Goal: Check status: Check status

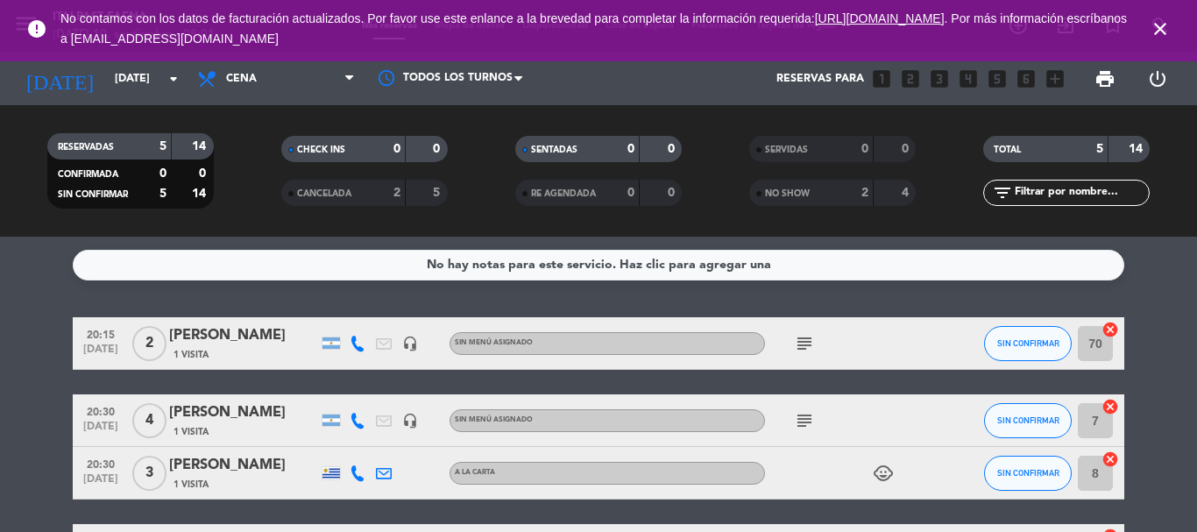
click at [1158, 28] on icon "close" at bounding box center [1160, 28] width 21 height 21
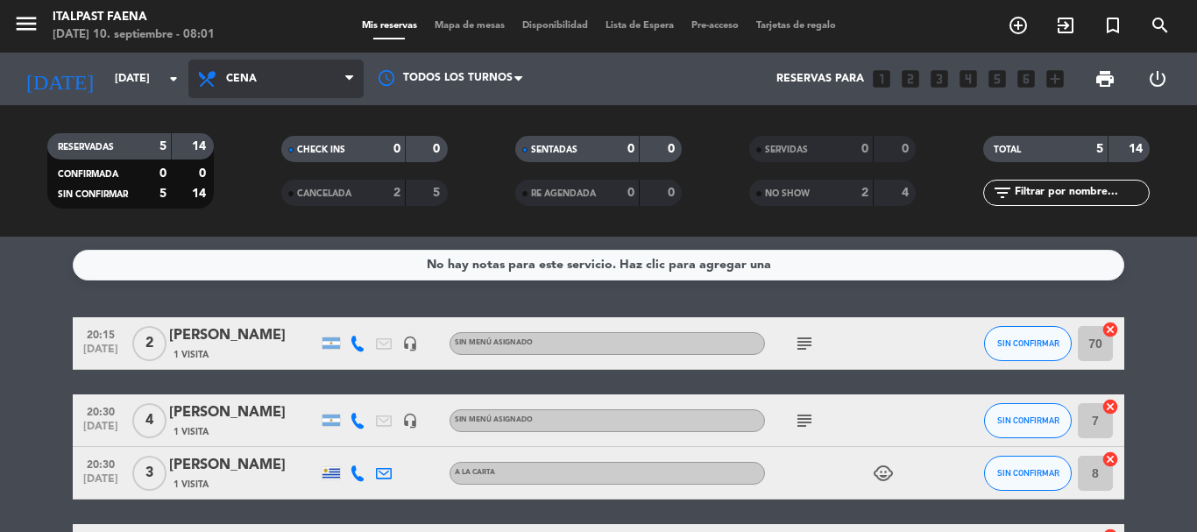
click at [208, 77] on icon at bounding box center [208, 78] width 25 height 21
click at [235, 151] on div "menu Italpast Faena [DATE] 10. septiembre - 08:01 Mis reservas Mapa de mesas Di…" at bounding box center [598, 118] width 1197 height 237
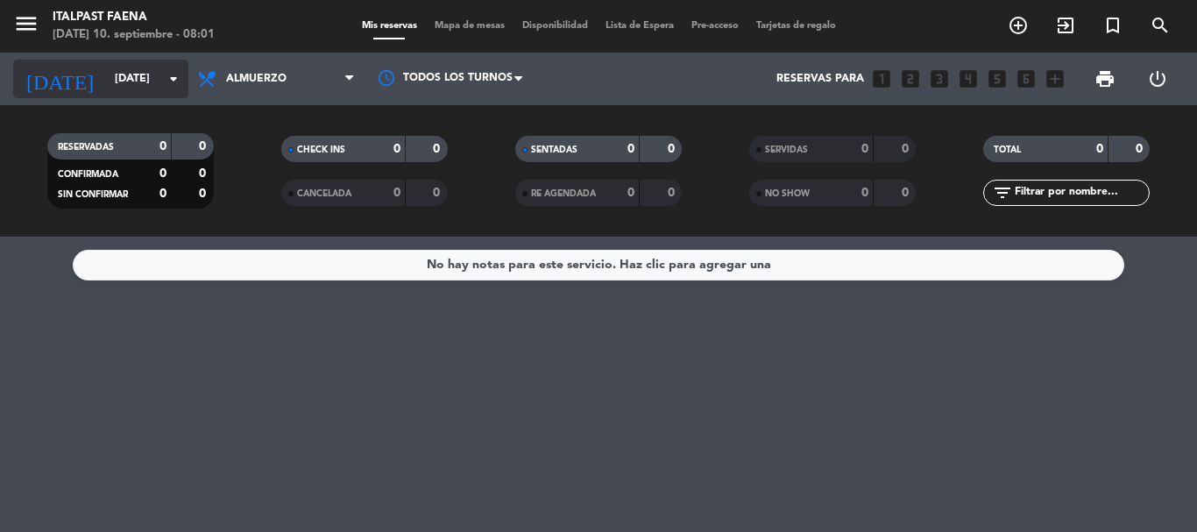
click at [106, 68] on input "[DATE]" at bounding box center [180, 79] width 148 height 30
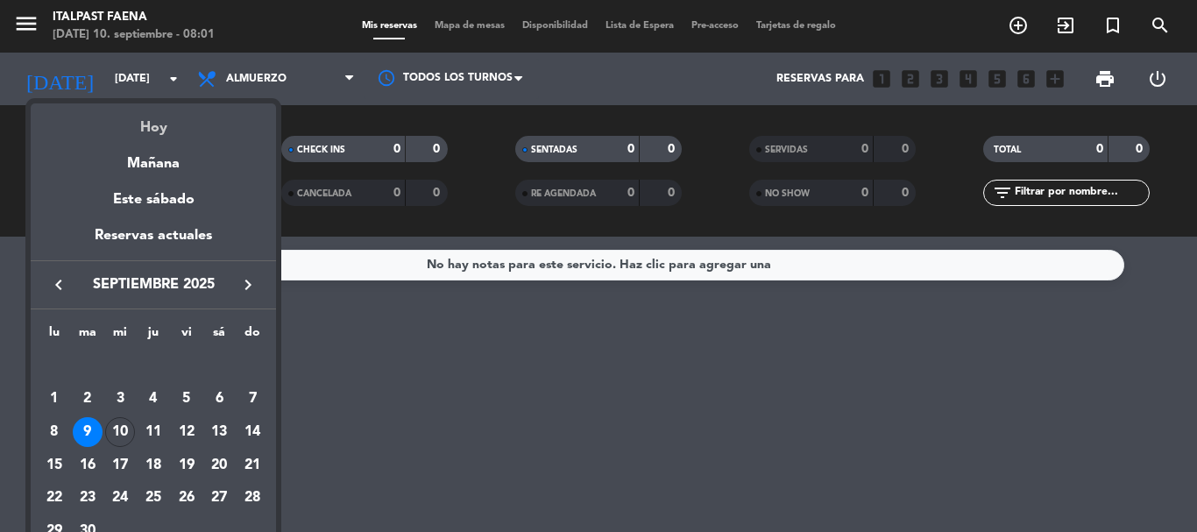
click at [157, 127] on div "Hoy" at bounding box center [153, 121] width 245 height 36
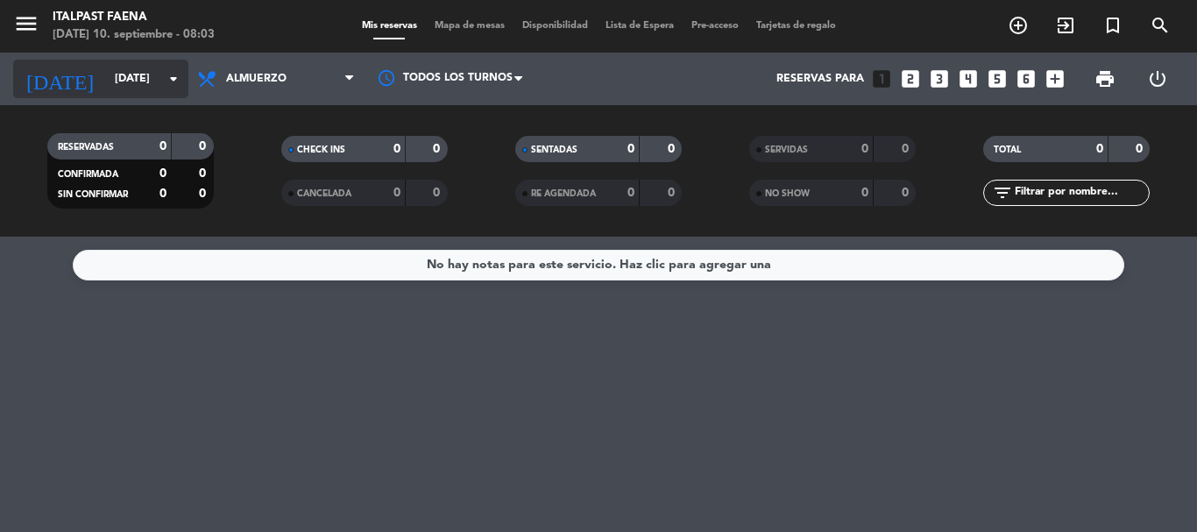
click at [147, 85] on input "[DATE]" at bounding box center [180, 79] width 148 height 30
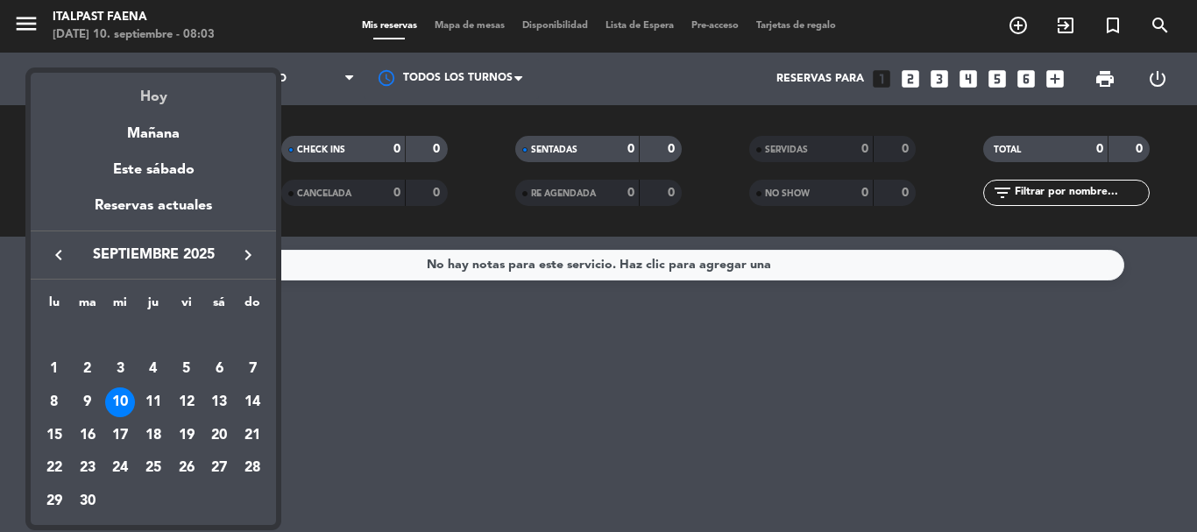
click at [147, 96] on div "Hoy" at bounding box center [153, 91] width 245 height 36
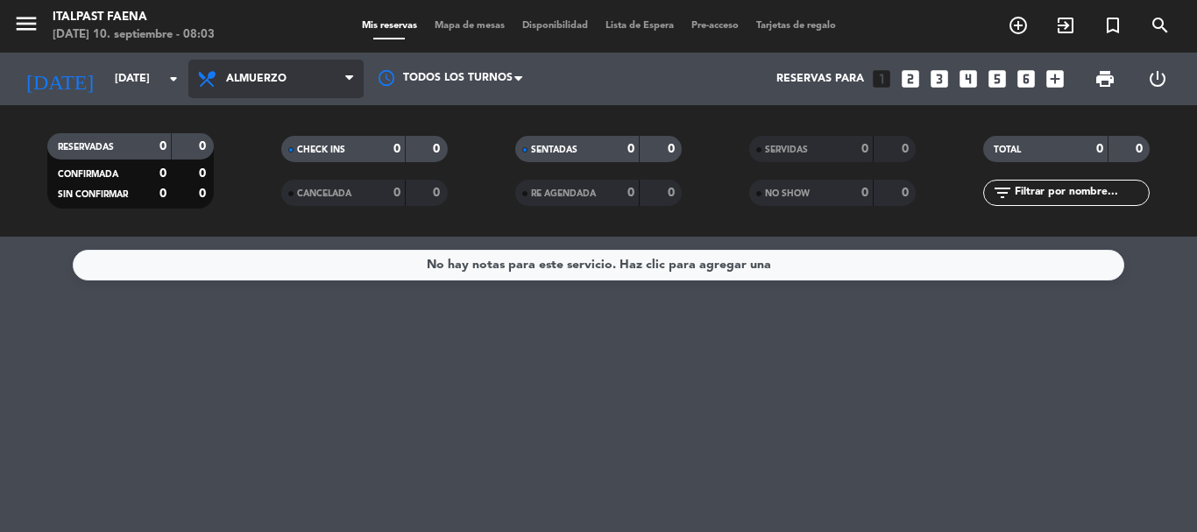
click at [225, 81] on span "Almuerzo" at bounding box center [275, 79] width 175 height 39
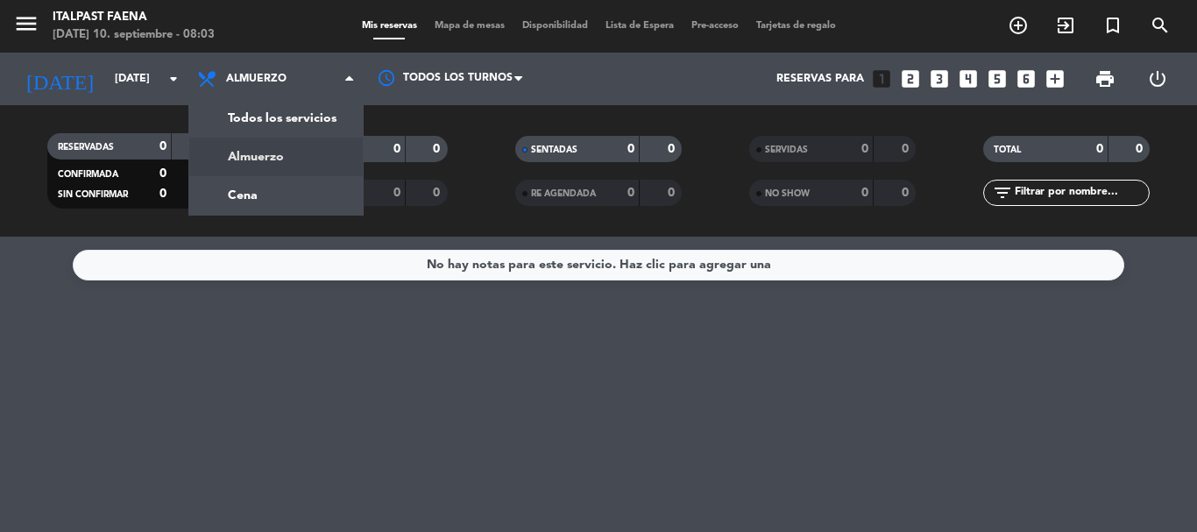
click at [32, 4] on div "menu Italpast Faena [DATE] 10. septiembre - 08:03 Mis reservas Mapa de mesas Di…" at bounding box center [598, 26] width 1197 height 53
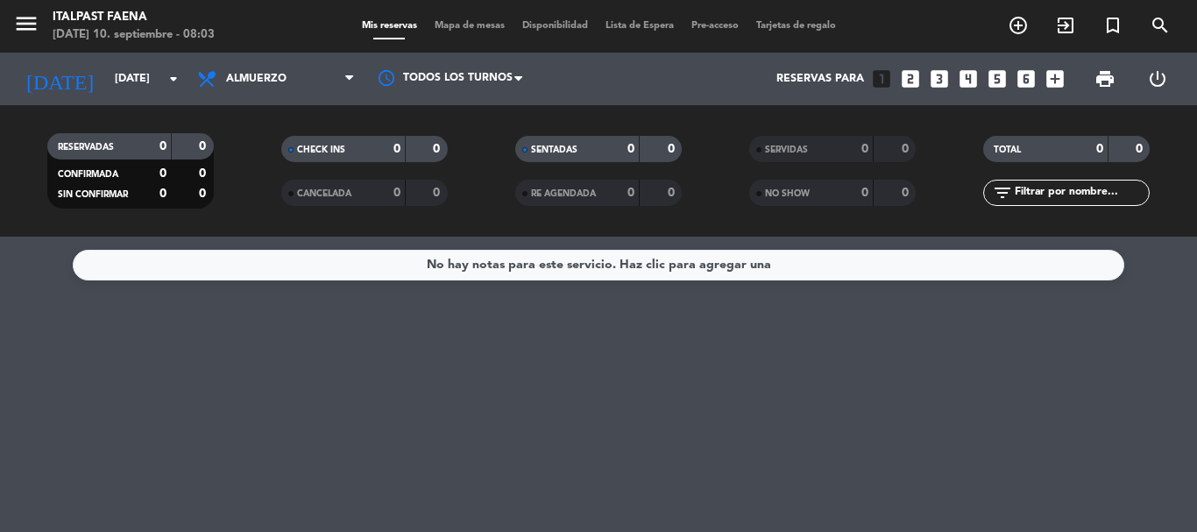
click at [24, 17] on icon "menu" at bounding box center [26, 24] width 26 height 26
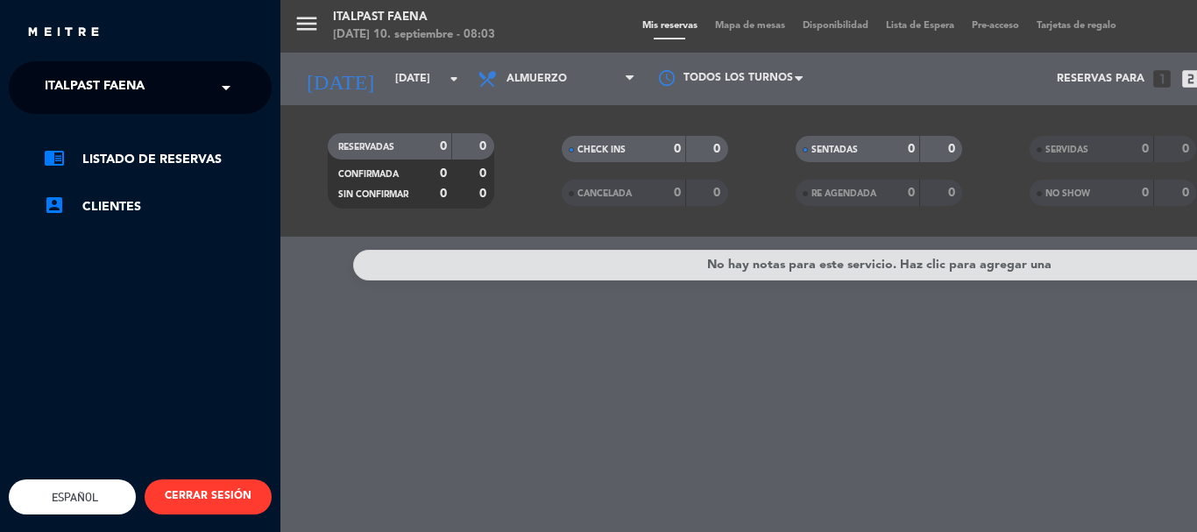
click at [81, 53] on div "close × Italpast Faena × chrome_reader_mode Listado de Reservas account_box Cli…" at bounding box center [140, 266] width 280 height 532
click at [83, 90] on span "Italpast Faena" at bounding box center [95, 87] width 100 height 37
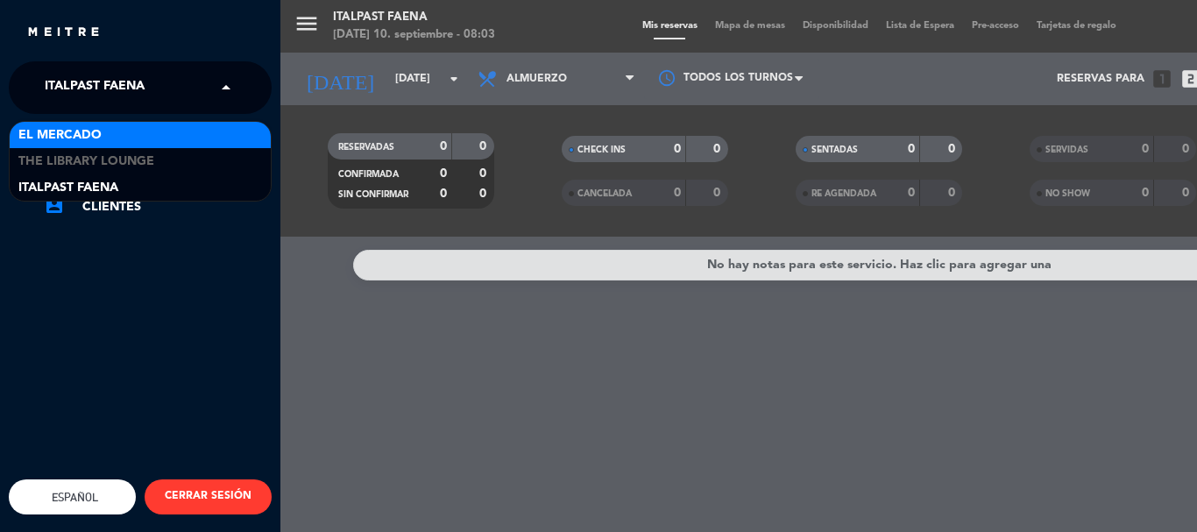
click at [86, 140] on span "El Mercado" at bounding box center [59, 135] width 83 height 20
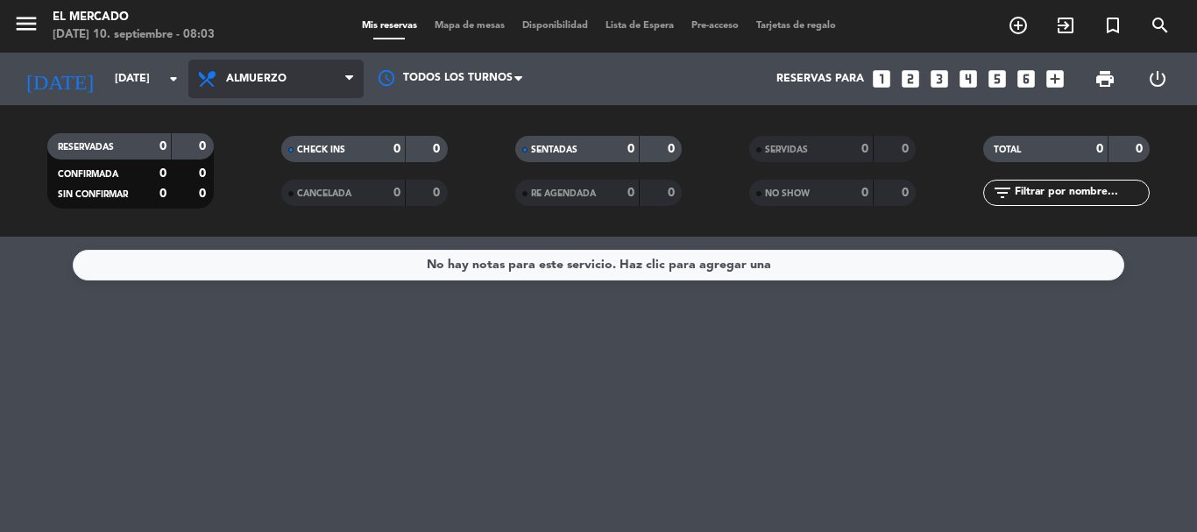
click at [240, 80] on span "Almuerzo" at bounding box center [256, 79] width 60 height 12
click at [286, 262] on ng-component "menu El Mercado [DATE] 10. septiembre - 08:03 Mis reservas Mapa de mesas Dispon…" at bounding box center [598, 266] width 1197 height 532
click at [289, 75] on span "Cena" at bounding box center [275, 79] width 175 height 39
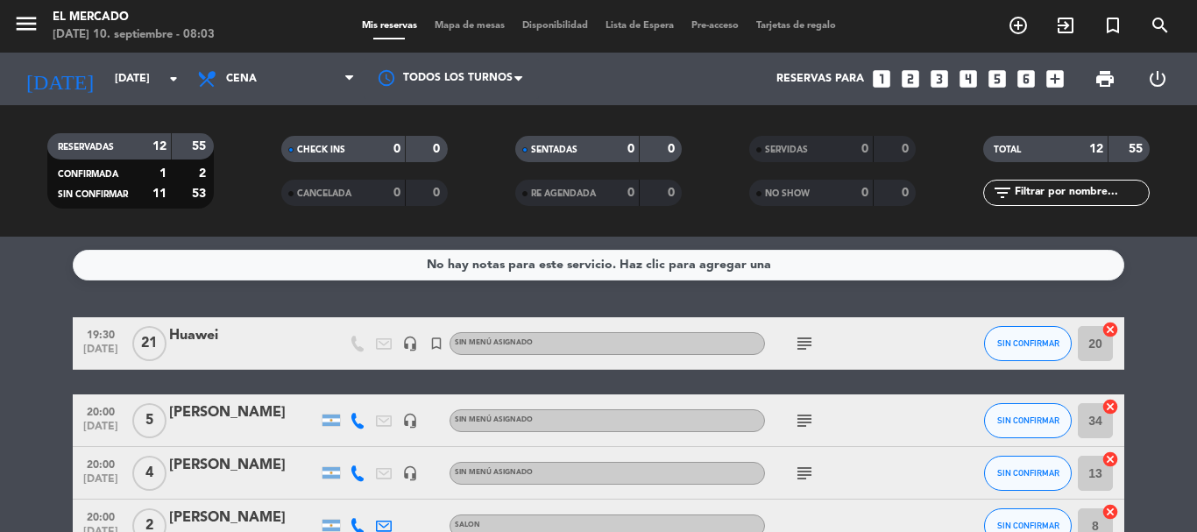
click at [278, 99] on div "Todos los servicios Desayuno Brunch Almuerzo Cena Cena Todos los servicios Desa…" at bounding box center [275, 79] width 175 height 53
click at [279, 81] on span "Cena" at bounding box center [275, 79] width 175 height 39
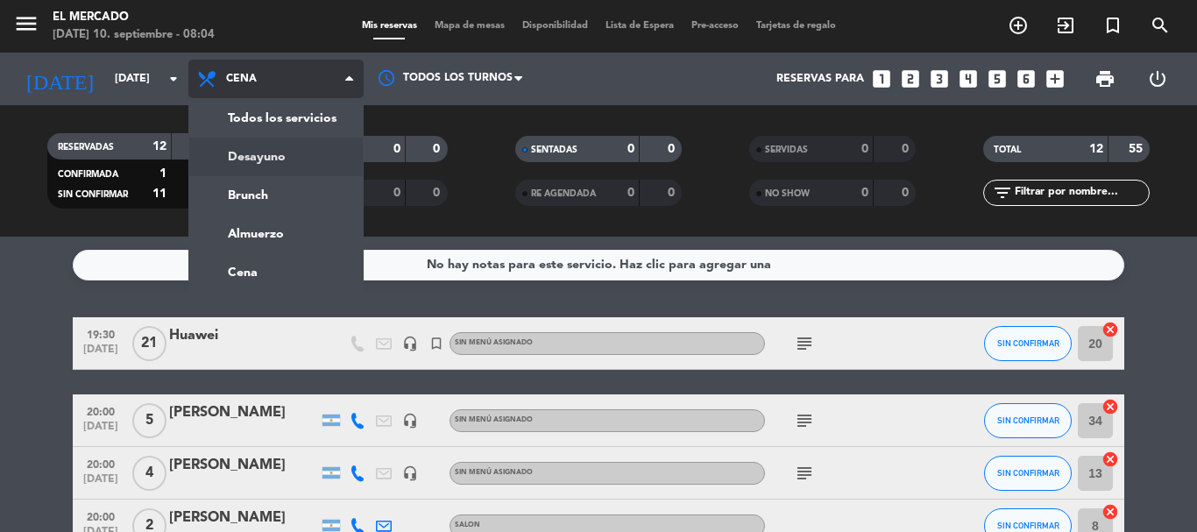
click at [276, 155] on div "menu El Mercado [DATE] 10. septiembre - 08:04 Mis reservas Mapa de mesas Dispon…" at bounding box center [598, 118] width 1197 height 237
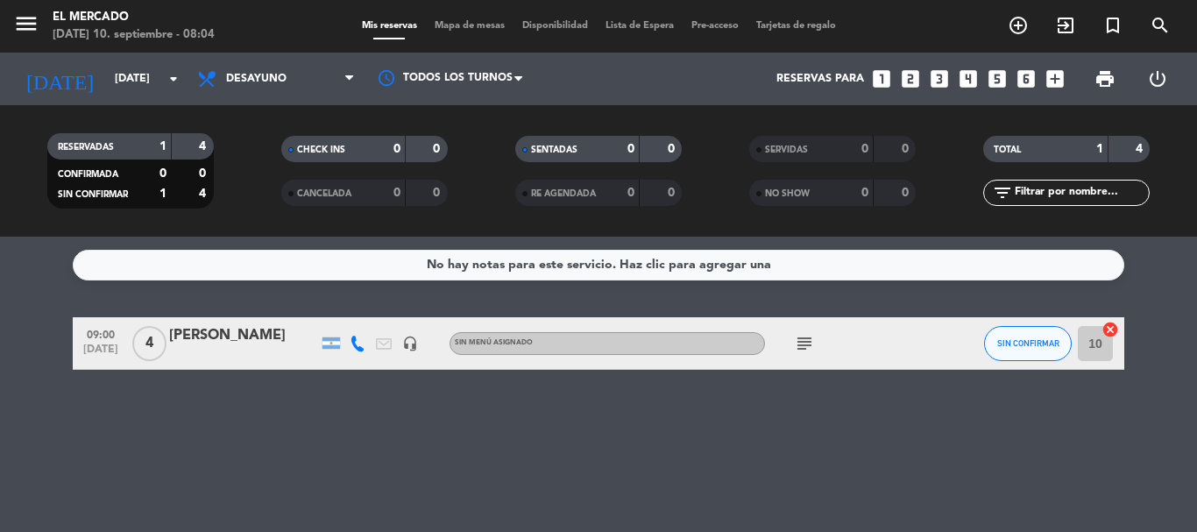
click at [814, 344] on icon "subject" at bounding box center [804, 343] width 21 height 21
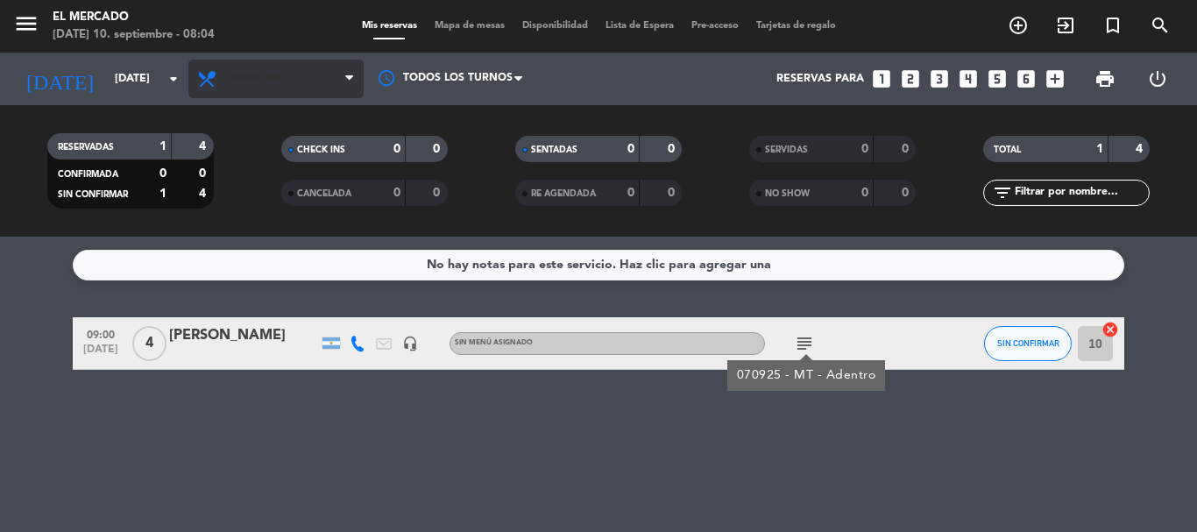
click at [316, 77] on span "Desayuno" at bounding box center [275, 79] width 175 height 39
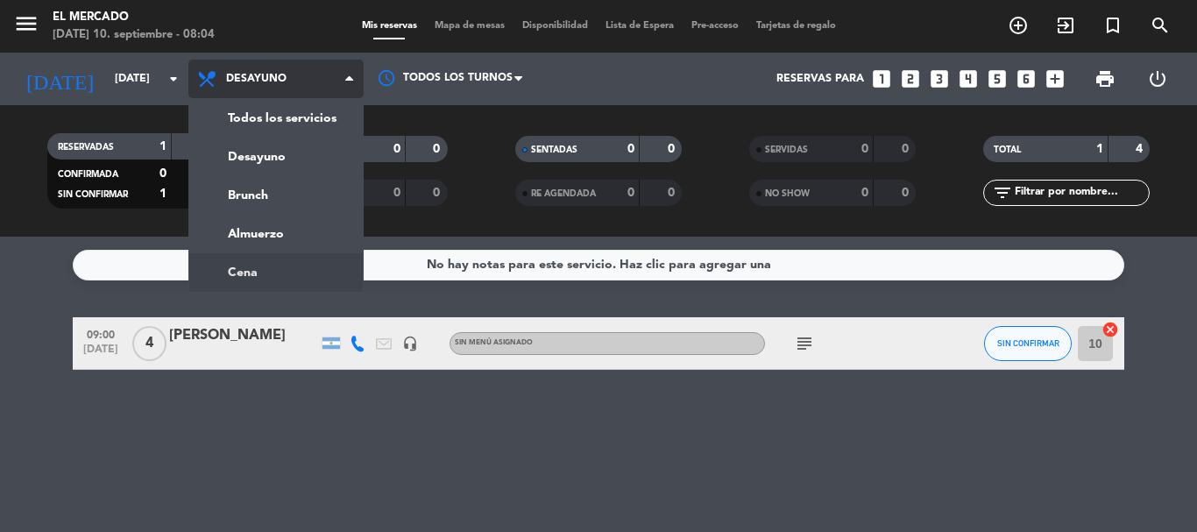
click at [281, 267] on ng-component "menu El Mercado [DATE] 10. septiembre - 08:04 Mis reservas Mapa de mesas Dispon…" at bounding box center [598, 266] width 1197 height 532
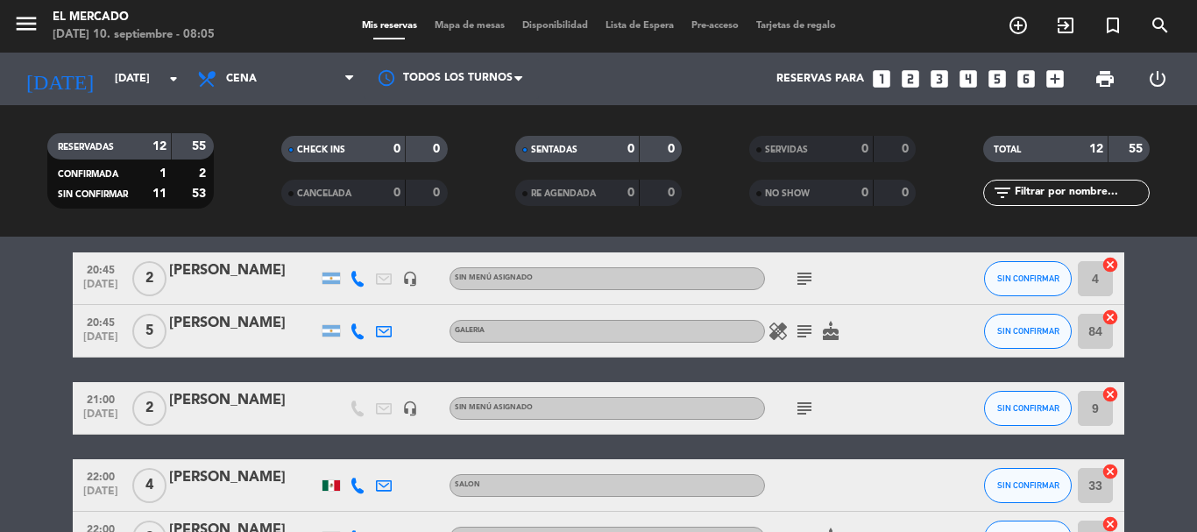
scroll to position [438, 0]
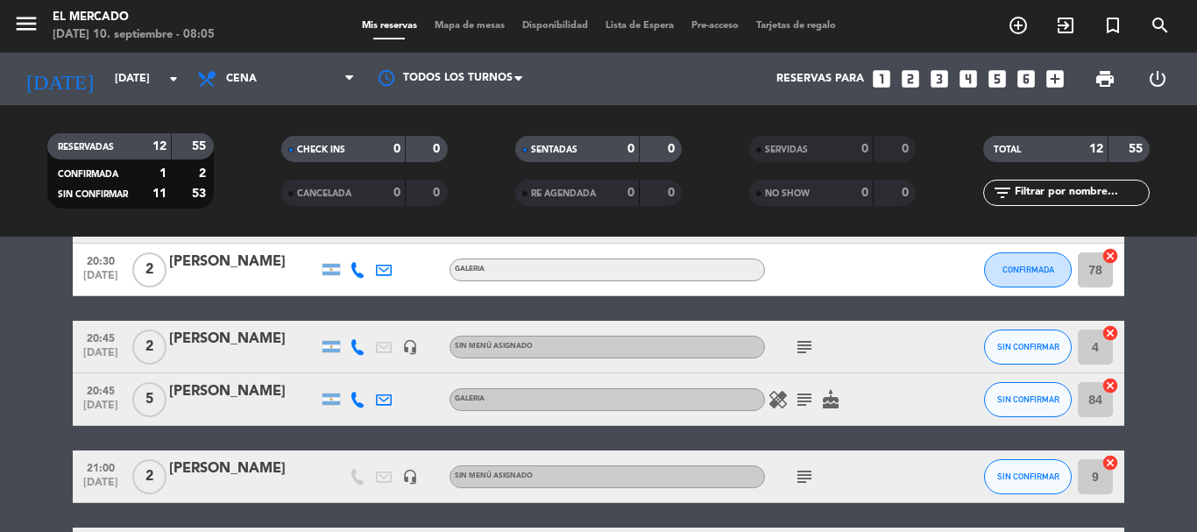
click at [813, 403] on icon "subject" at bounding box center [804, 399] width 21 height 21
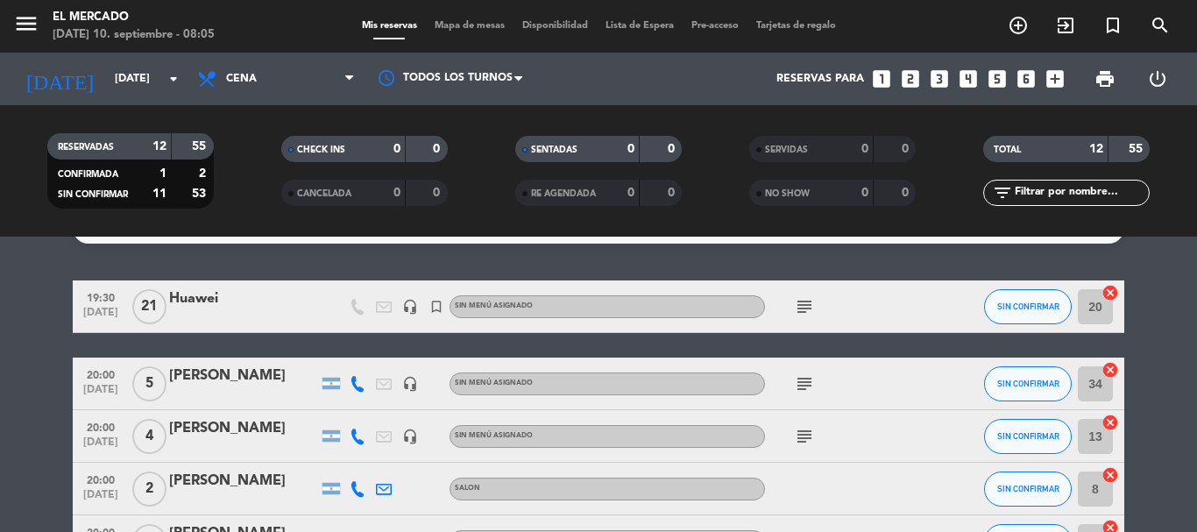
scroll to position [0, 0]
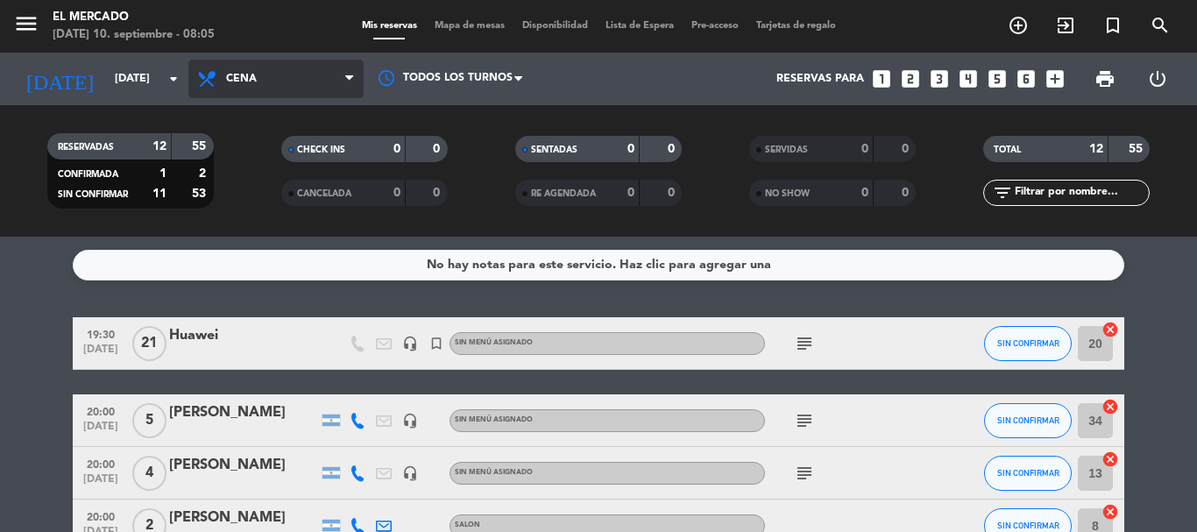
click at [214, 74] on icon at bounding box center [208, 78] width 25 height 21
click at [238, 79] on span "Cena" at bounding box center [241, 79] width 31 height 12
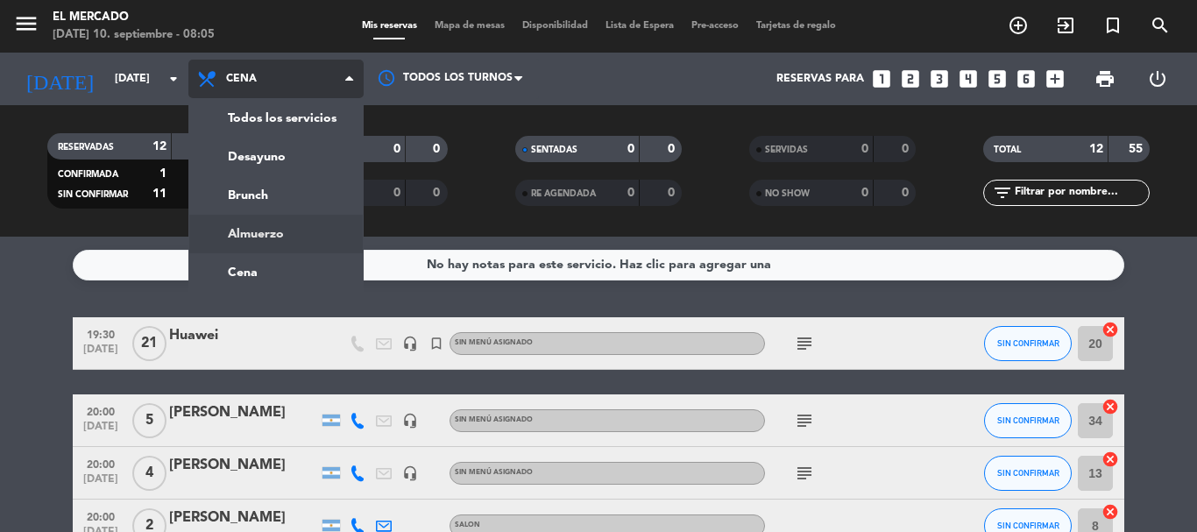
click at [252, 225] on div "menu El Mercado [DATE] 10. septiembre - 08:05 Mis reservas Mapa de mesas Dispon…" at bounding box center [598, 118] width 1197 height 237
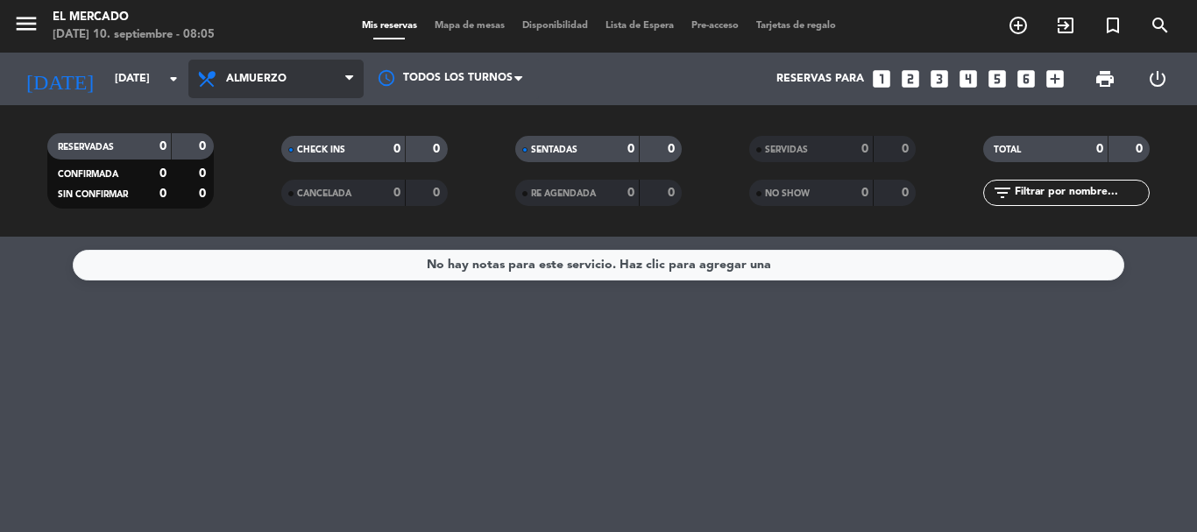
click at [251, 81] on span "Almuerzo" at bounding box center [256, 79] width 60 height 12
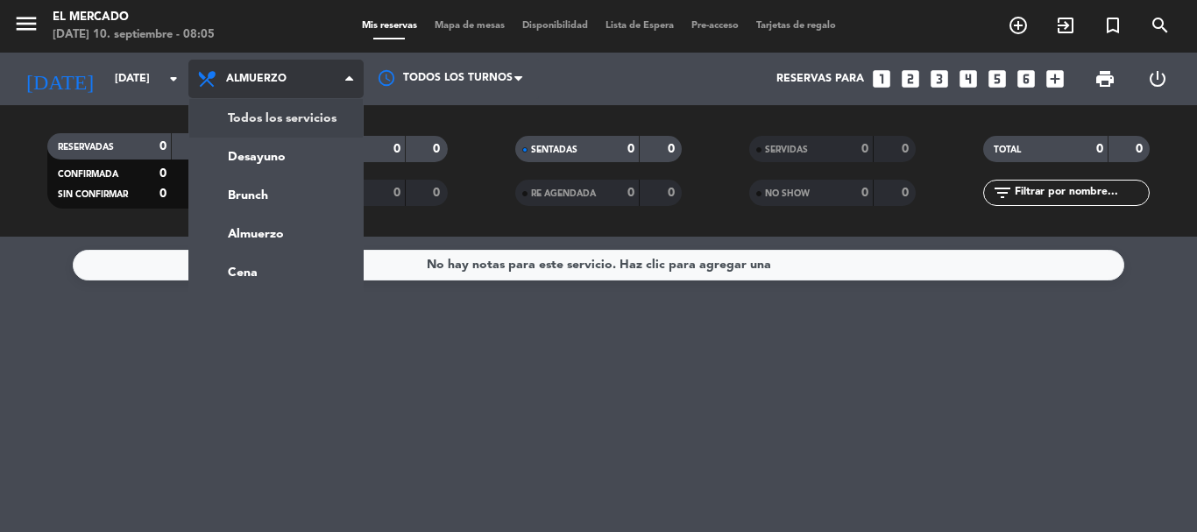
click at [253, 115] on div "menu El Mercado [DATE] 10. septiembre - 08:05 Mis reservas Mapa de mesas Dispon…" at bounding box center [598, 118] width 1197 height 237
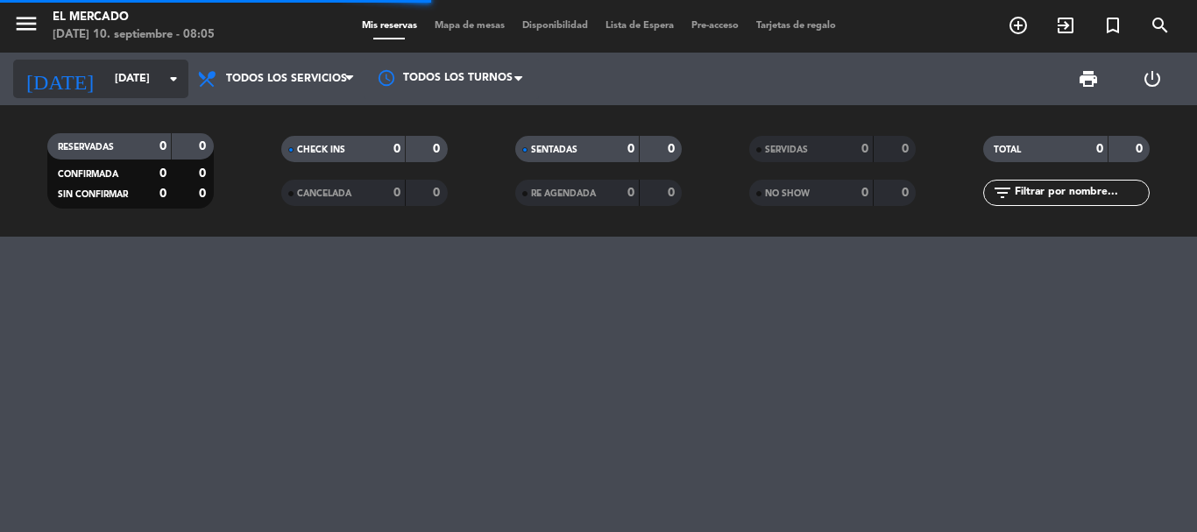
click at [37, 78] on icon "[DATE]" at bounding box center [59, 79] width 93 height 39
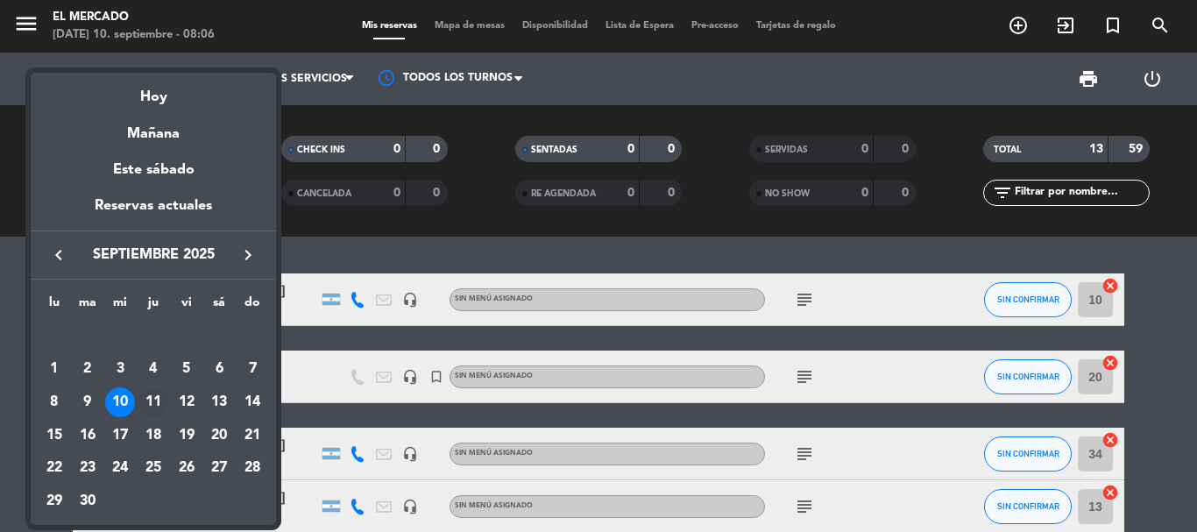
click at [159, 403] on div "11" at bounding box center [153, 402] width 30 height 30
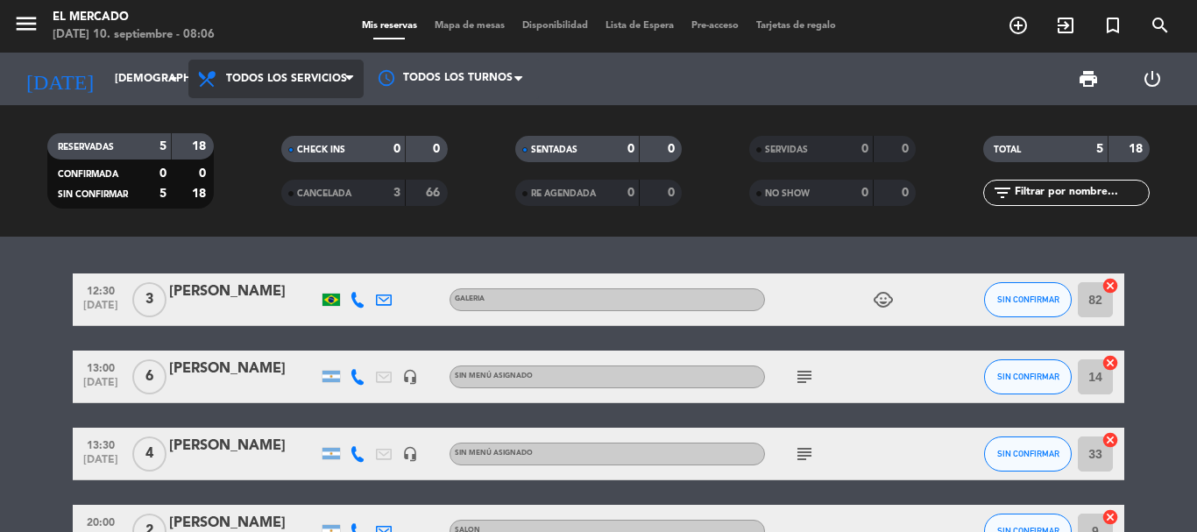
click at [248, 72] on span "Todos los servicios" at bounding box center [275, 79] width 175 height 39
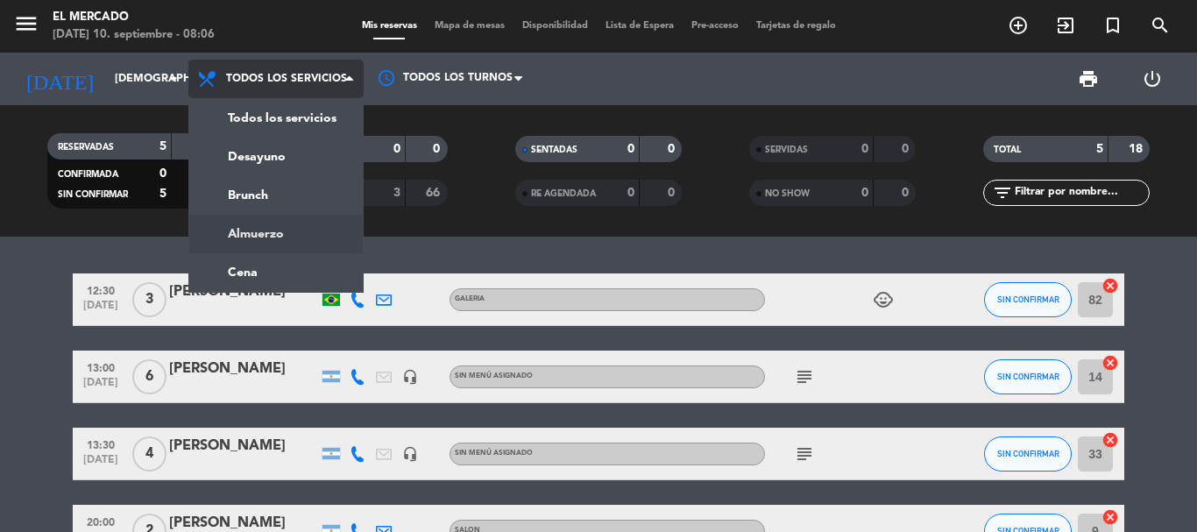
click at [281, 234] on div "menu El Mercado [DATE] 10. septiembre - 08:06 Mis reservas Mapa de mesas Dispon…" at bounding box center [598, 118] width 1197 height 237
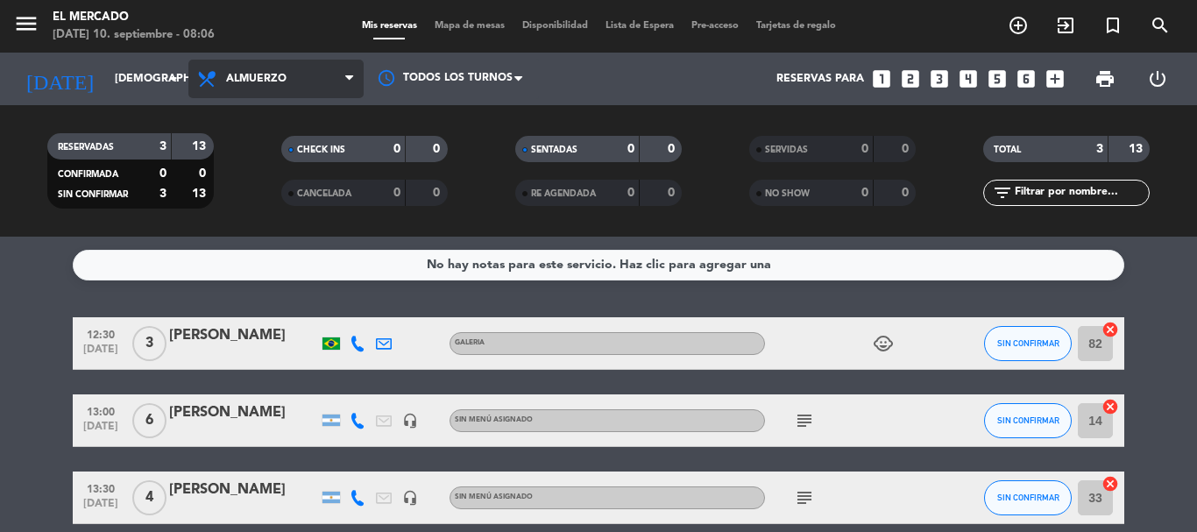
click at [284, 86] on span "Almuerzo" at bounding box center [275, 79] width 175 height 39
click at [261, 269] on ng-component "menu El Mercado [DATE] 10. septiembre - 08:06 Mis reservas Mapa de mesas Dispon…" at bounding box center [598, 266] width 1197 height 532
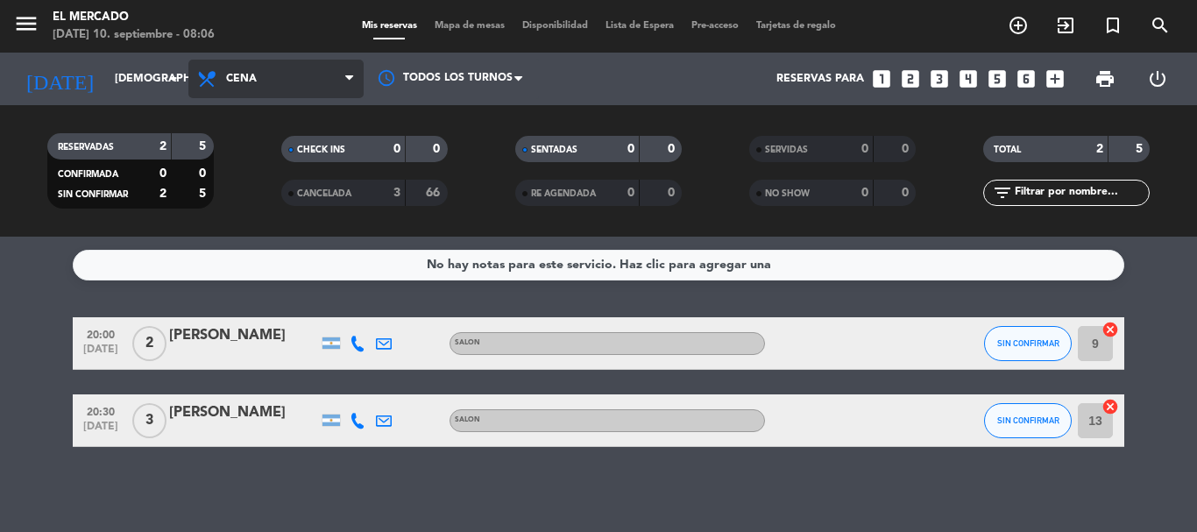
click at [207, 65] on span "Cena" at bounding box center [275, 79] width 175 height 39
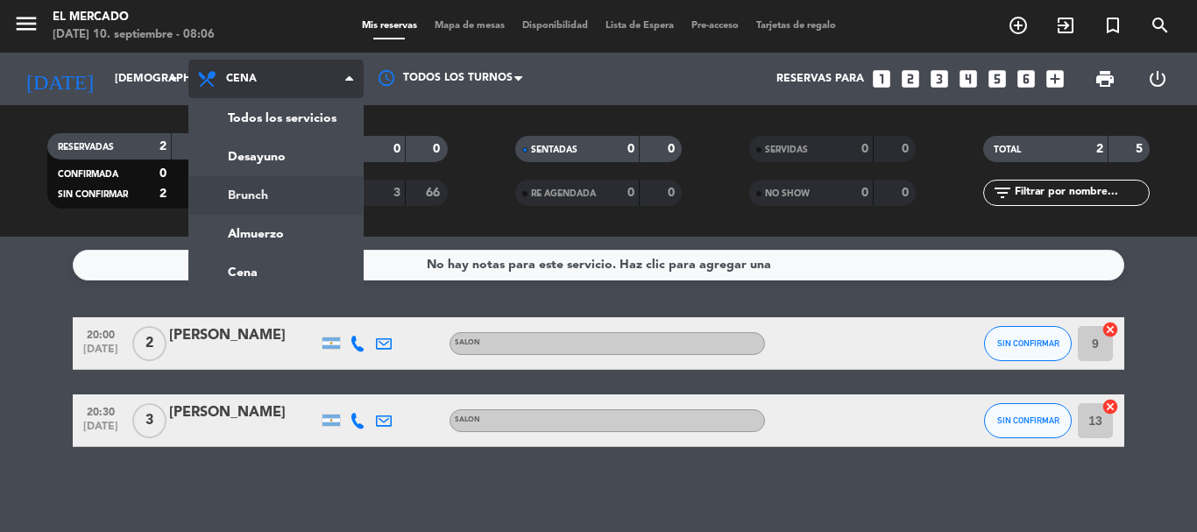
click at [249, 196] on div "menu El Mercado [DATE] 10. septiembre - 08:06 Mis reservas Mapa de mesas Dispon…" at bounding box center [598, 118] width 1197 height 237
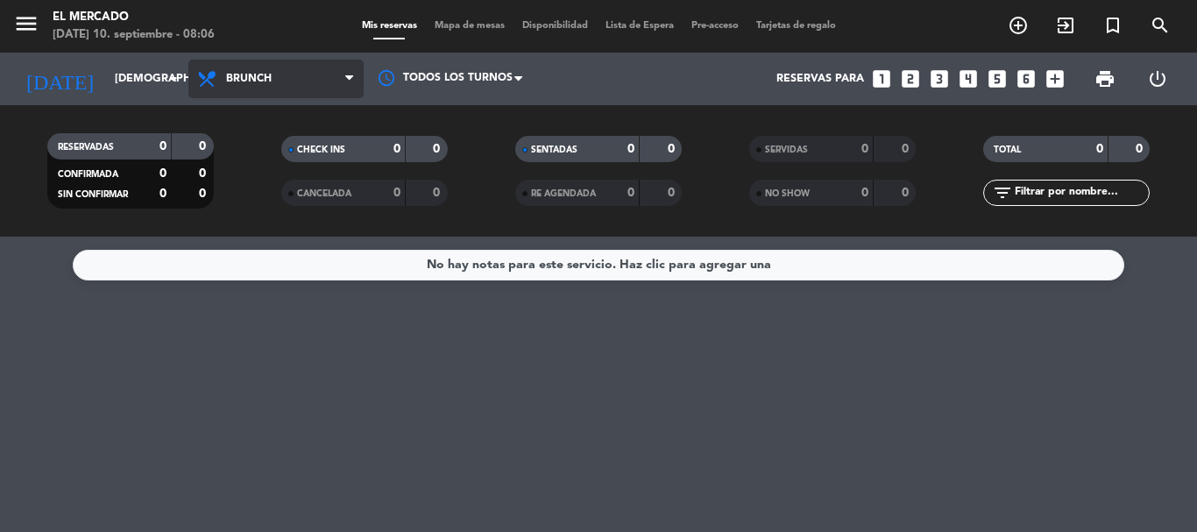
click at [280, 78] on span "Brunch" at bounding box center [275, 79] width 175 height 39
click at [285, 159] on div "menu El Mercado [DATE] 10. septiembre - 08:06 Mis reservas Mapa de mesas Dispon…" at bounding box center [598, 118] width 1197 height 237
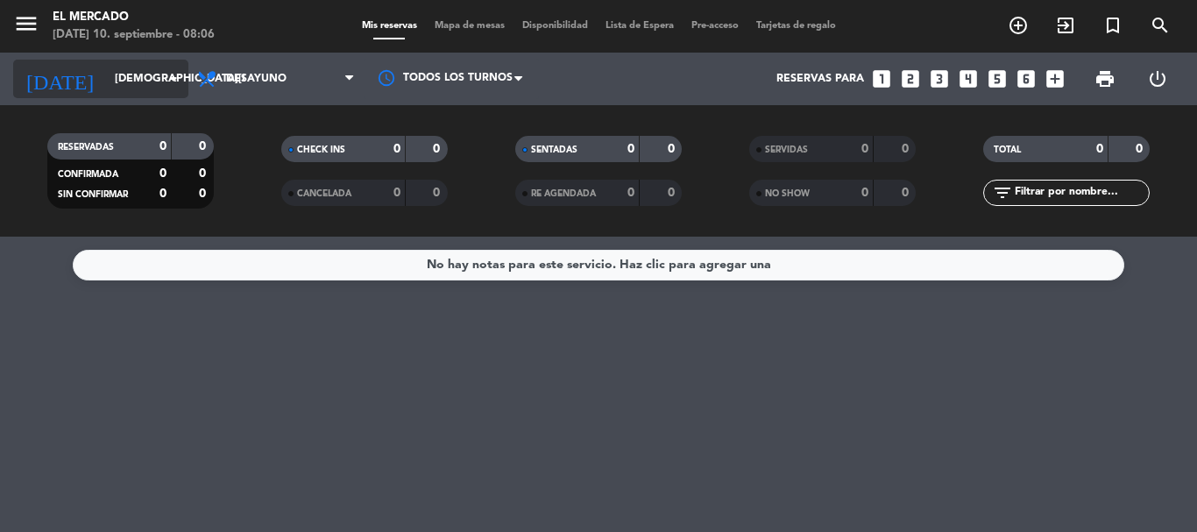
click at [106, 93] on input "[DEMOGRAPHIC_DATA][DATE]" at bounding box center [180, 79] width 148 height 30
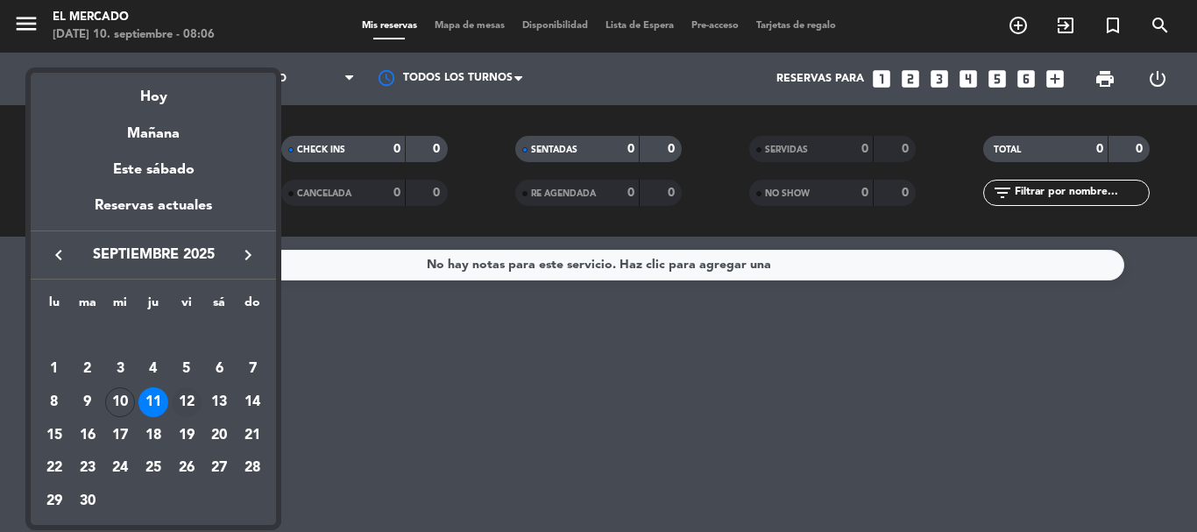
click at [198, 408] on div "12" at bounding box center [187, 402] width 30 height 30
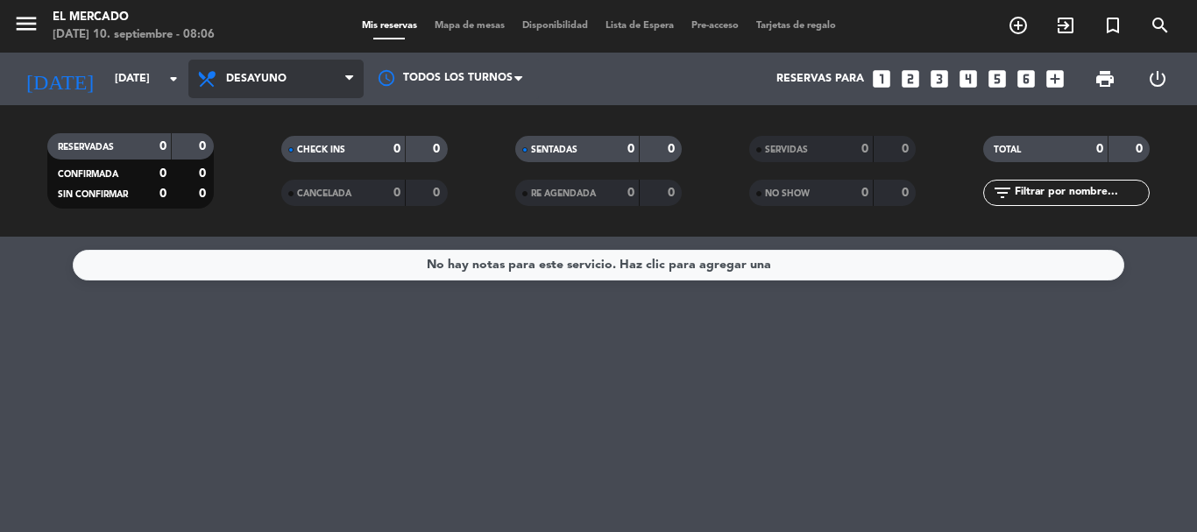
click at [283, 74] on span "Desayuno" at bounding box center [256, 79] width 60 height 12
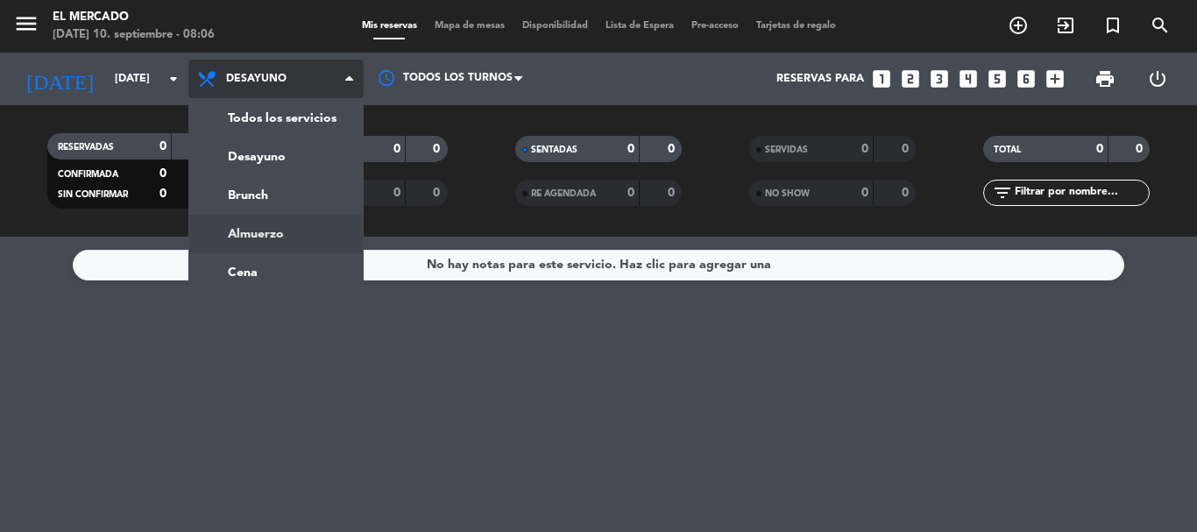
click at [266, 241] on ng-component "menu El Mercado [DATE] 10. septiembre - 08:06 Mis reservas Mapa de mesas Dispon…" at bounding box center [598, 266] width 1197 height 532
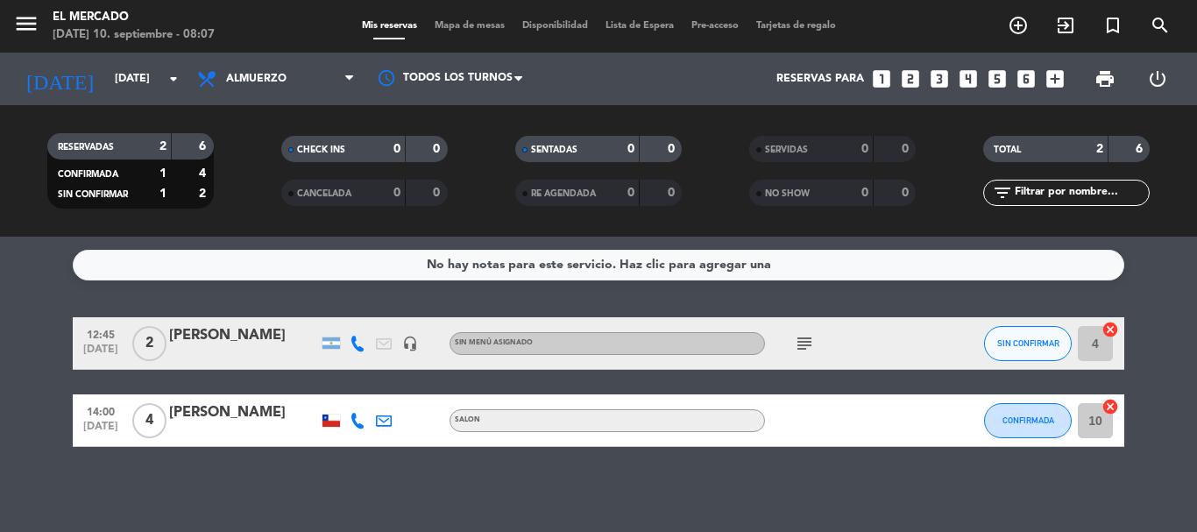
click at [237, 46] on div "menu El Mercado [DATE] 10. septiembre - 08:07" at bounding box center [150, 26] width 300 height 41
click at [237, 81] on span "Almuerzo" at bounding box center [256, 79] width 60 height 12
click at [251, 275] on ng-component "menu El Mercado [DATE] 10. septiembre - 08:07 Mis reservas Mapa de mesas Dispon…" at bounding box center [598, 266] width 1197 height 532
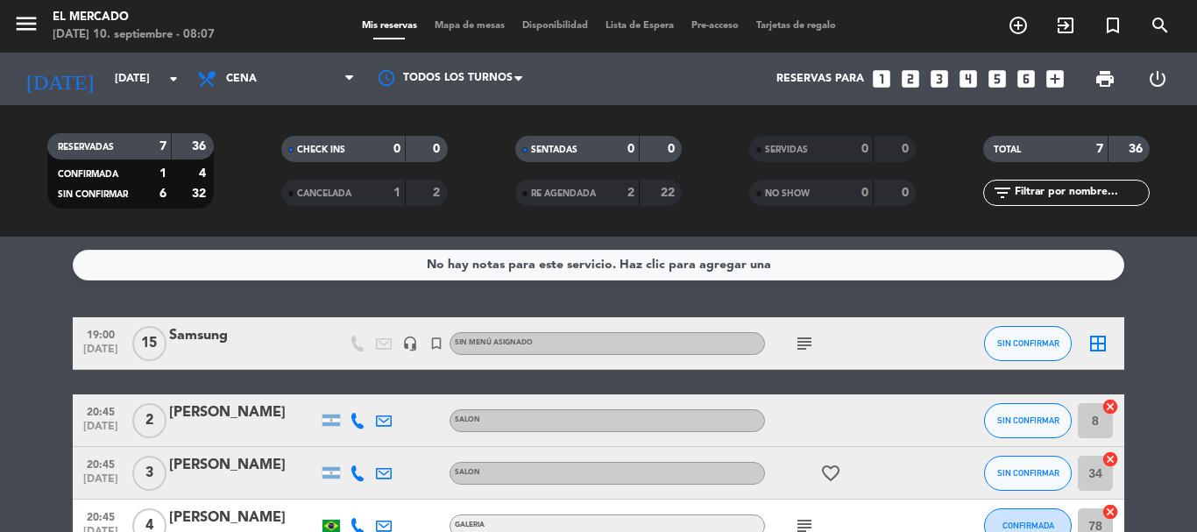
click at [795, 340] on icon "subject" at bounding box center [804, 343] width 21 height 21
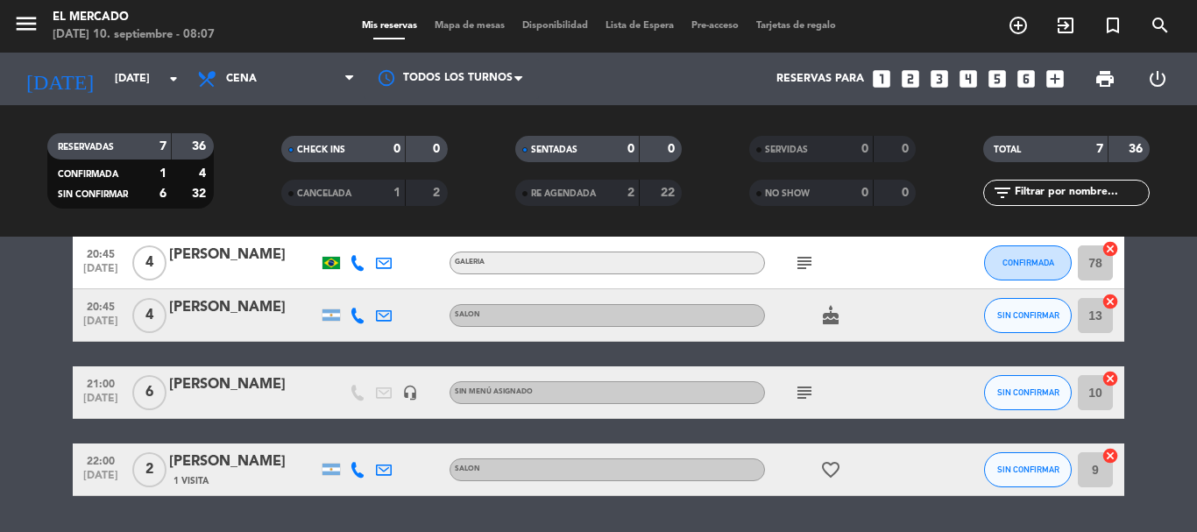
scroll to position [315, 0]
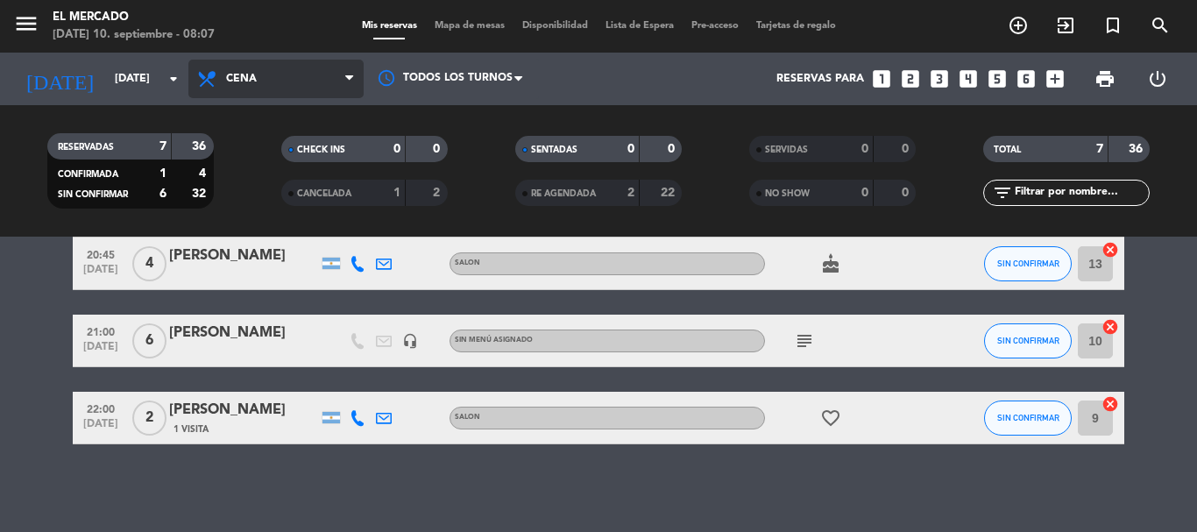
click at [277, 77] on span "Cena" at bounding box center [275, 79] width 175 height 39
click at [296, 224] on div "menu El Mercado [DATE] 10. septiembre - 08:07 Mis reservas Mapa de mesas Dispon…" at bounding box center [598, 118] width 1197 height 237
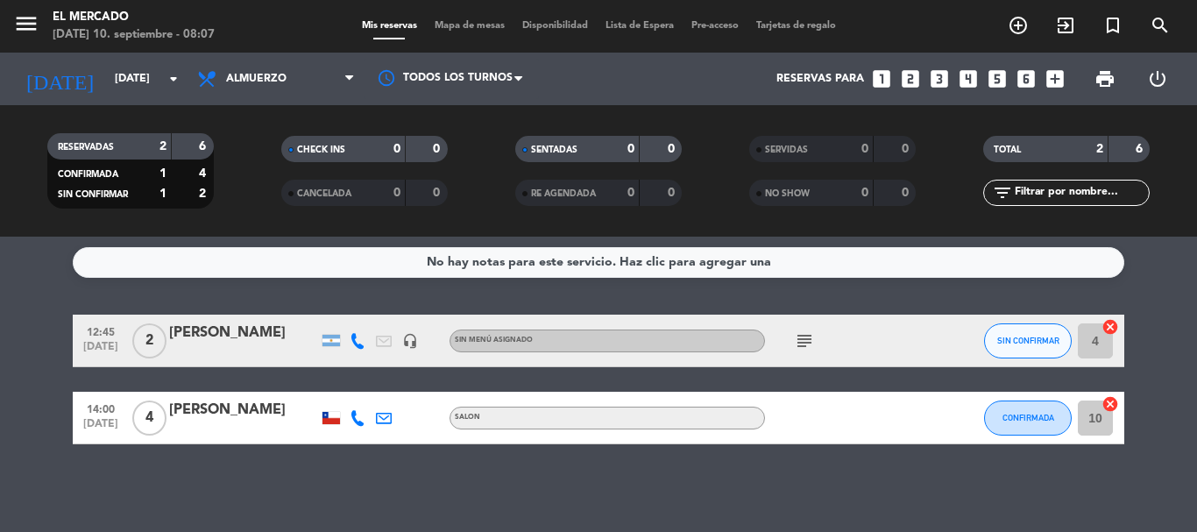
scroll to position [0, 0]
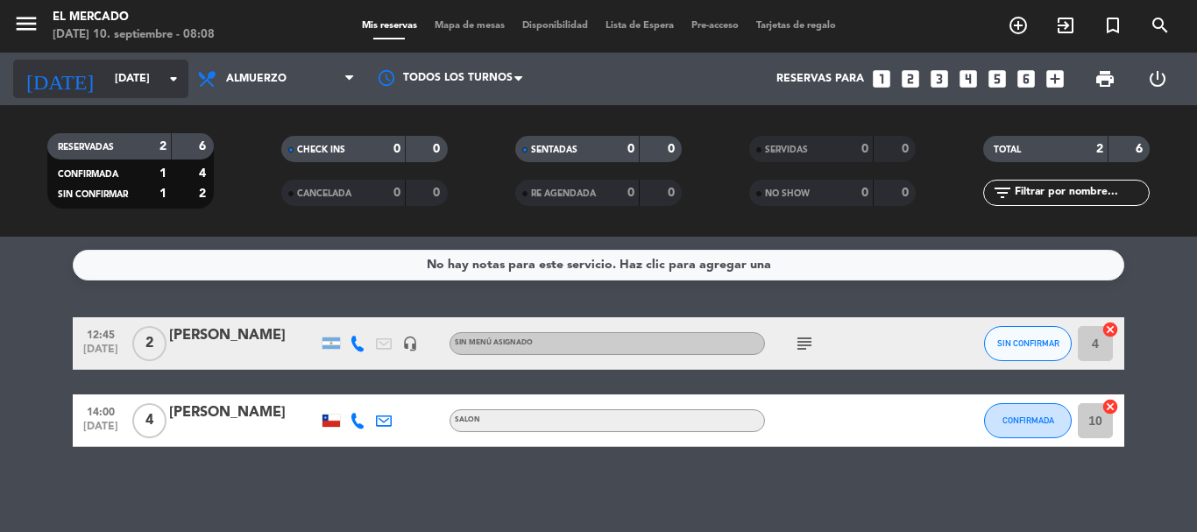
click at [106, 91] on input "[DATE]" at bounding box center [180, 79] width 148 height 30
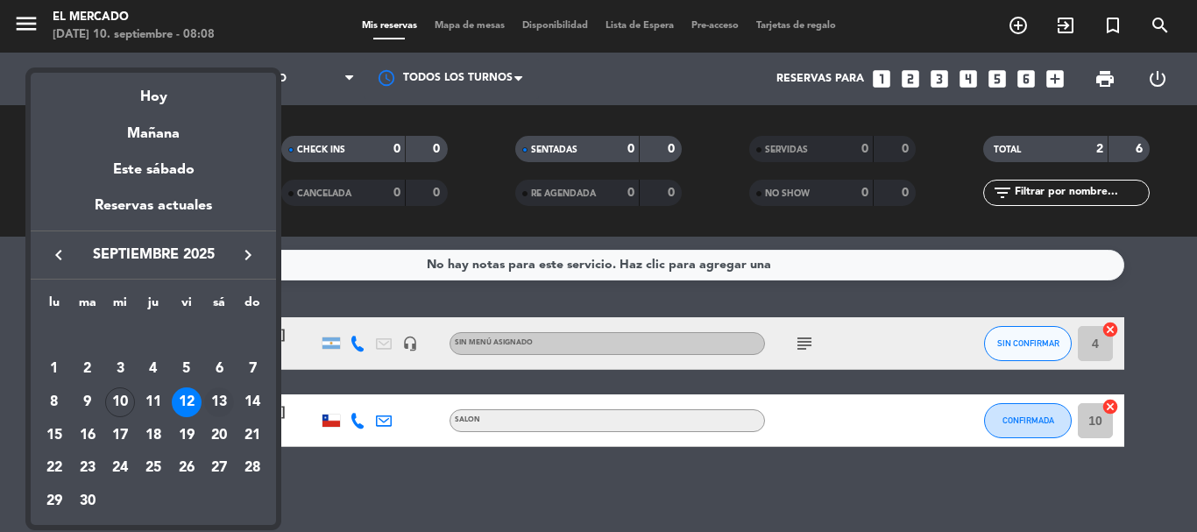
click at [224, 397] on div "13" at bounding box center [219, 402] width 30 height 30
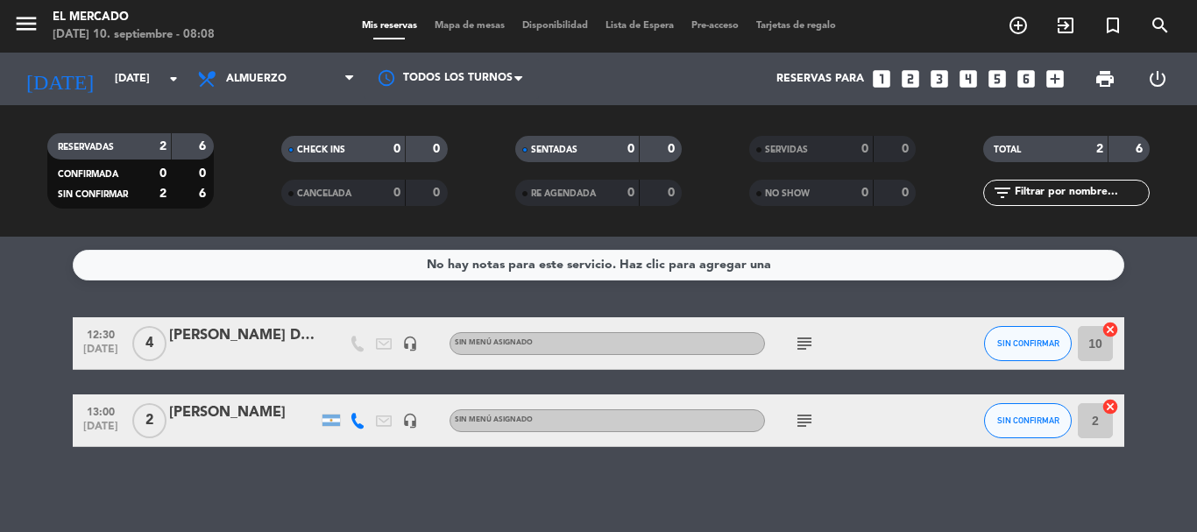
click at [262, 107] on div "RESERVADAS 2 6 CONFIRMADA 0 0 SIN CONFIRMAR 2 6 CHECK INS 0 0 CANCELADA 0 0 SEN…" at bounding box center [598, 170] width 1197 height 131
click at [280, 65] on span "Almuerzo" at bounding box center [275, 79] width 175 height 39
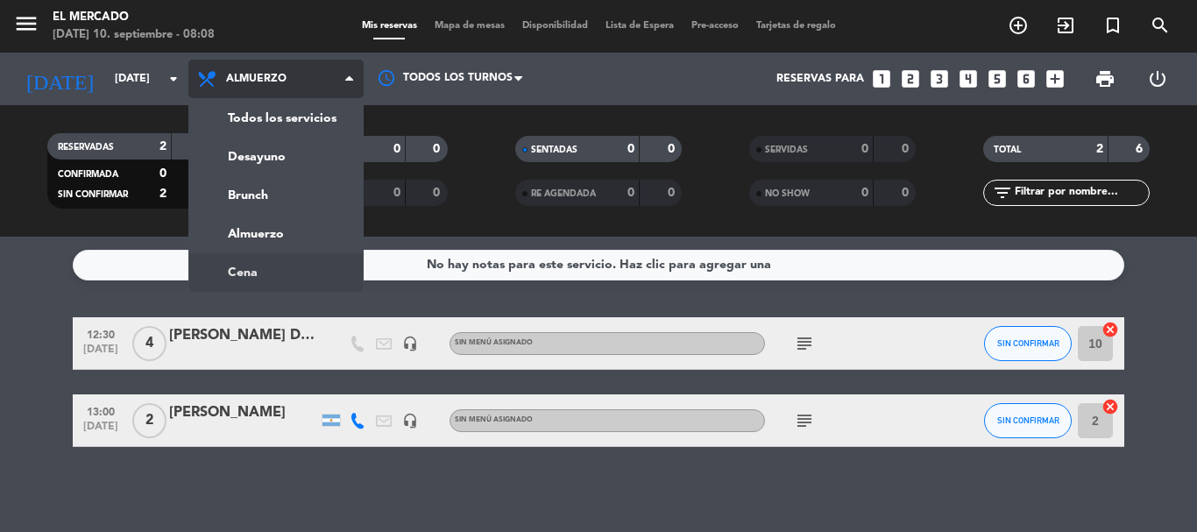
click at [268, 272] on ng-component "menu El Mercado [DATE] 10. septiembre - 08:08 Mis reservas Mapa de mesas Dispon…" at bounding box center [598, 266] width 1197 height 532
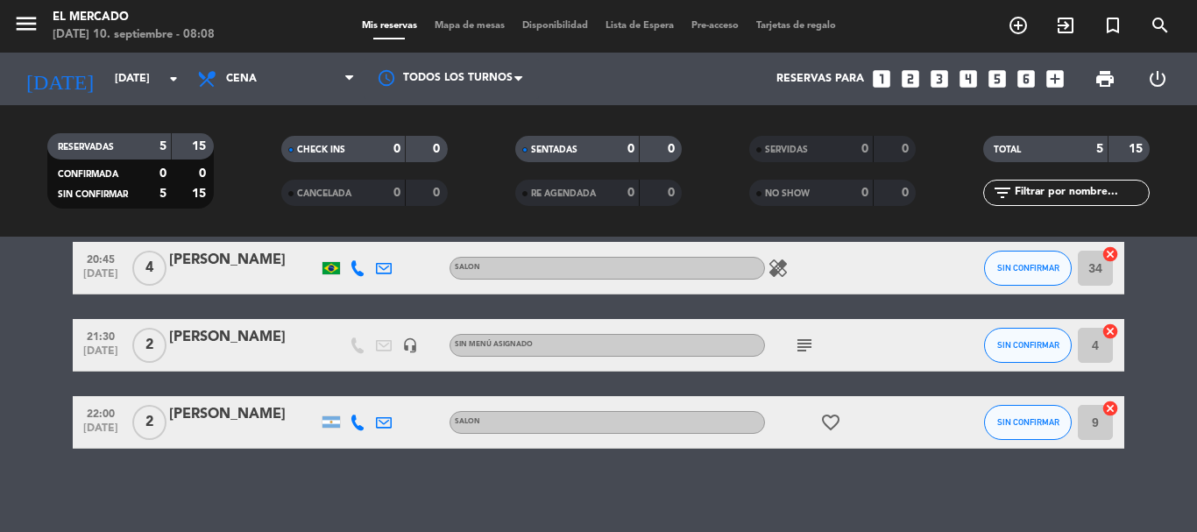
scroll to position [234, 0]
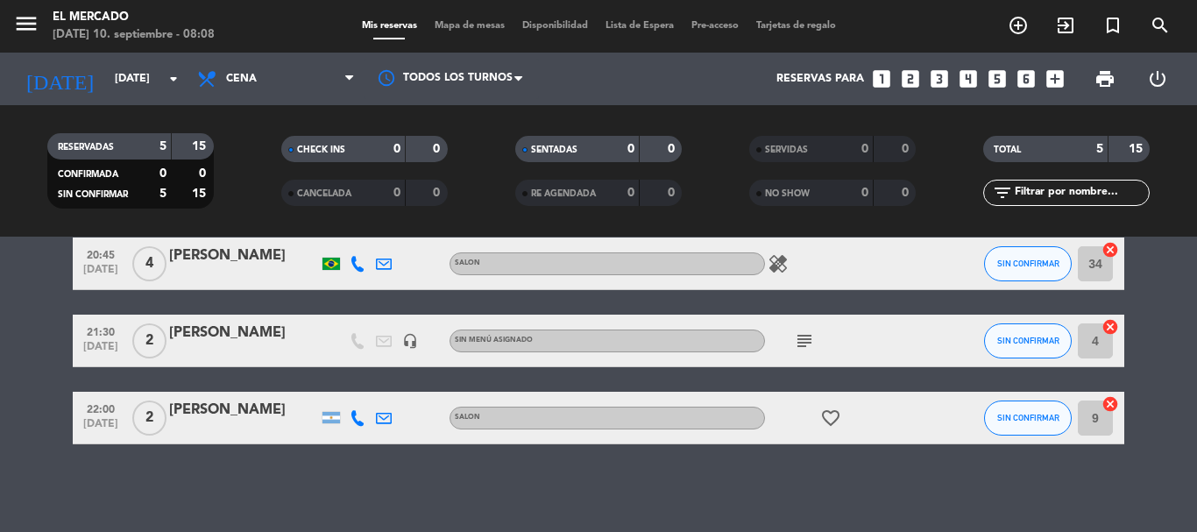
click at [812, 344] on icon "subject" at bounding box center [804, 340] width 21 height 21
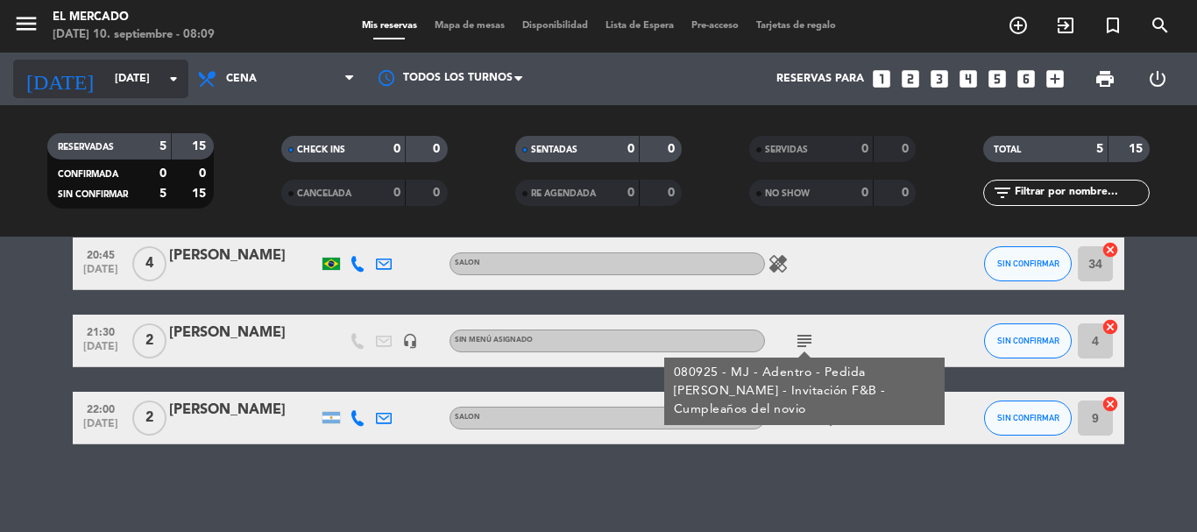
click at [106, 64] on input "[DATE]" at bounding box center [180, 79] width 148 height 30
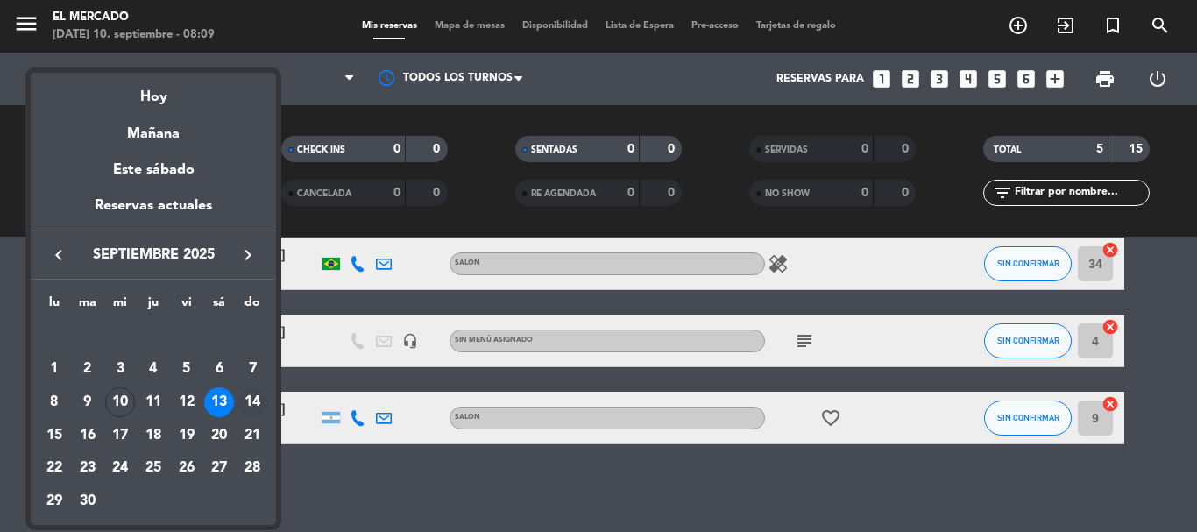
click at [255, 406] on div "14" at bounding box center [252, 402] width 30 height 30
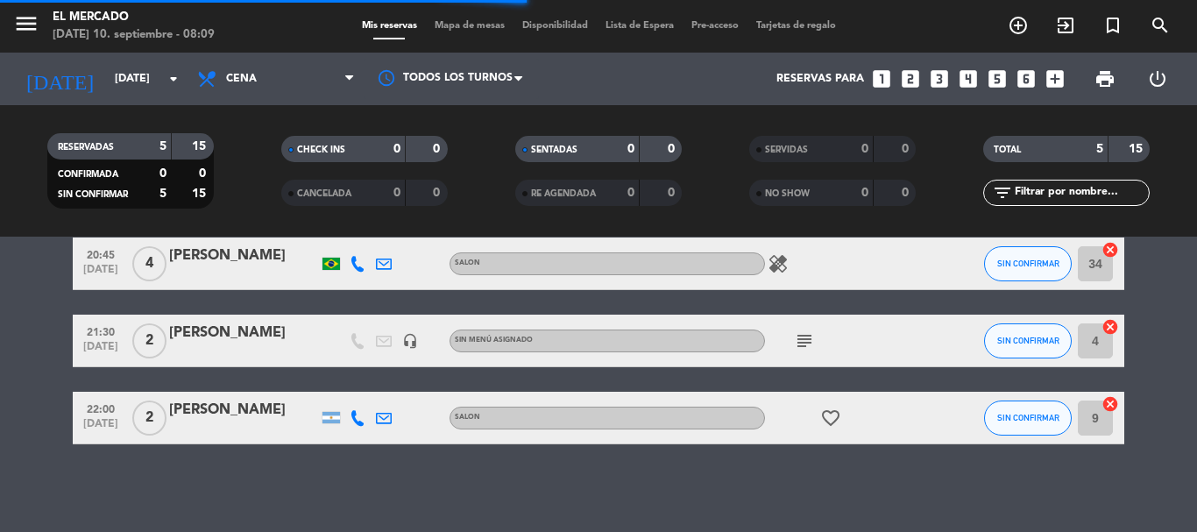
scroll to position [0, 0]
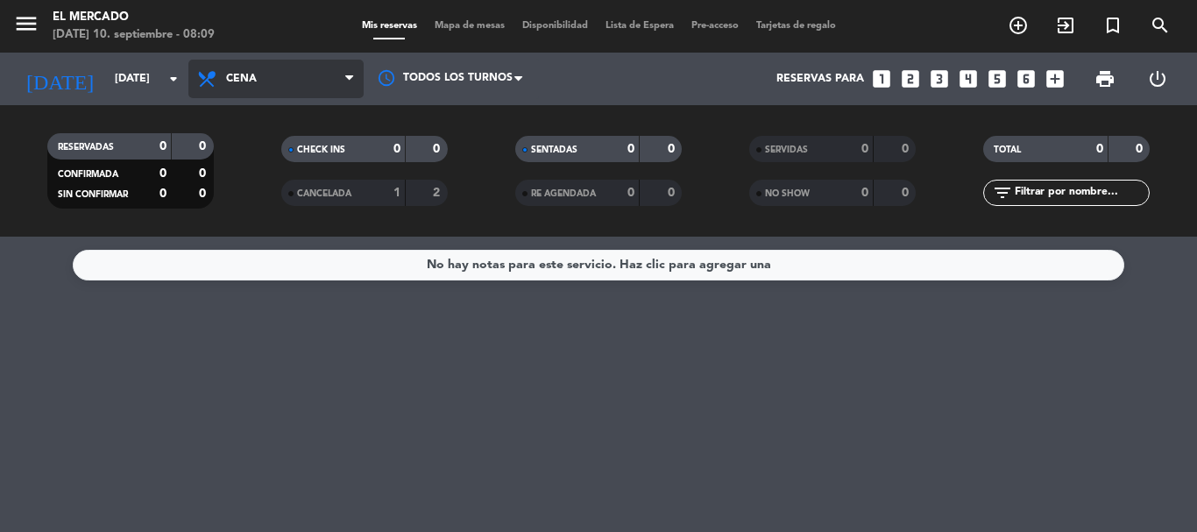
click at [282, 92] on span "Cena" at bounding box center [275, 79] width 175 height 39
click at [285, 233] on div "menu El Mercado [DATE] 10. septiembre - 08:09 Mis reservas Mapa de mesas Dispon…" at bounding box center [598, 118] width 1197 height 237
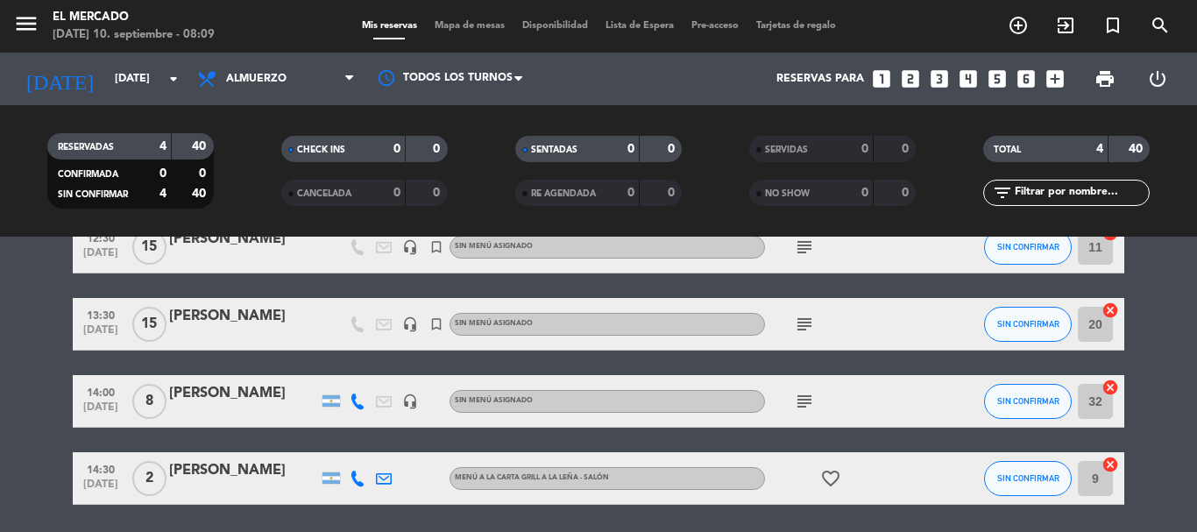
scroll to position [157, 0]
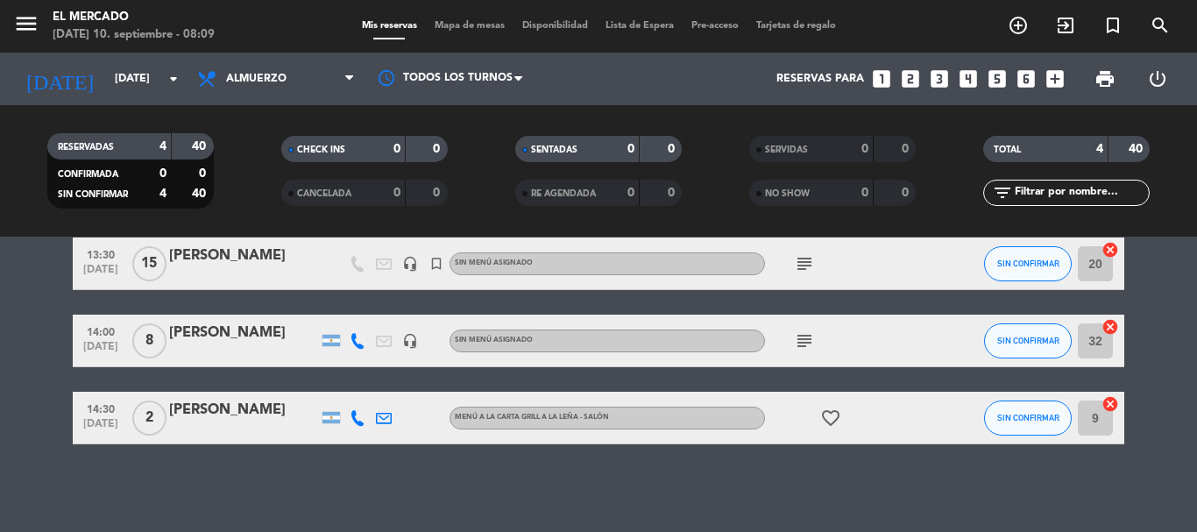
drag, startPoint x: 788, startPoint y: 335, endPoint x: 790, endPoint y: 345, distance: 10.7
click at [787, 335] on div "subject" at bounding box center [844, 341] width 158 height 52
click at [797, 348] on icon "subject" at bounding box center [804, 340] width 21 height 21
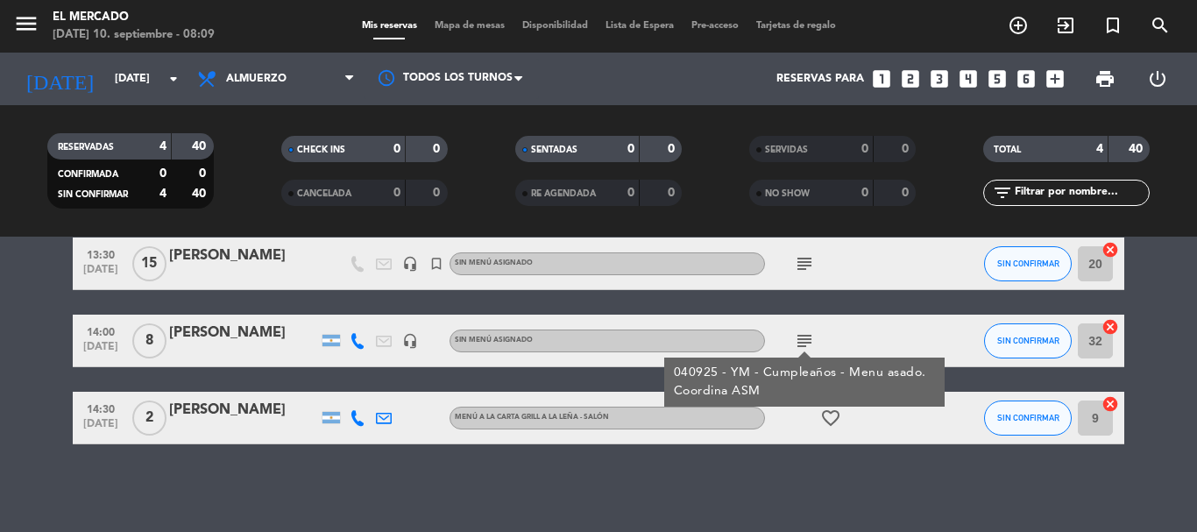
click at [798, 347] on icon "subject" at bounding box center [804, 340] width 21 height 21
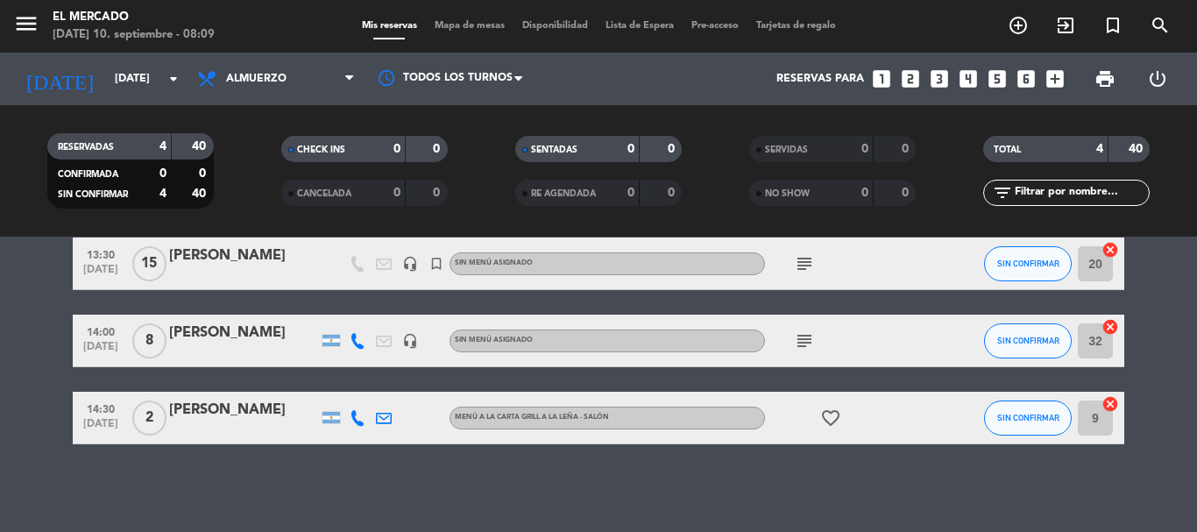
click at [803, 325] on div "subject" at bounding box center [844, 341] width 158 height 52
click at [804, 335] on icon "subject" at bounding box center [804, 340] width 21 height 21
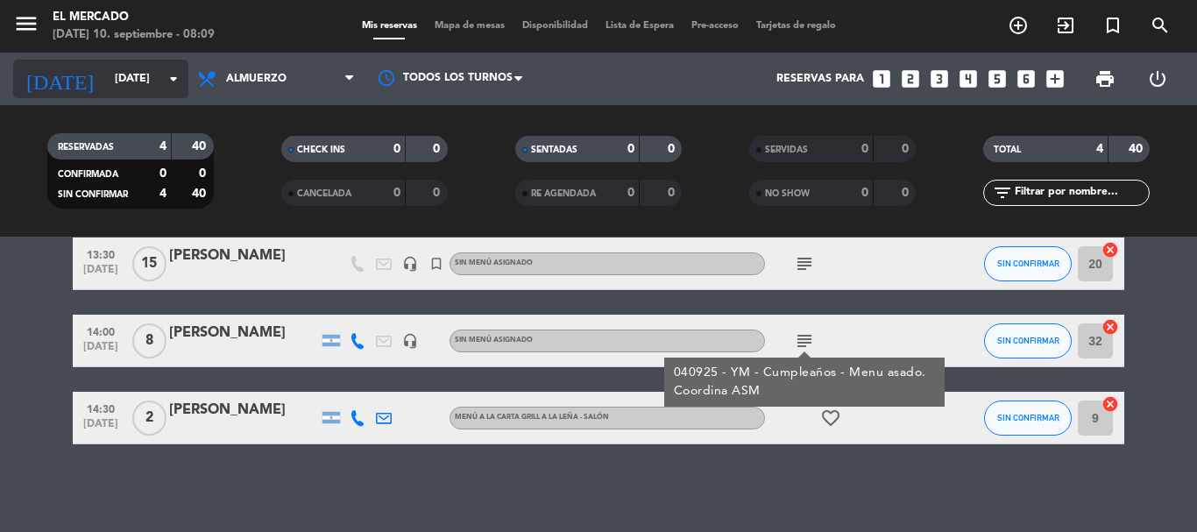
click at [124, 86] on input "[DATE]" at bounding box center [180, 79] width 148 height 30
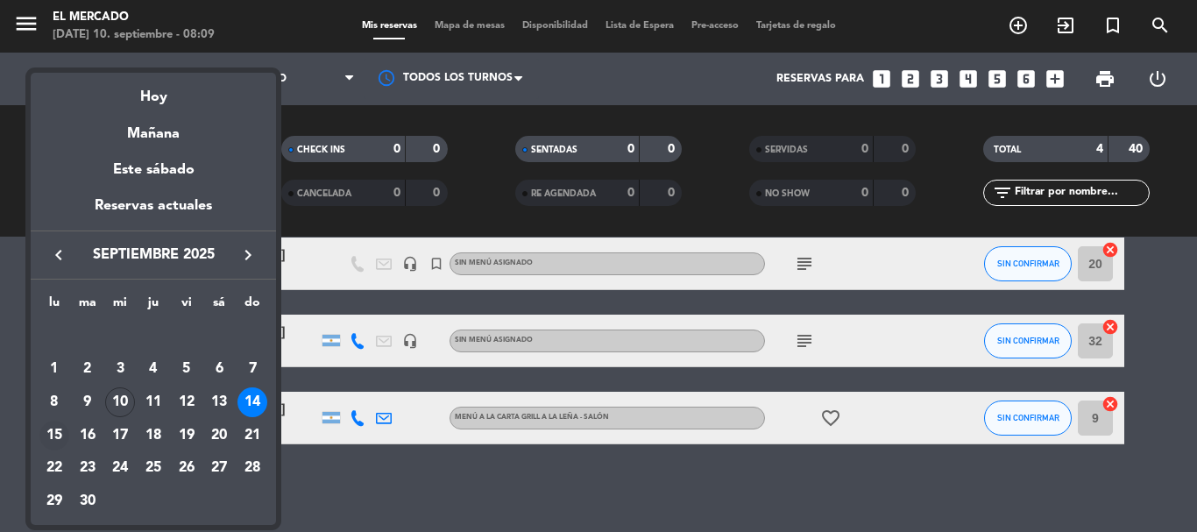
click at [60, 436] on div "15" at bounding box center [54, 436] width 30 height 30
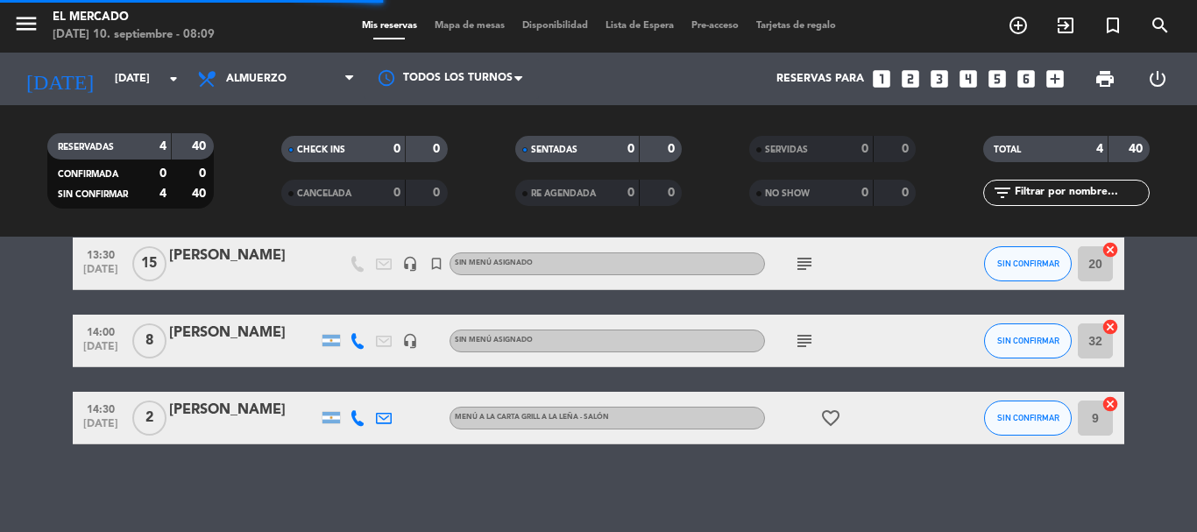
scroll to position [0, 0]
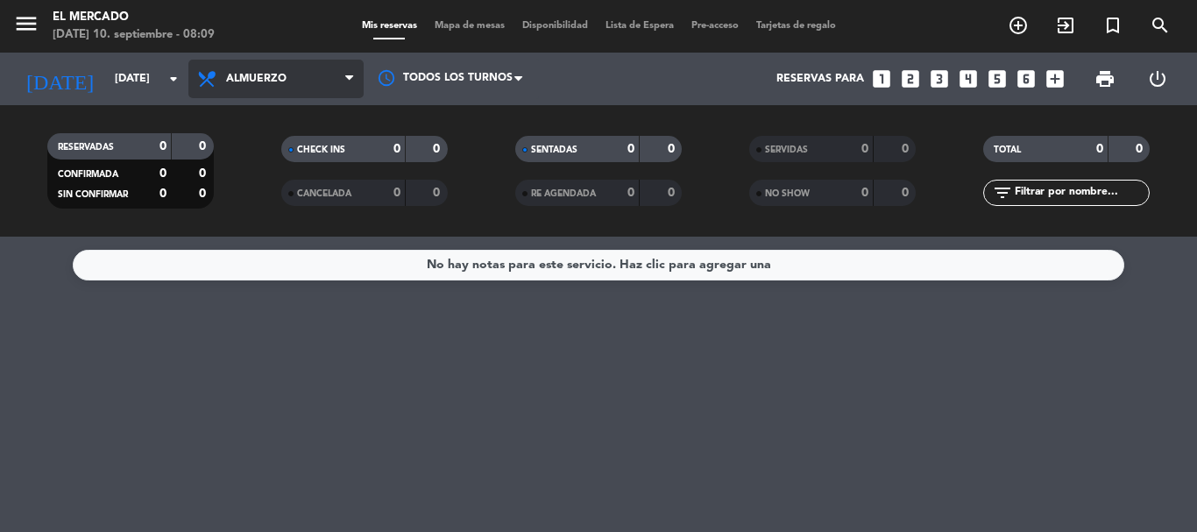
click at [300, 69] on span "Almuerzo" at bounding box center [275, 79] width 175 height 39
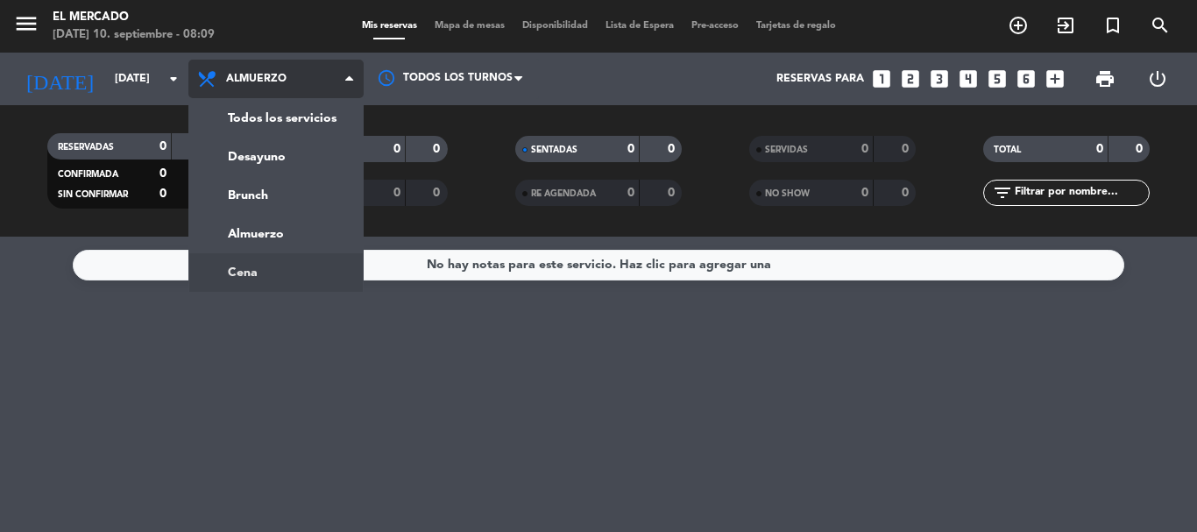
click at [284, 266] on ng-component "menu El Mercado [DATE] 10. septiembre - 08:09 Mis reservas Mapa de mesas Dispon…" at bounding box center [598, 266] width 1197 height 532
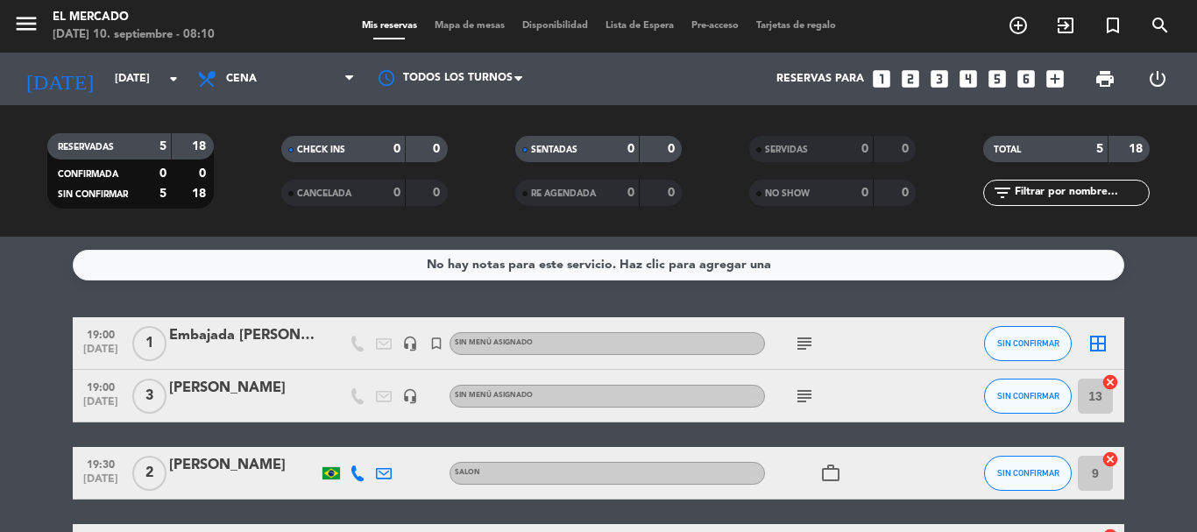
click at [804, 344] on icon "subject" at bounding box center [804, 343] width 21 height 21
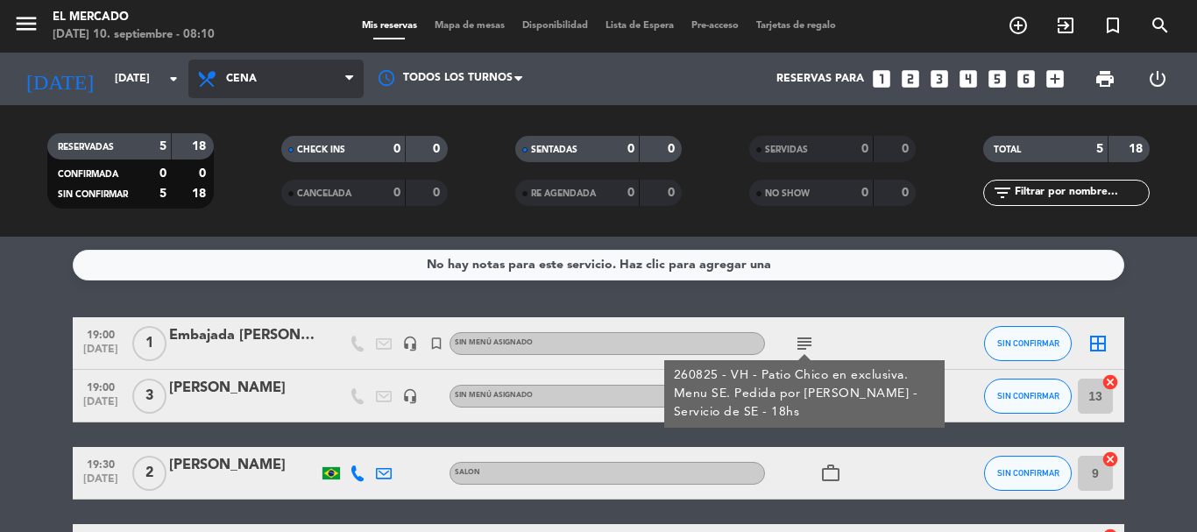
click at [238, 82] on span "Cena" at bounding box center [241, 79] width 31 height 12
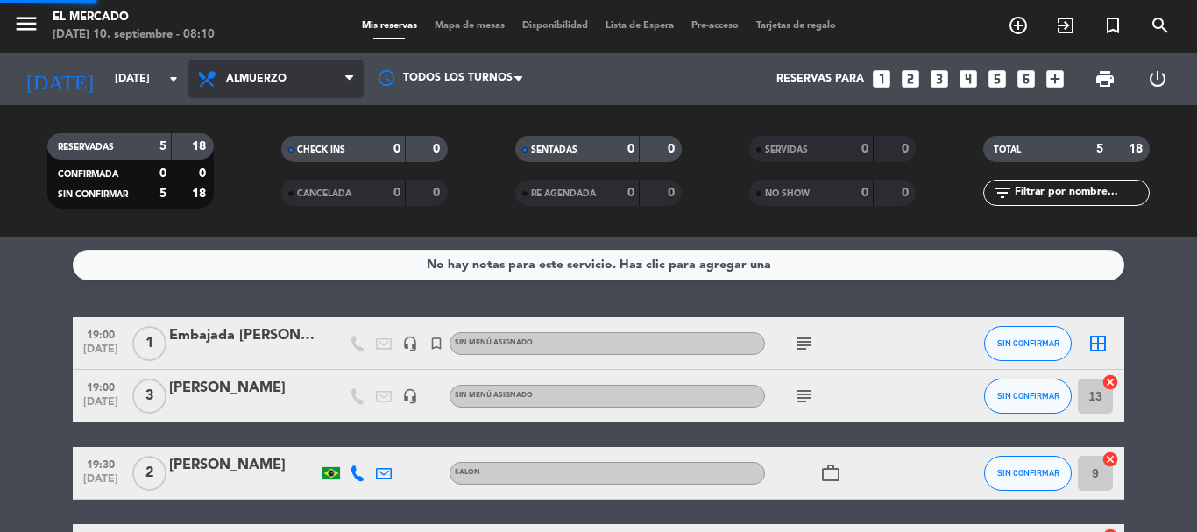
click at [283, 229] on div "menu El Mercado [DATE] 10. septiembre - 08:10 Mis reservas Mapa de mesas Dispon…" at bounding box center [598, 118] width 1197 height 237
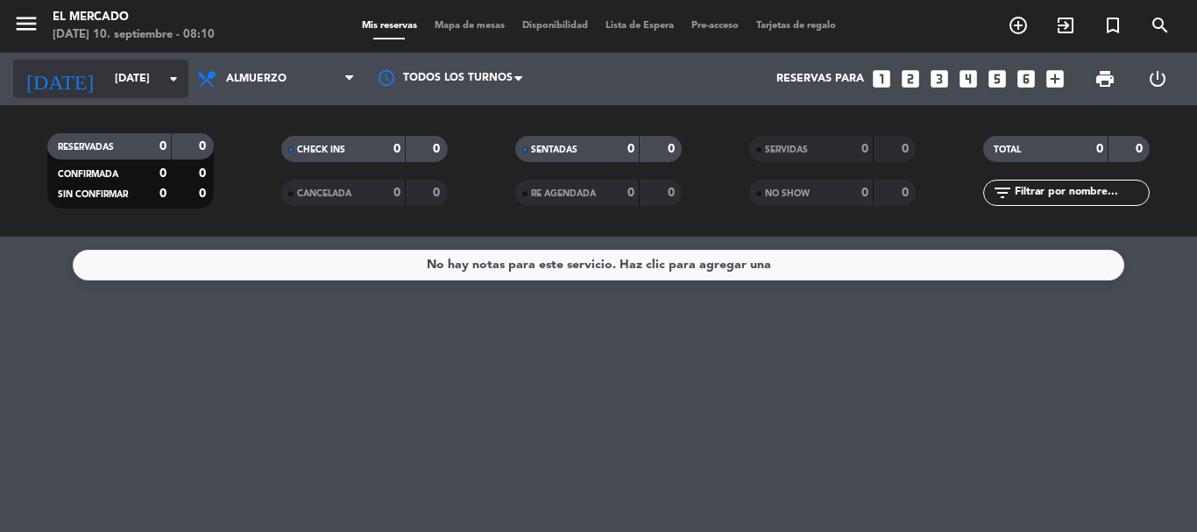
click at [95, 60] on div "[DATE] [DATE] arrow_drop_down" at bounding box center [100, 79] width 175 height 39
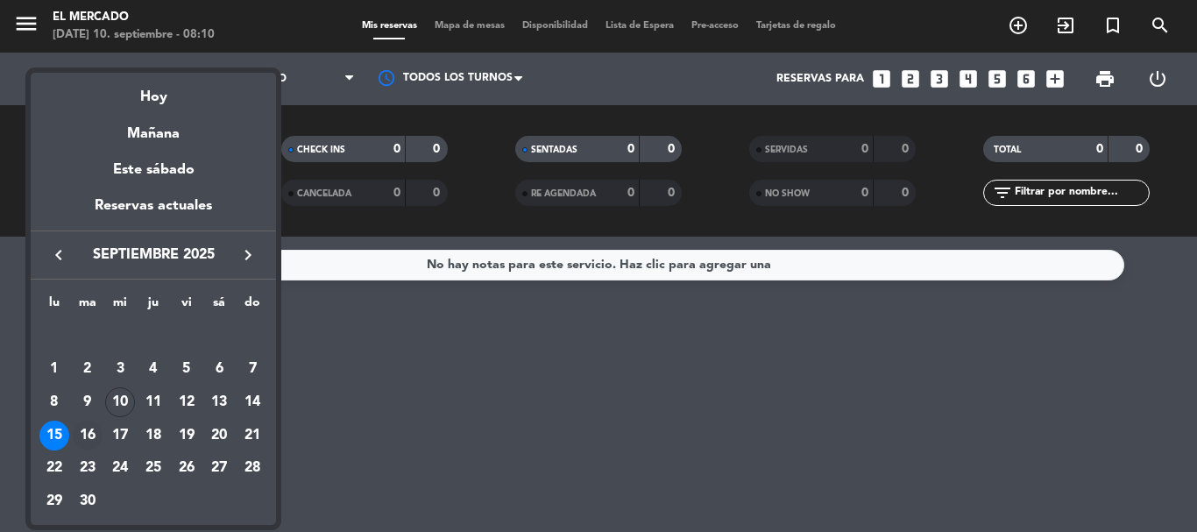
click at [78, 425] on div "16" at bounding box center [88, 436] width 30 height 30
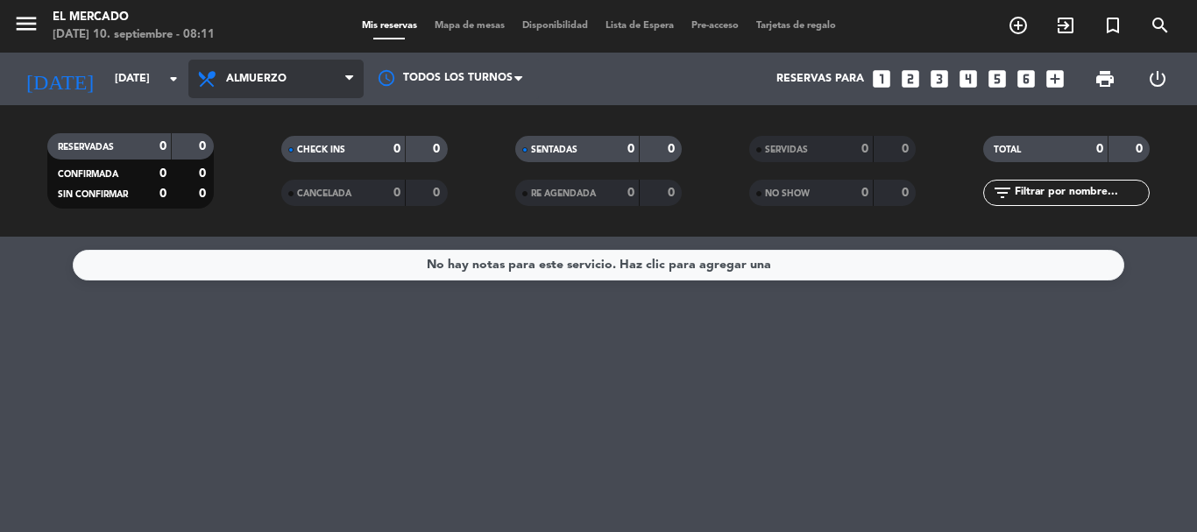
click at [244, 89] on span "Almuerzo" at bounding box center [275, 79] width 175 height 39
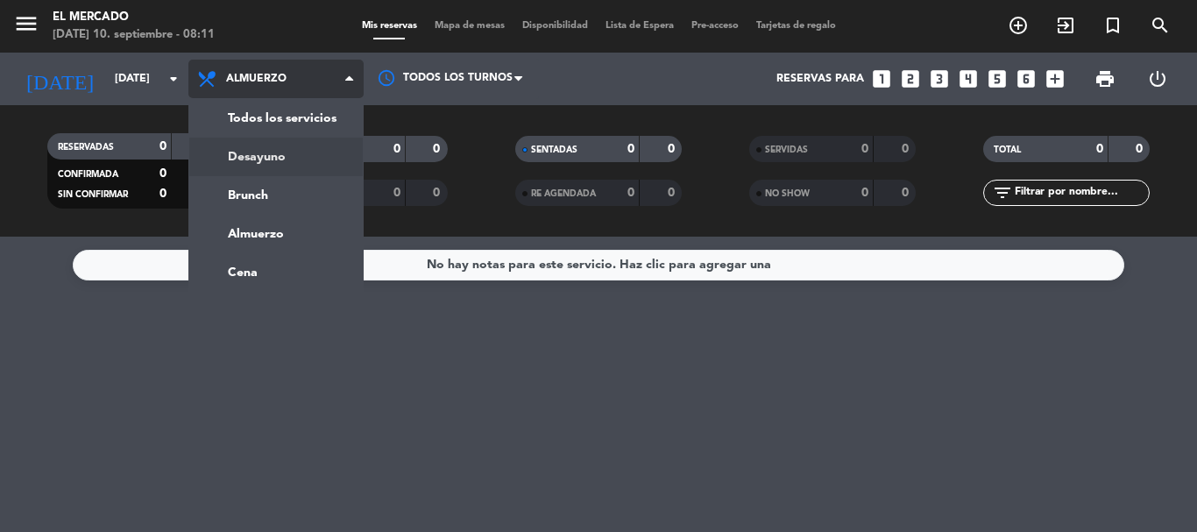
click at [241, 144] on div "menu El Mercado [DATE] 10. septiembre - 08:11 Mis reservas Mapa de mesas Dispon…" at bounding box center [598, 118] width 1197 height 237
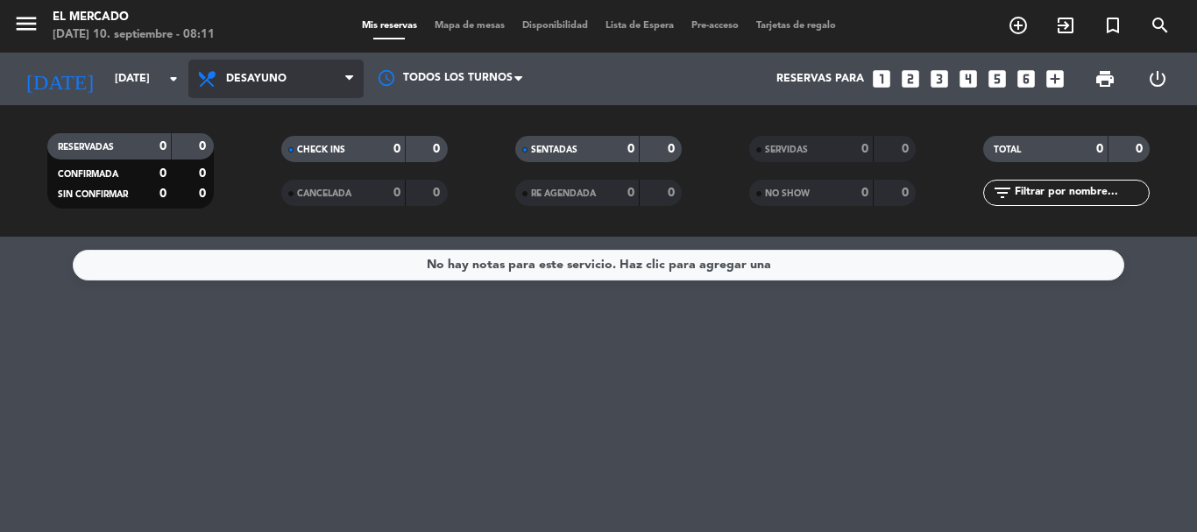
click at [257, 76] on span "Desayuno" at bounding box center [256, 79] width 60 height 12
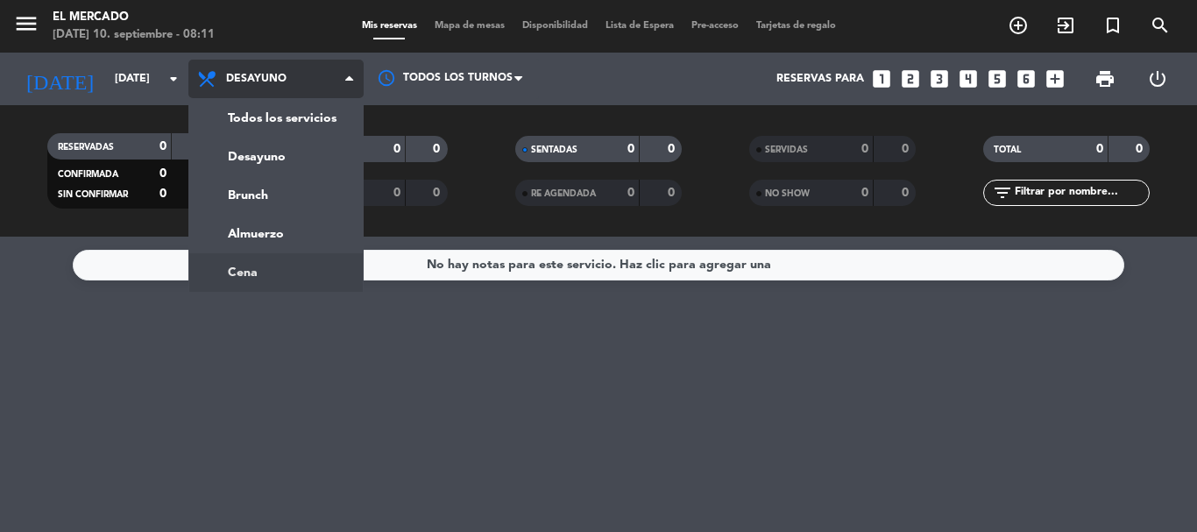
click at [253, 270] on ng-component "menu El Mercado [DATE] 10. septiembre - 08:11 Mis reservas Mapa de mesas Dispon…" at bounding box center [598, 266] width 1197 height 532
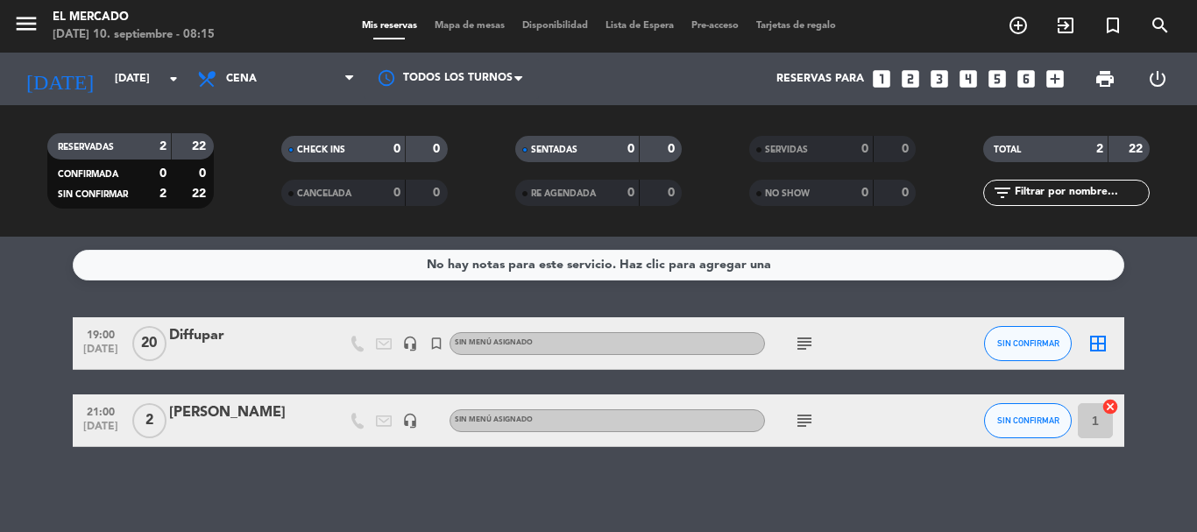
click at [794, 344] on icon "subject" at bounding box center [804, 343] width 21 height 21
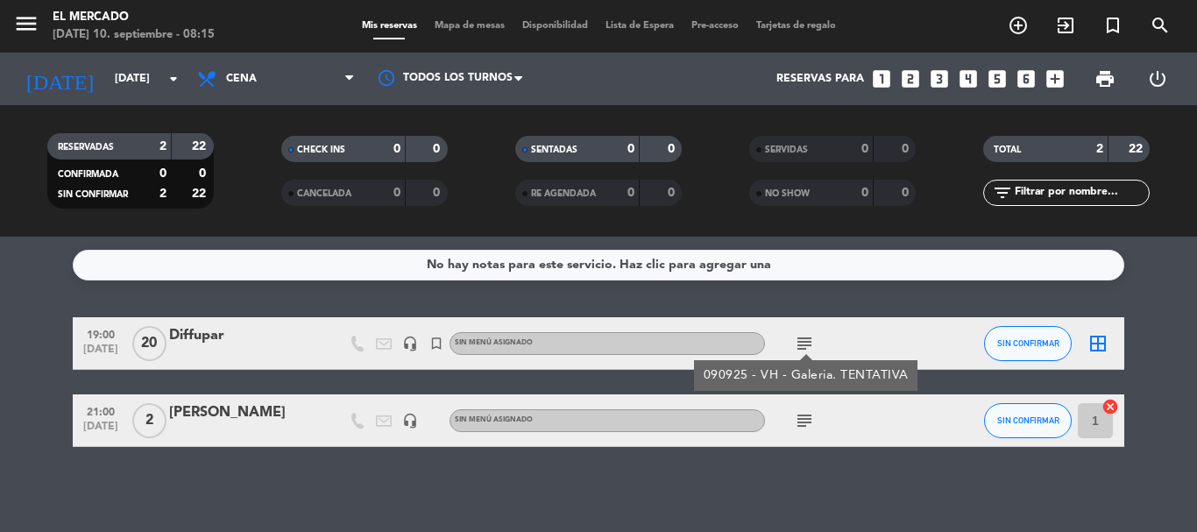
click at [794, 344] on icon "subject" at bounding box center [804, 343] width 21 height 21
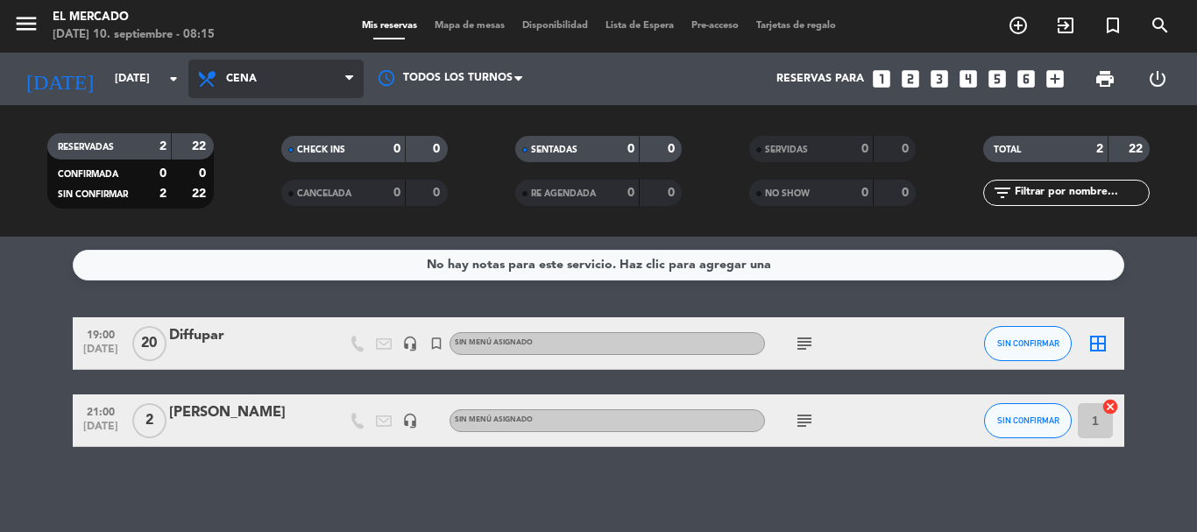
click at [219, 96] on span "Cena" at bounding box center [275, 79] width 175 height 39
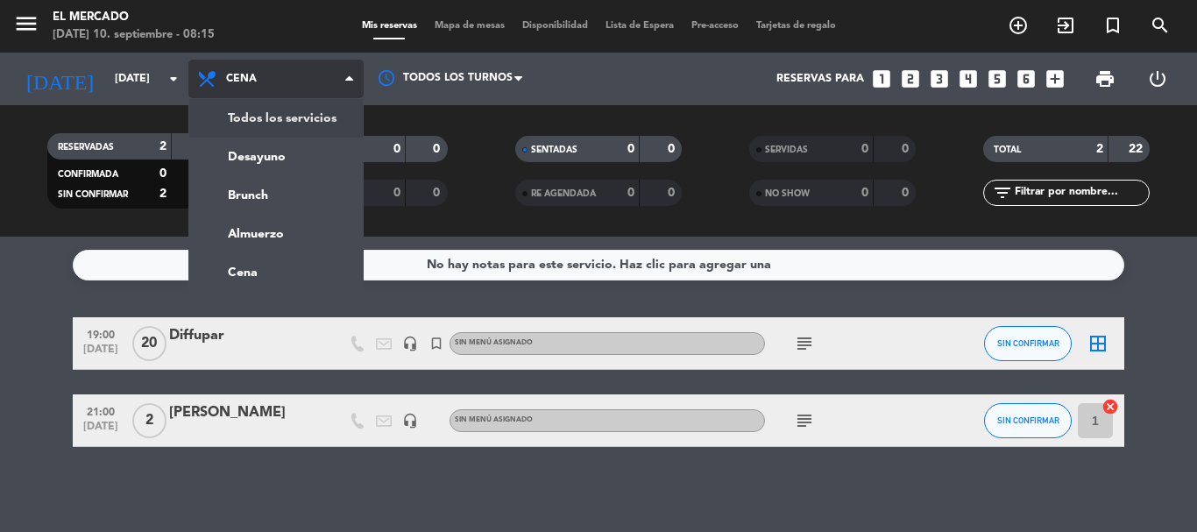
click at [302, 123] on div "menu El Mercado [DATE] 10. septiembre - 08:15 Mis reservas Mapa de mesas Dispon…" at bounding box center [598, 118] width 1197 height 237
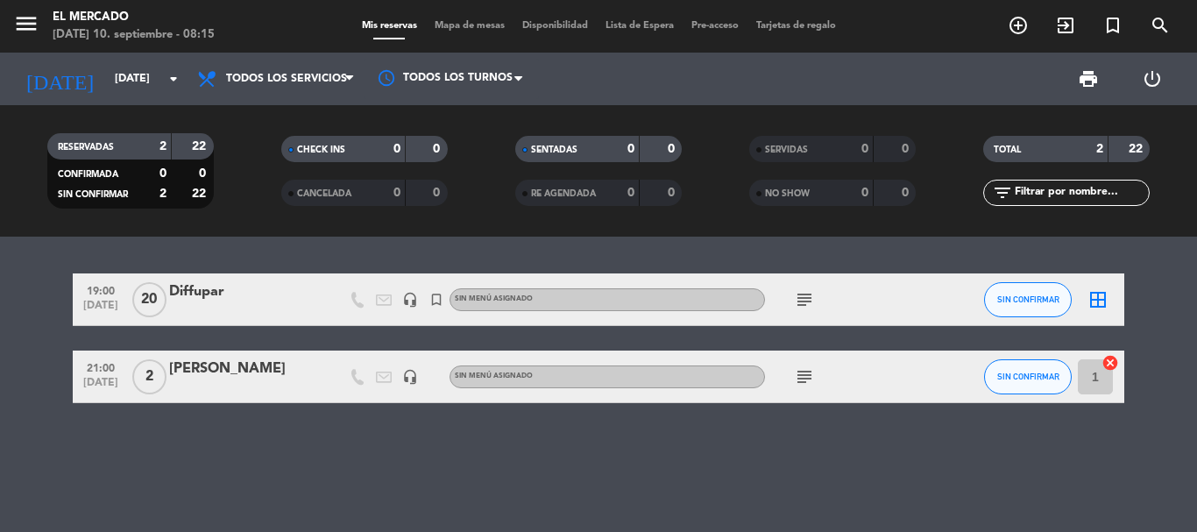
click at [803, 380] on icon "subject" at bounding box center [804, 376] width 21 height 21
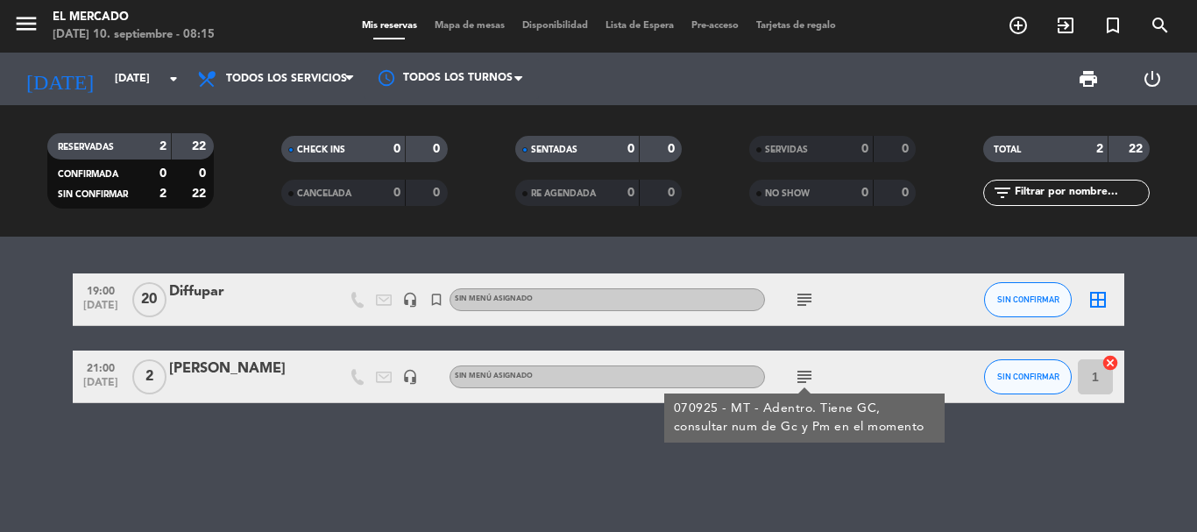
click at [101, 55] on div "[DATE] [DATE] arrow_drop_down" at bounding box center [100, 79] width 175 height 53
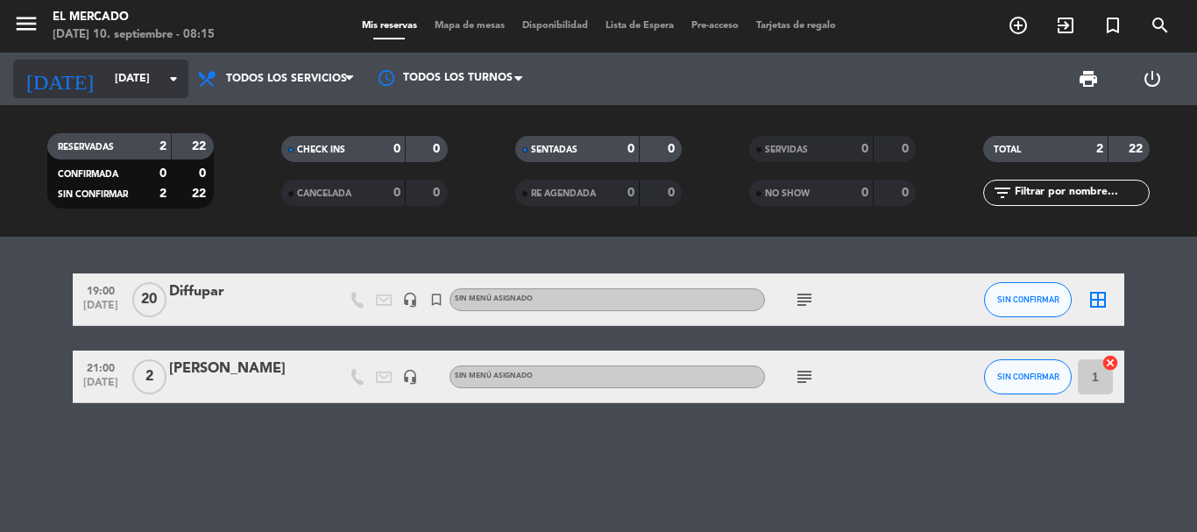
click at [106, 64] on input "[DATE]" at bounding box center [180, 79] width 148 height 30
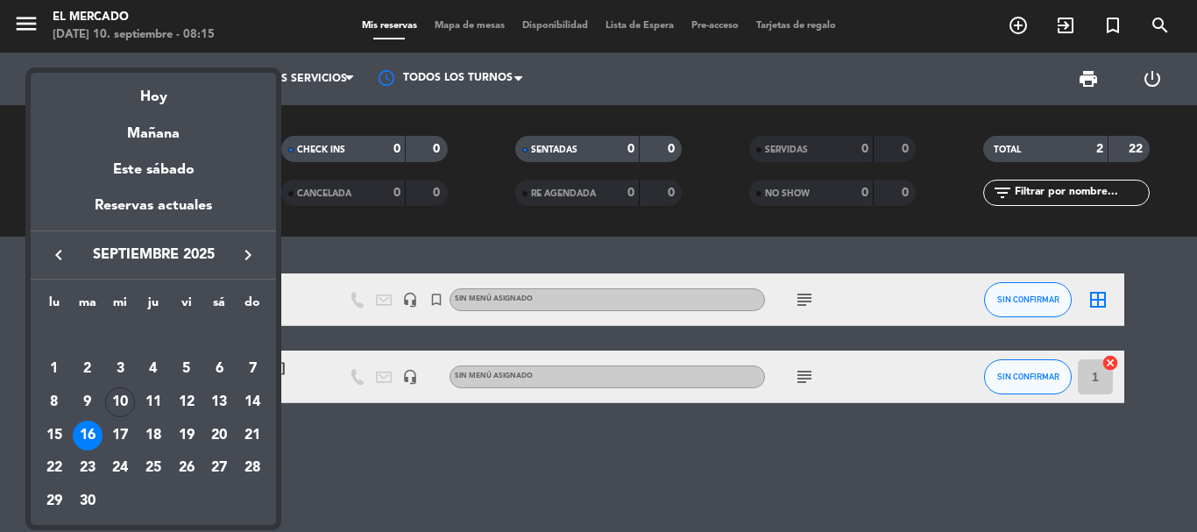
click at [30, 26] on div at bounding box center [598, 266] width 1197 height 532
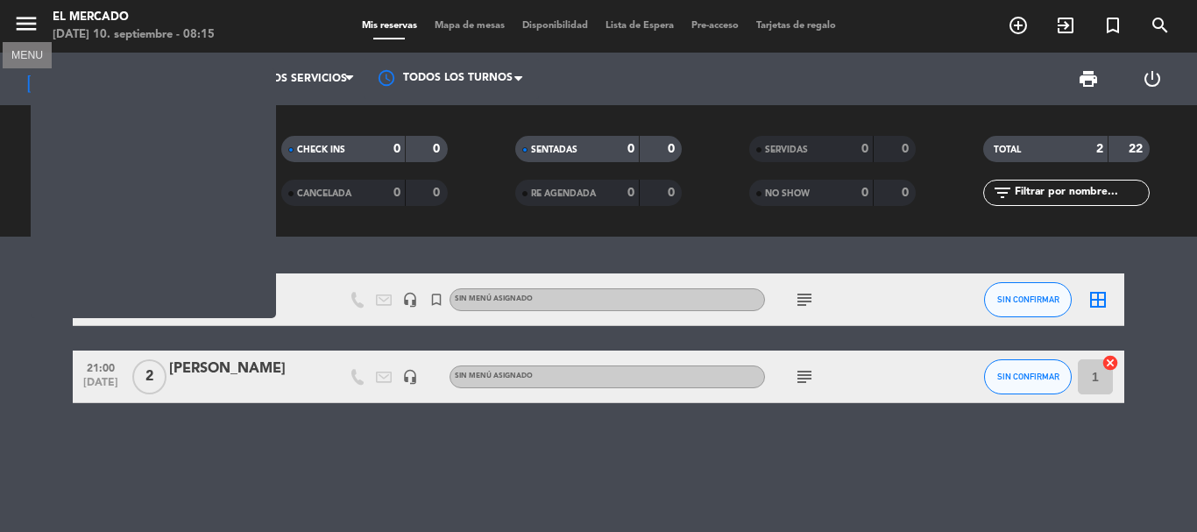
click at [26, 26] on icon "menu" at bounding box center [26, 24] width 26 height 26
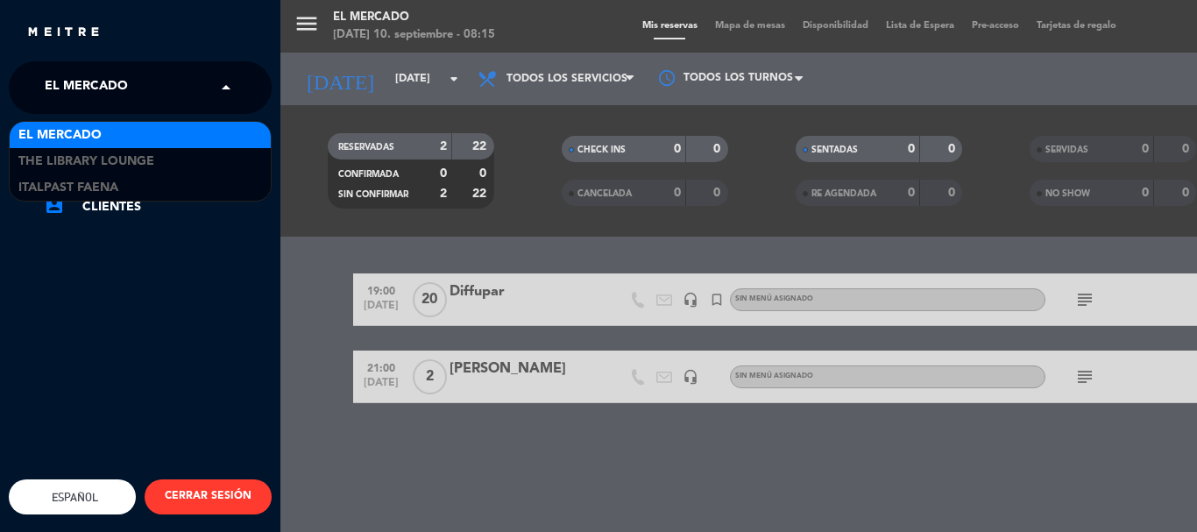
click at [80, 84] on span "El Mercado" at bounding box center [86, 87] width 83 height 37
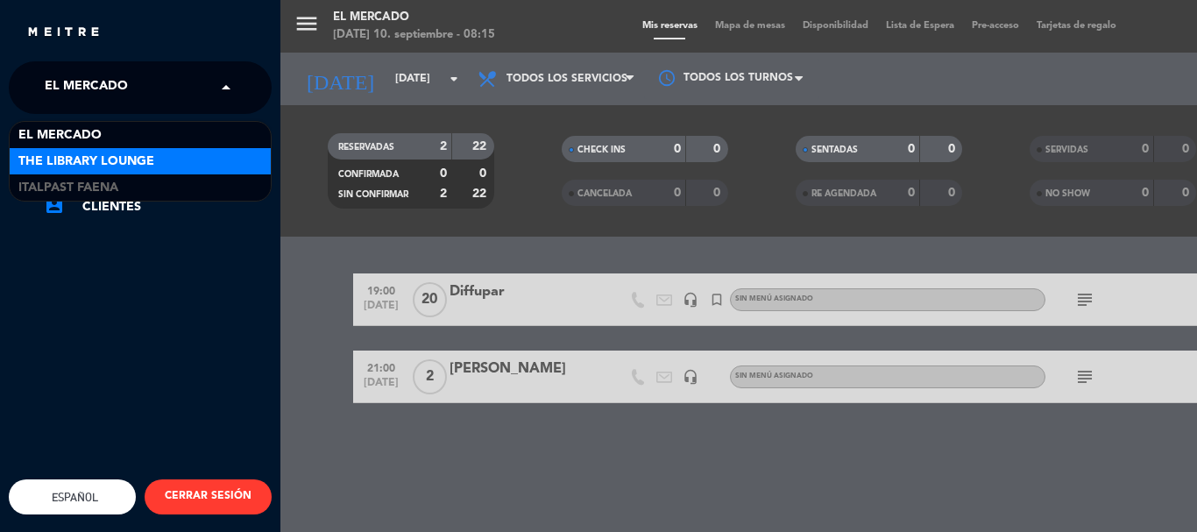
click at [83, 164] on span "The Library Lounge" at bounding box center [86, 162] width 136 height 20
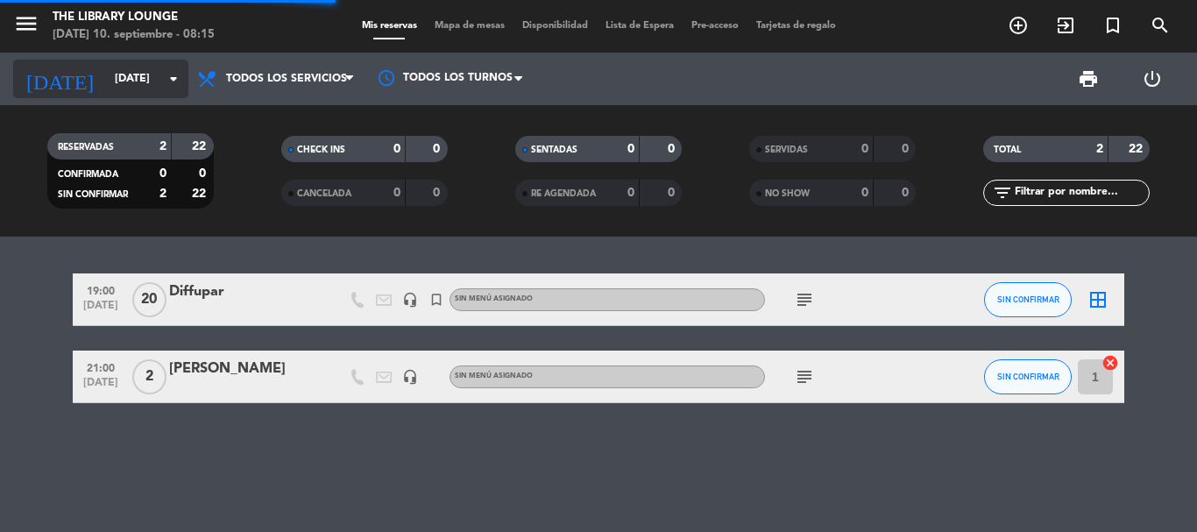
click at [131, 93] on input "[DATE]" at bounding box center [180, 79] width 148 height 30
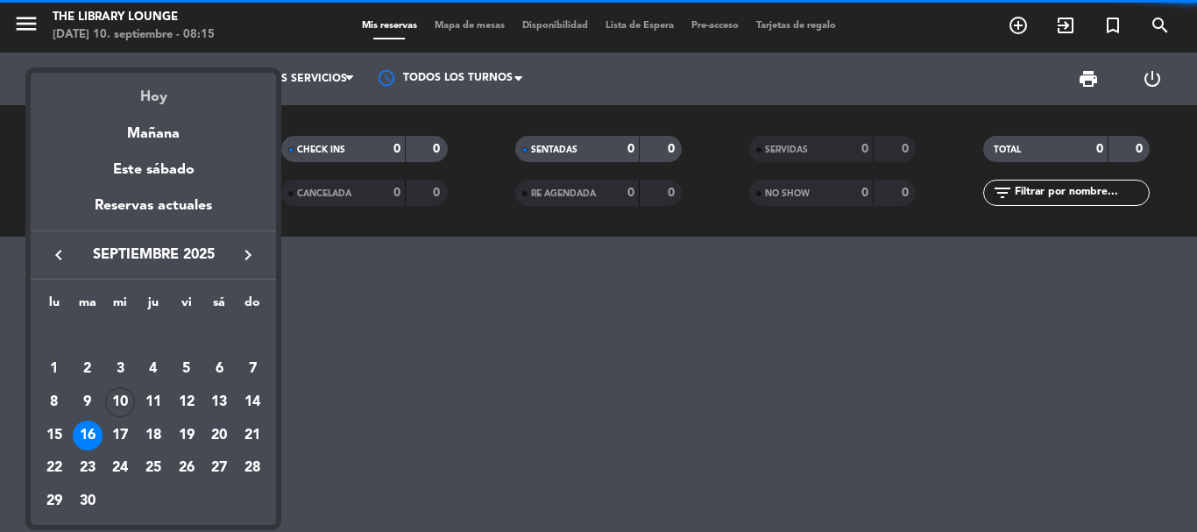
click at [147, 98] on div "Hoy" at bounding box center [153, 91] width 245 height 36
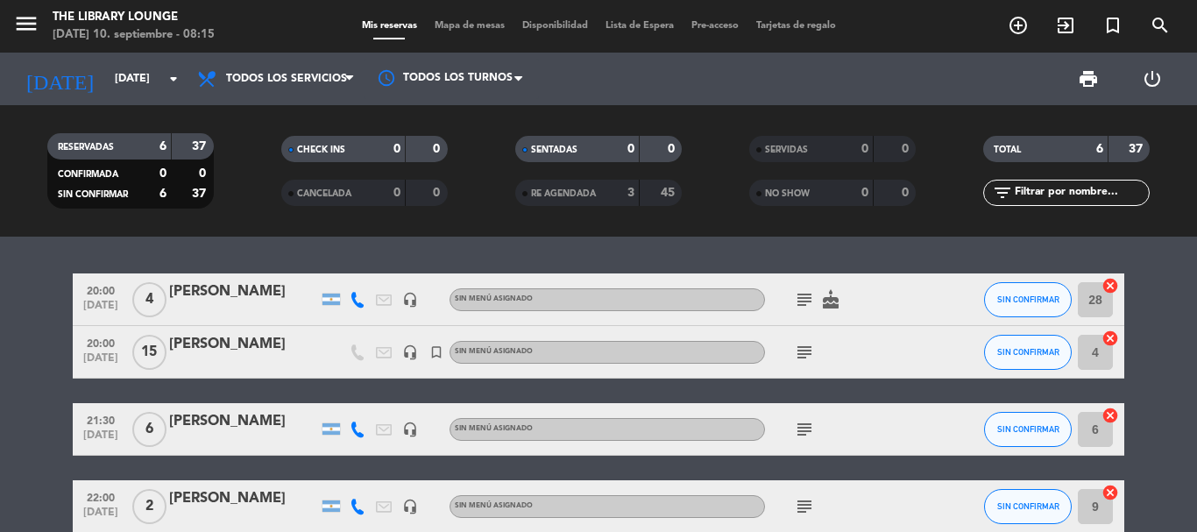
click at [807, 358] on icon "subject" at bounding box center [804, 352] width 21 height 21
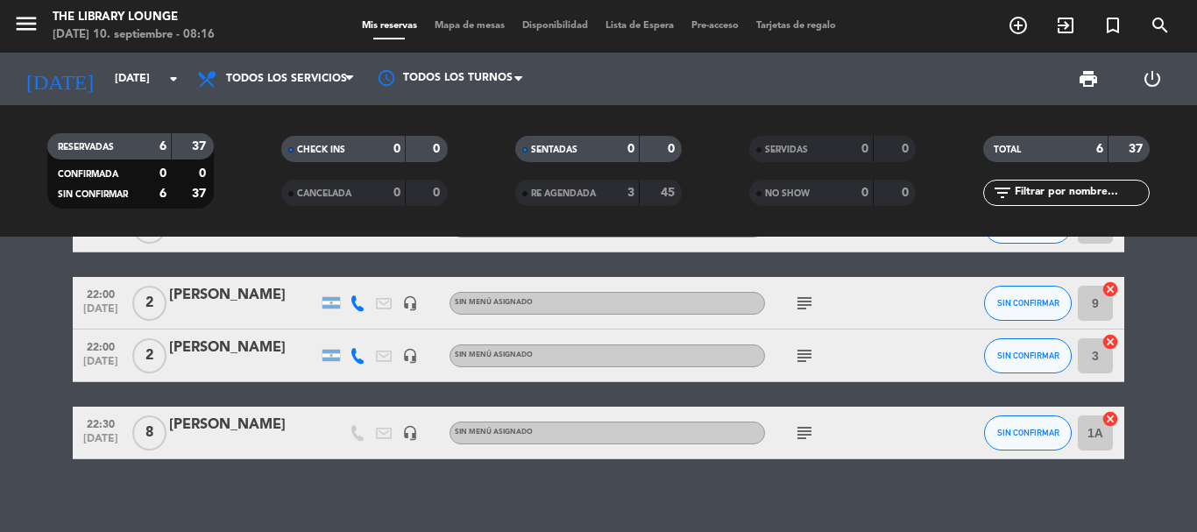
scroll to position [218, 0]
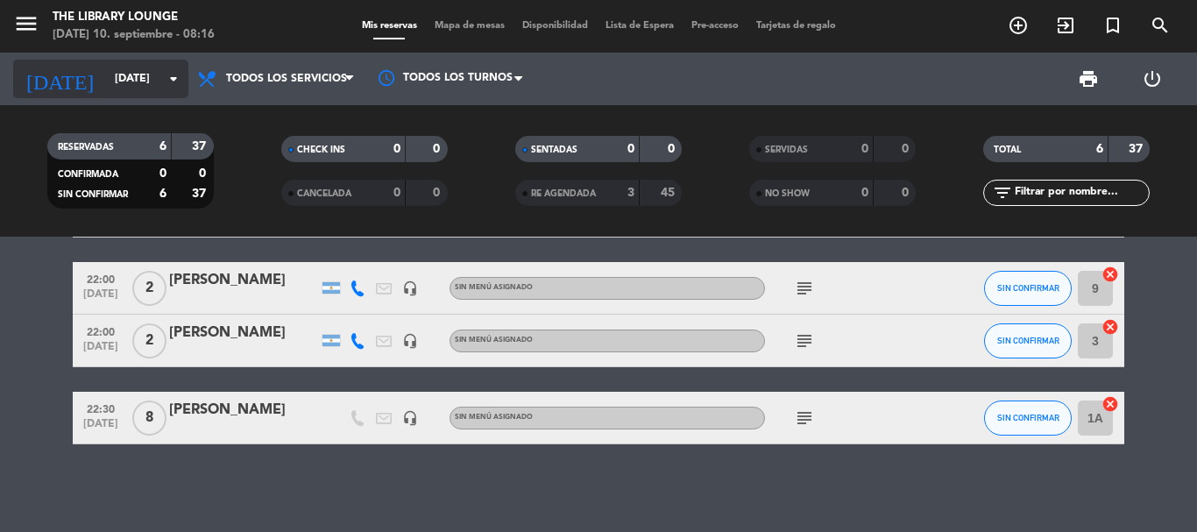
click at [106, 82] on input "[DATE]" at bounding box center [180, 79] width 148 height 30
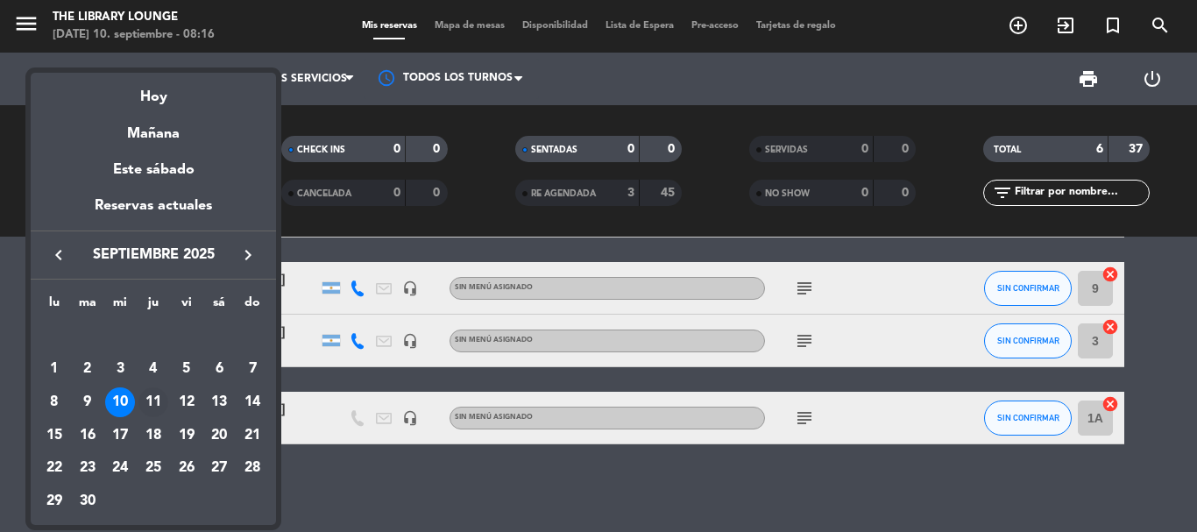
click at [158, 391] on div "11" at bounding box center [153, 402] width 30 height 30
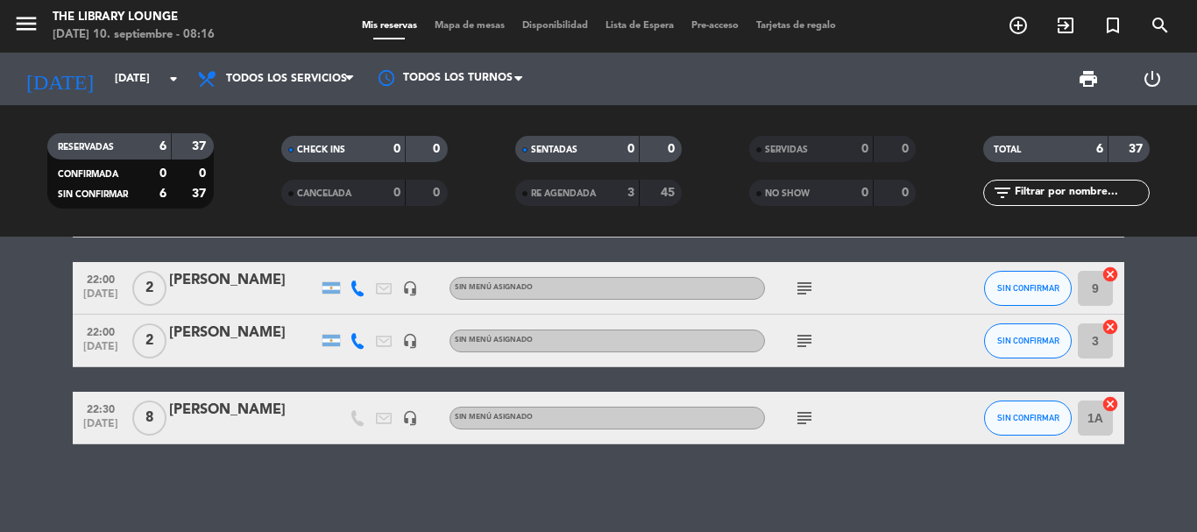
type input "[DEMOGRAPHIC_DATA][DATE]"
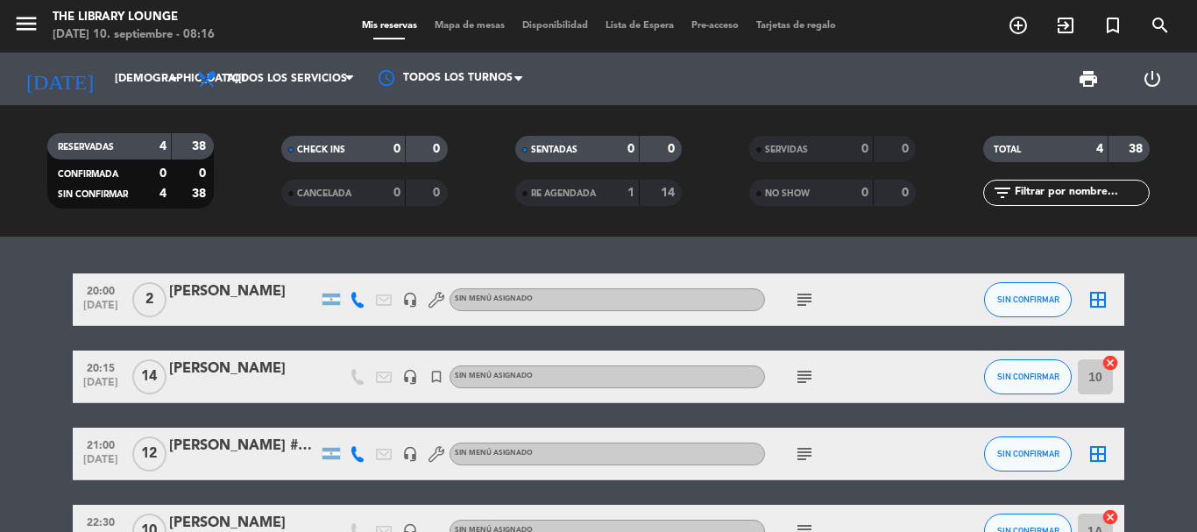
scroll to position [88, 0]
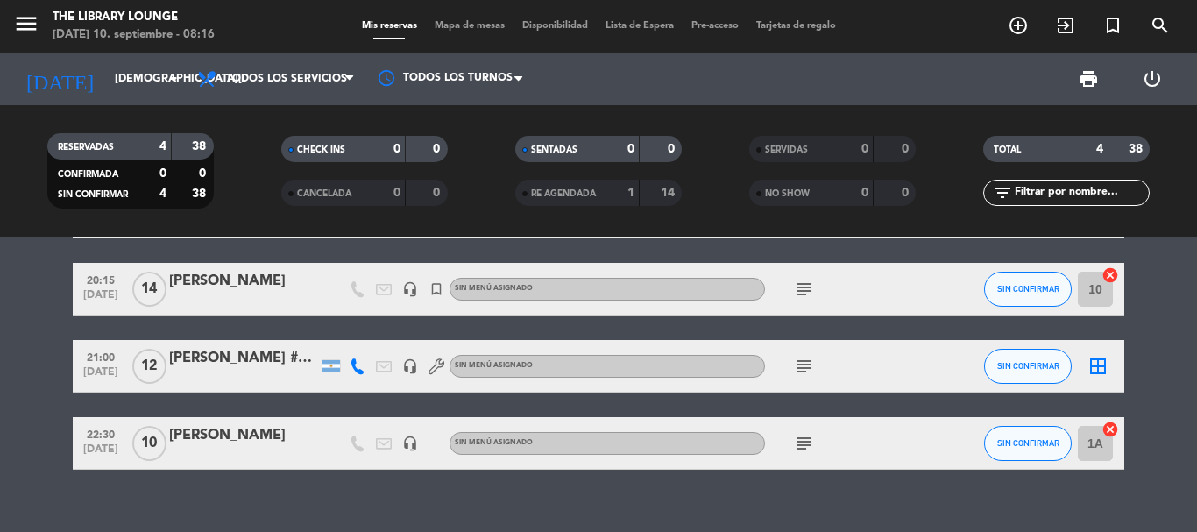
click at [797, 279] on icon "subject" at bounding box center [804, 289] width 21 height 21
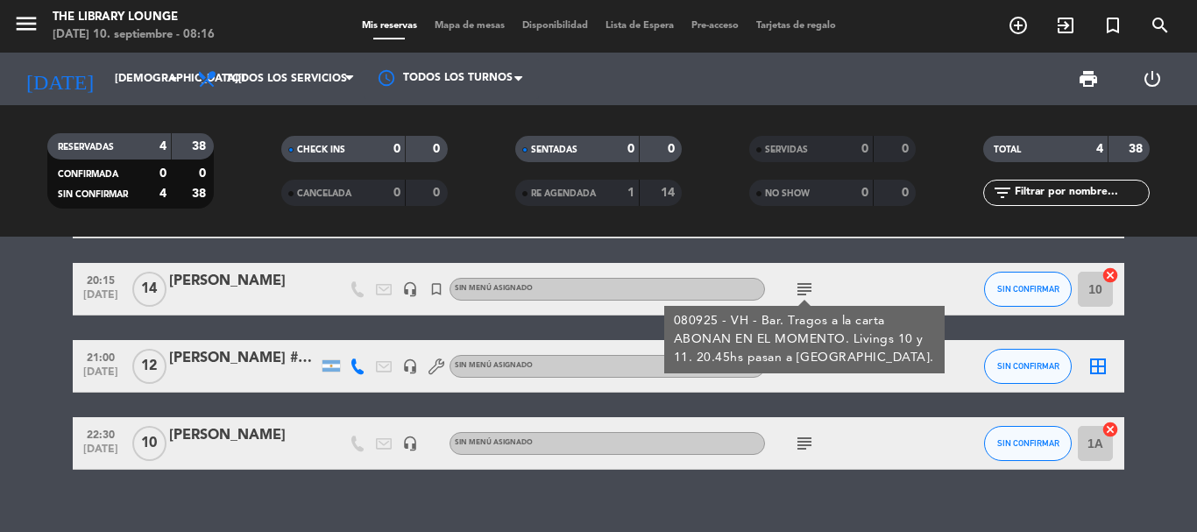
click at [798, 280] on icon "subject" at bounding box center [804, 289] width 21 height 21
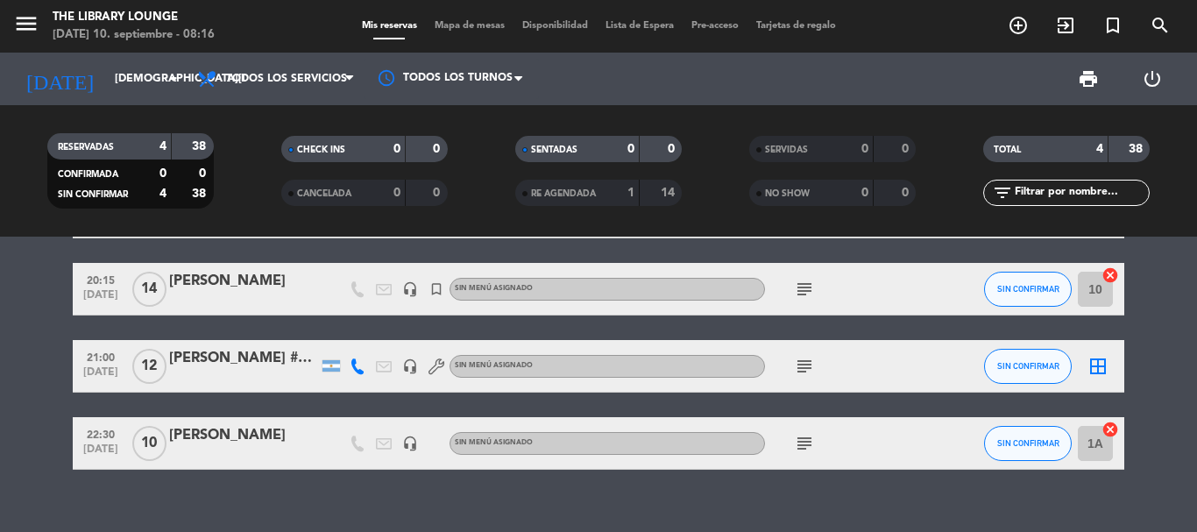
click at [800, 371] on icon "subject" at bounding box center [804, 366] width 21 height 21
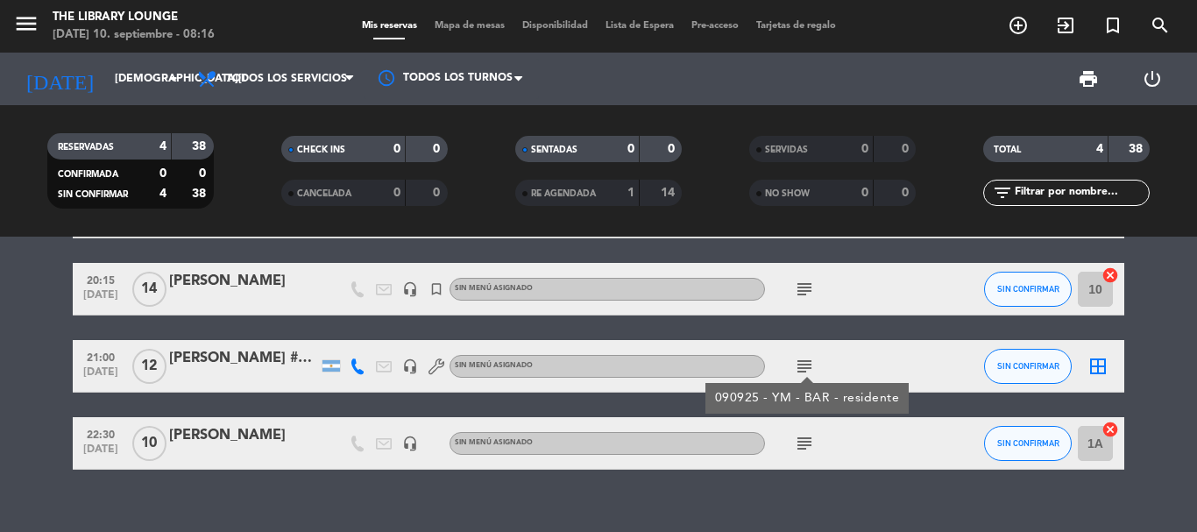
click at [1092, 368] on icon "border_all" at bounding box center [1098, 366] width 21 height 21
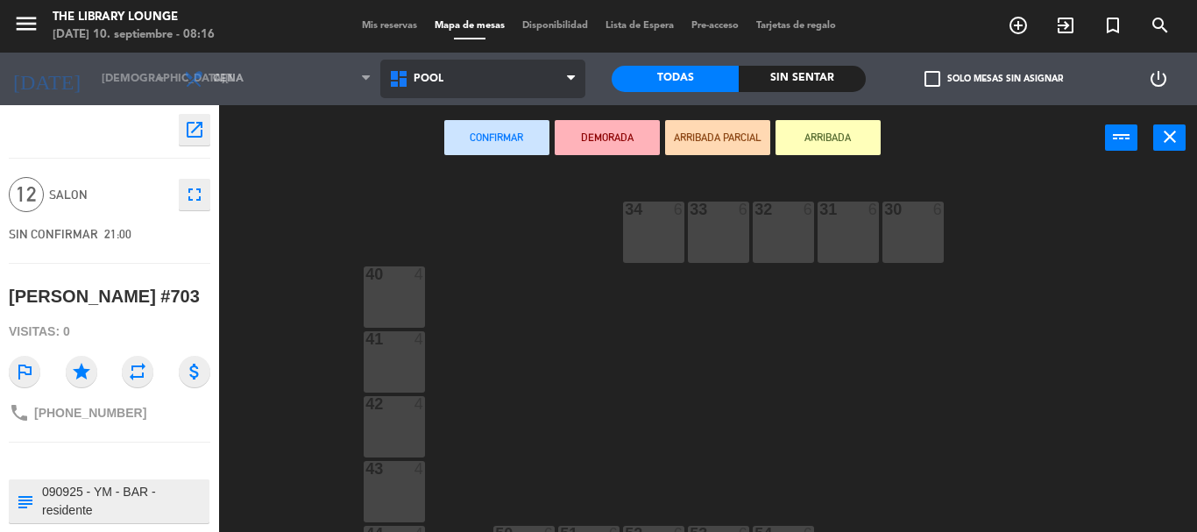
click at [425, 75] on span "POOL" at bounding box center [429, 79] width 30 height 12
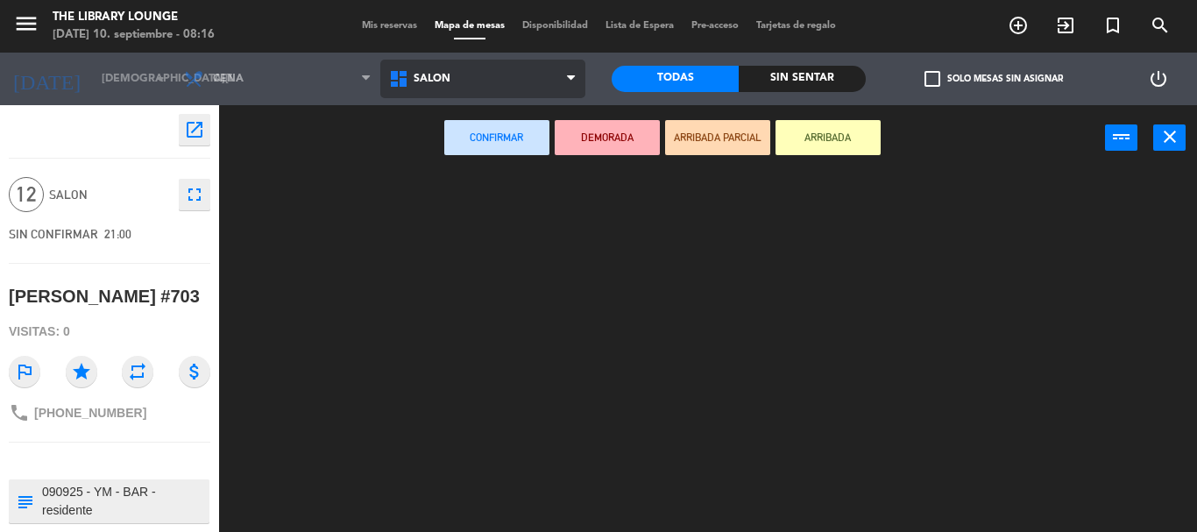
click at [479, 142] on ng-component "menu The Library Lounge [DATE] 10. septiembre - 08:16 Mis reservas Mapa de mesa…" at bounding box center [598, 266] width 1197 height 532
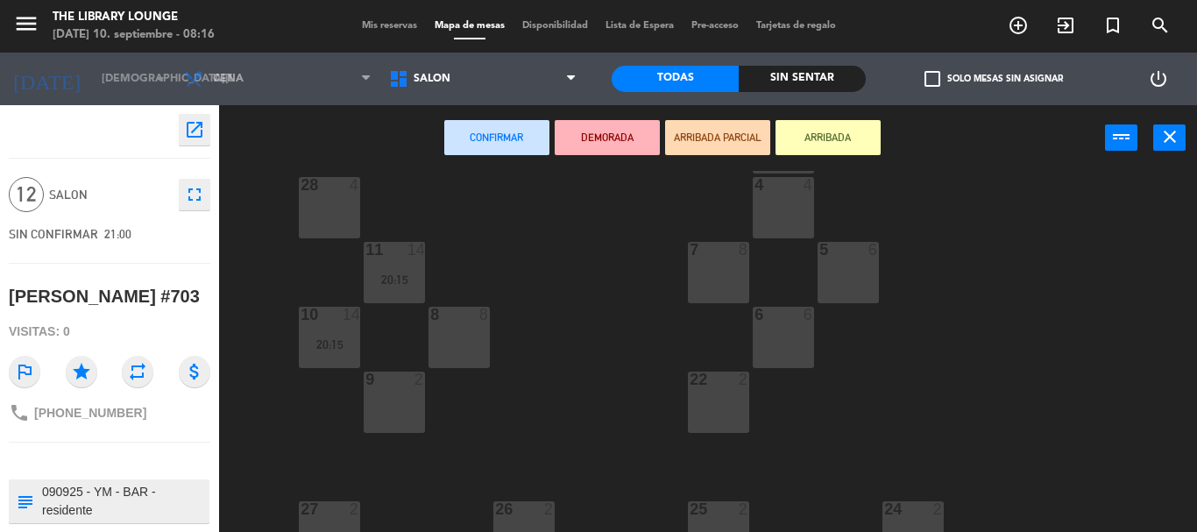
scroll to position [351, 0]
click at [776, 209] on div "4 4" at bounding box center [783, 205] width 61 height 61
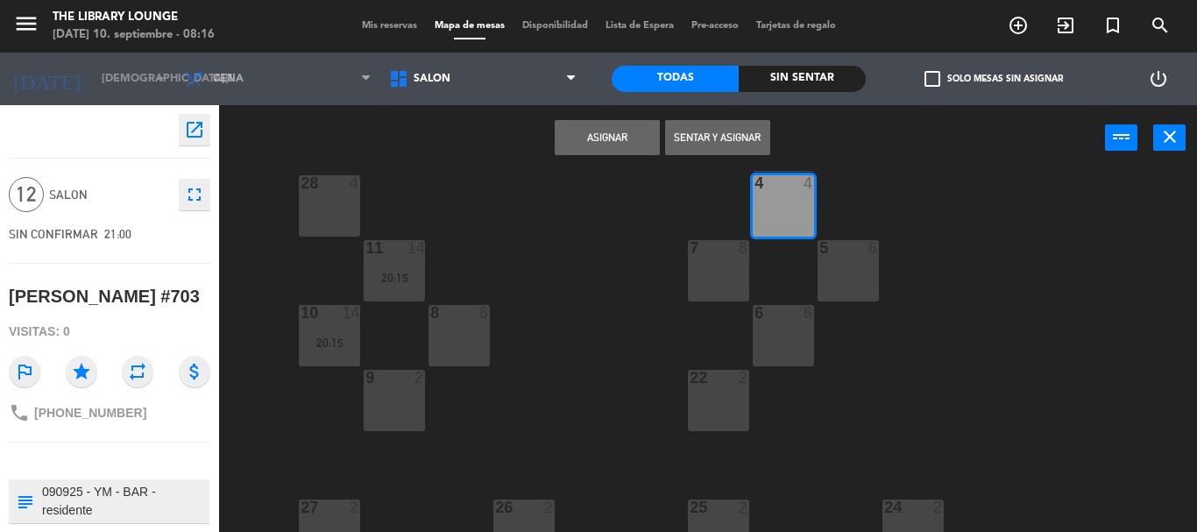
click at [713, 255] on div at bounding box center [718, 248] width 29 height 16
click at [833, 278] on div "5 6" at bounding box center [848, 270] width 61 height 61
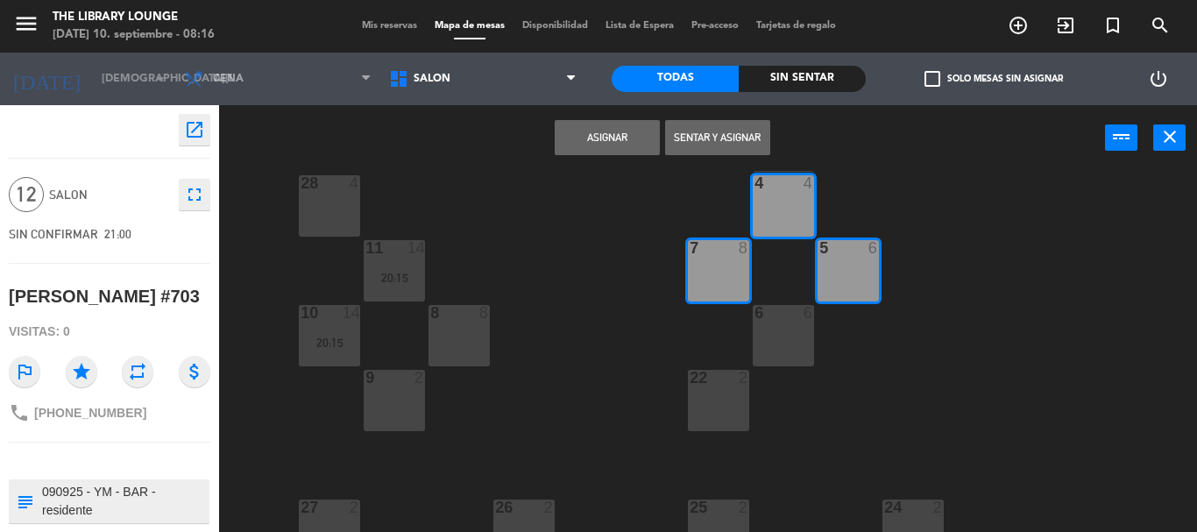
click at [611, 141] on button "Asignar" at bounding box center [607, 137] width 105 height 35
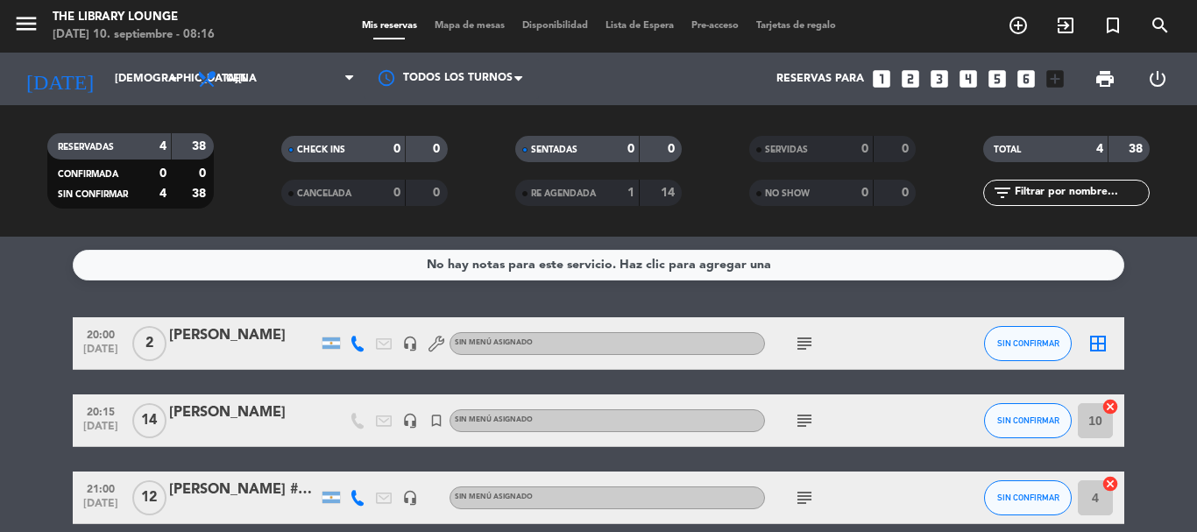
click at [798, 431] on div "subject" at bounding box center [844, 420] width 158 height 52
click at [806, 422] on icon "subject" at bounding box center [804, 420] width 21 height 21
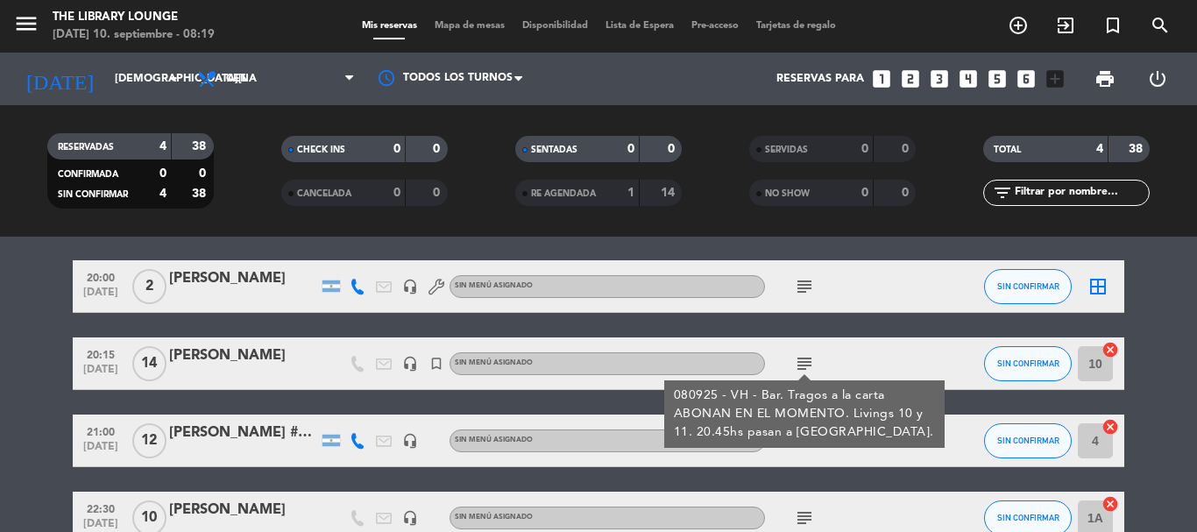
scroll to position [88, 0]
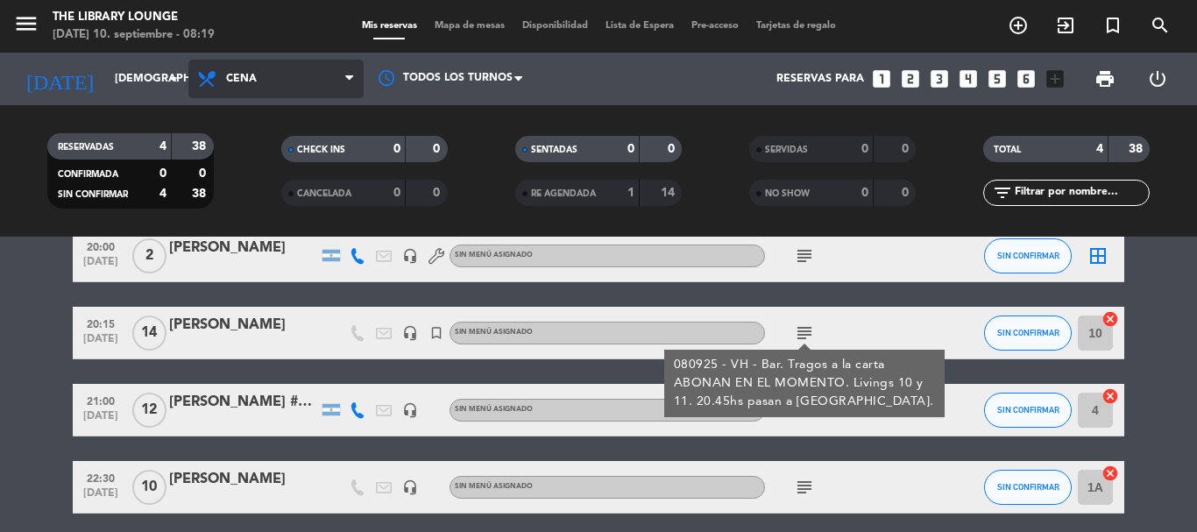
click at [229, 61] on span "Cena" at bounding box center [275, 79] width 175 height 39
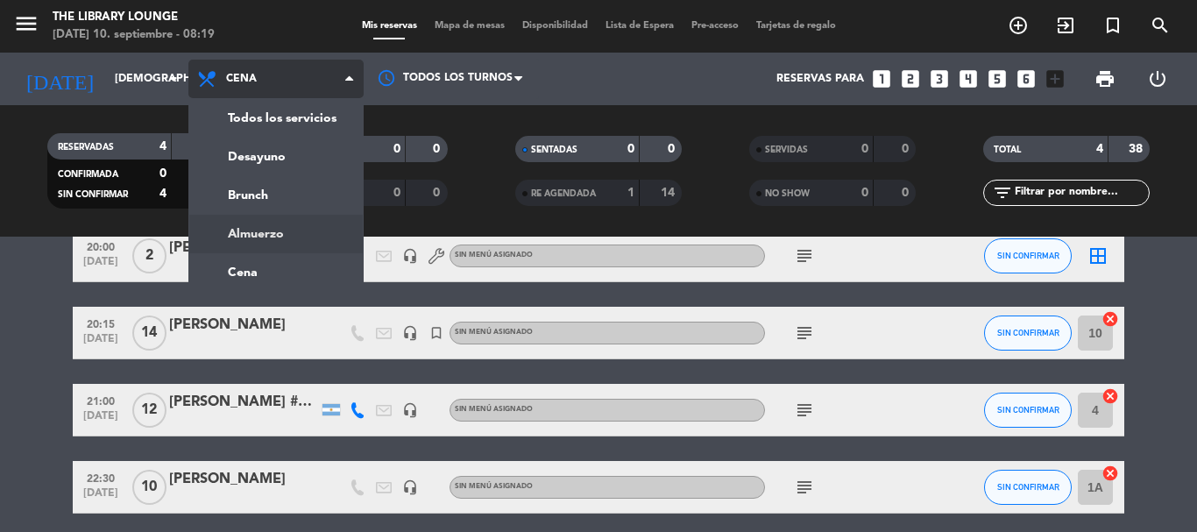
click at [252, 230] on div "menu The Library Lounge [DATE] 10. septiembre - 08:19 Mis reservas Mapa de mesa…" at bounding box center [598, 118] width 1197 height 237
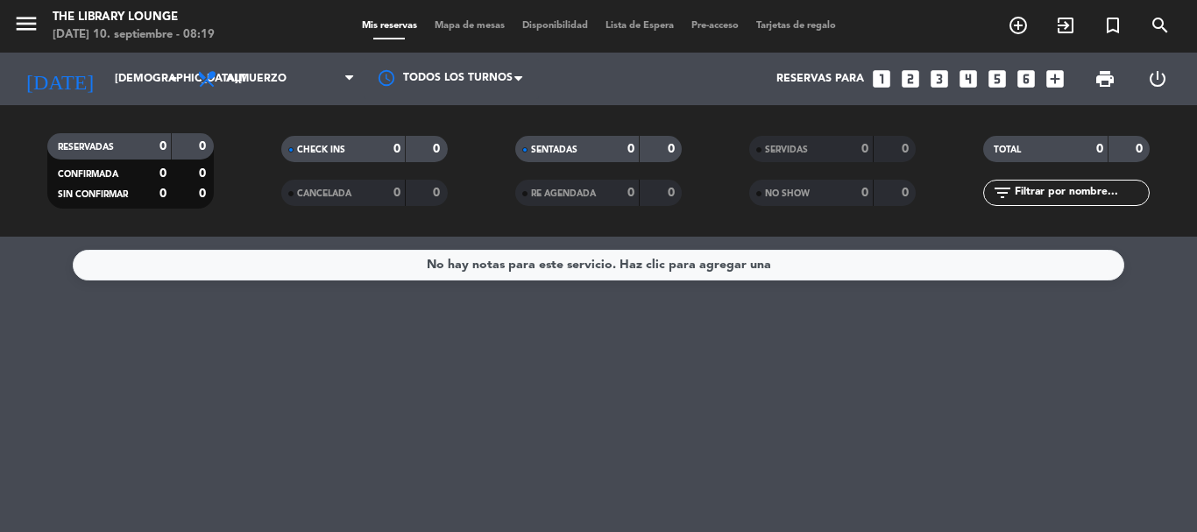
scroll to position [0, 0]
click at [130, 73] on input "[DEMOGRAPHIC_DATA][DATE]" at bounding box center [180, 79] width 148 height 30
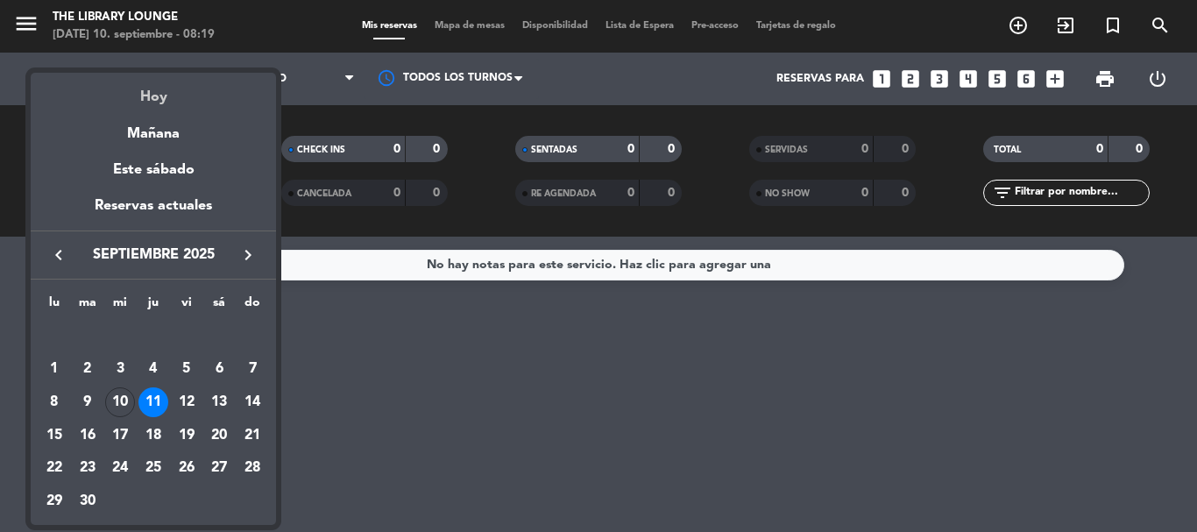
click at [180, 106] on div "Hoy" at bounding box center [153, 91] width 245 height 36
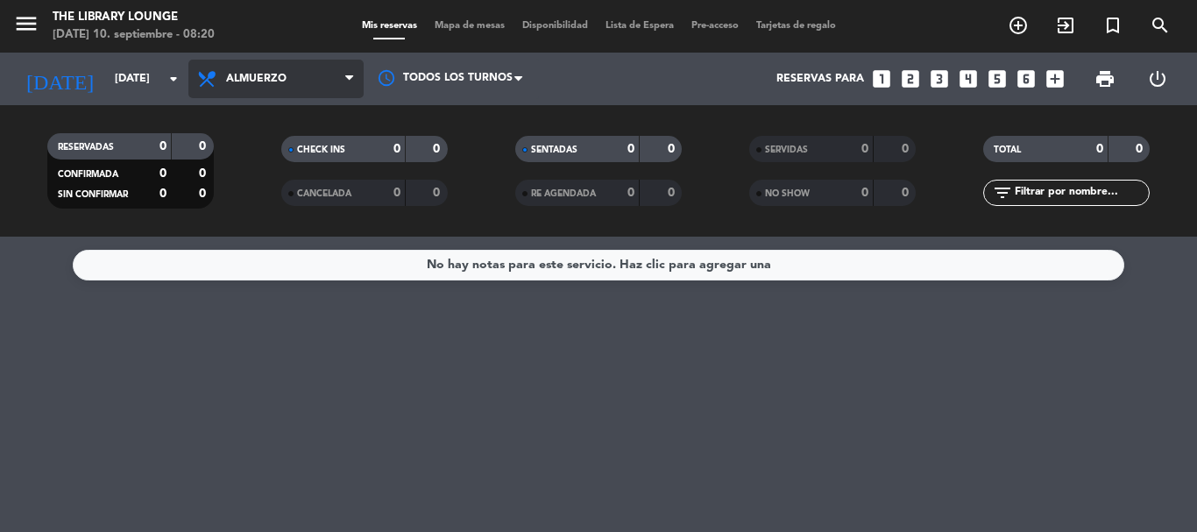
click at [230, 76] on span "Almuerzo" at bounding box center [256, 79] width 60 height 12
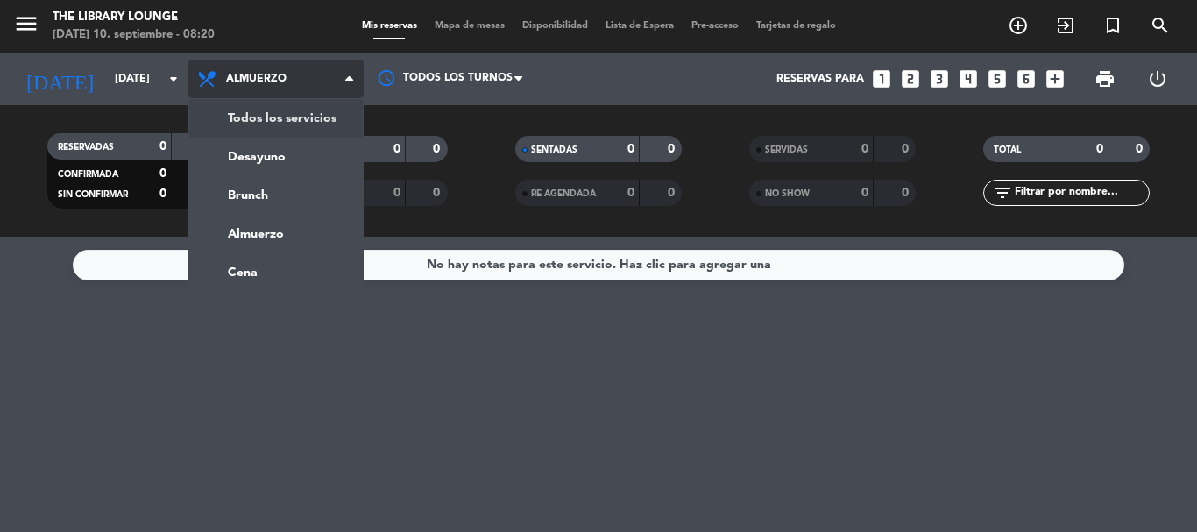
click at [252, 117] on div "menu The Library Lounge [DATE] 10. septiembre - 08:20 Mis reservas Mapa de mesa…" at bounding box center [598, 118] width 1197 height 237
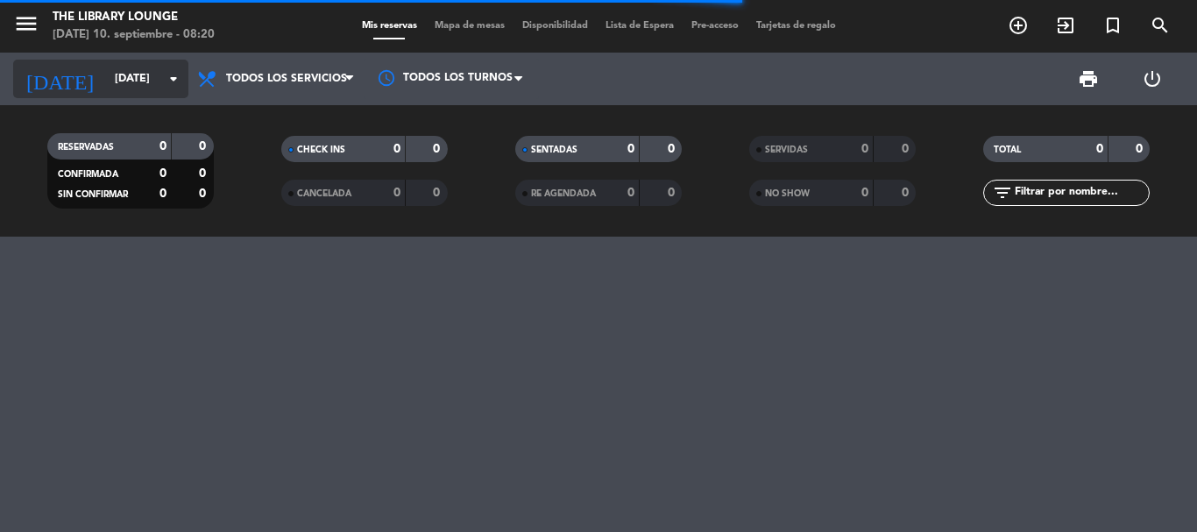
click at [106, 86] on input "[DATE]" at bounding box center [180, 79] width 148 height 30
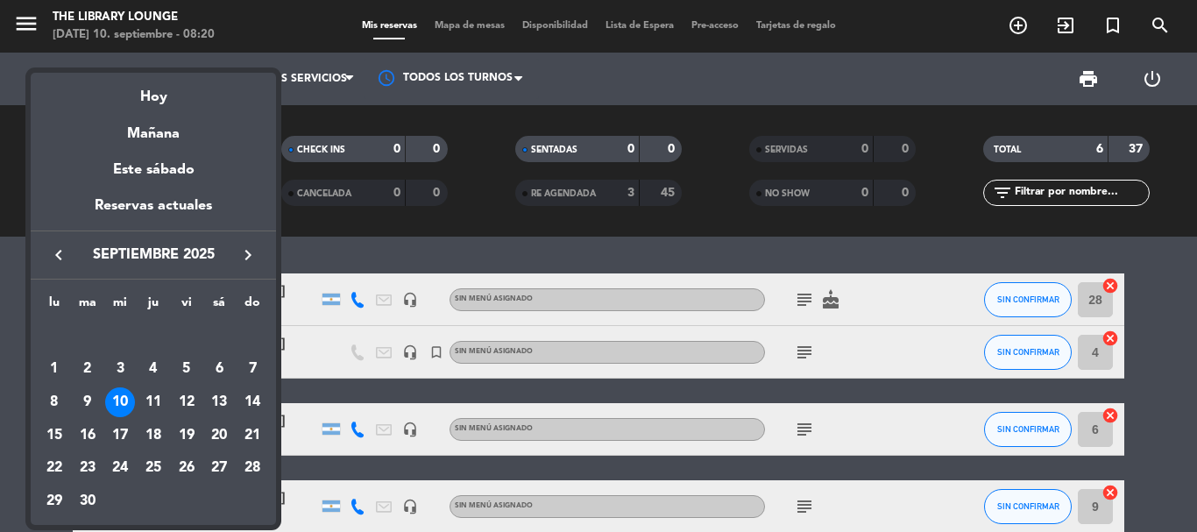
click at [434, 259] on div at bounding box center [598, 266] width 1197 height 532
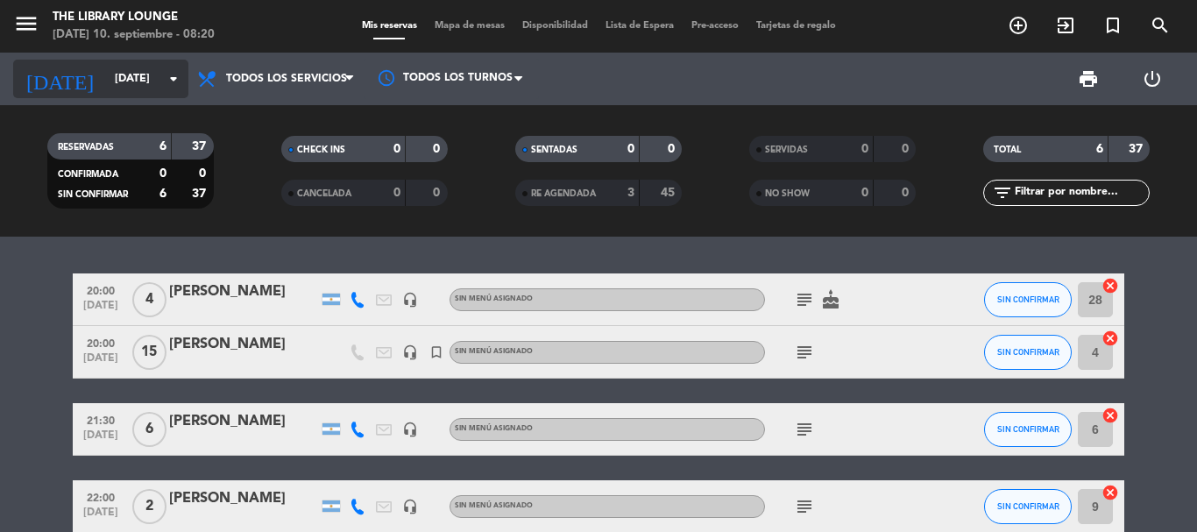
click at [123, 65] on input "[DATE]" at bounding box center [180, 79] width 148 height 30
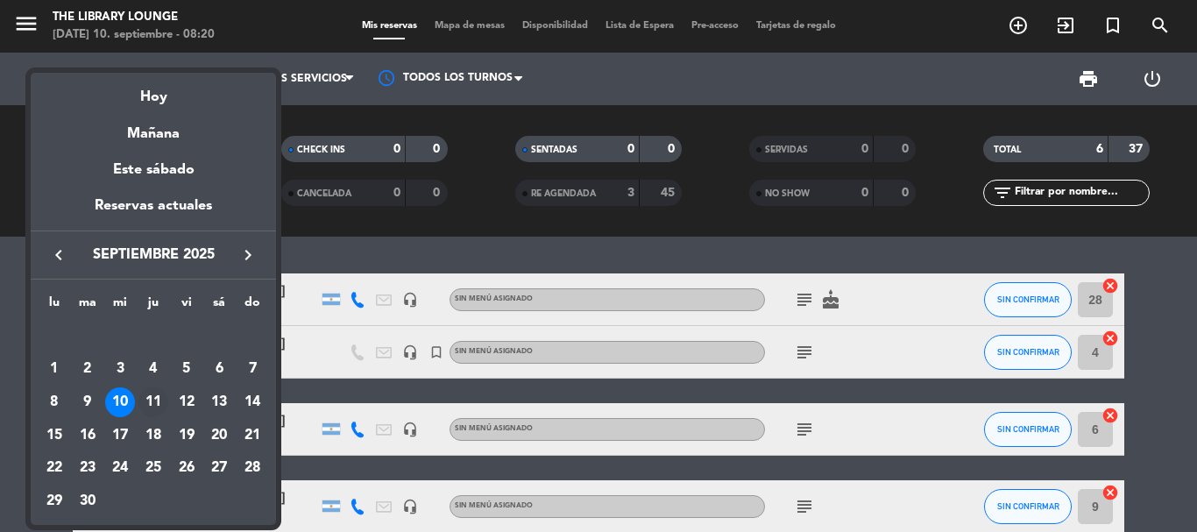
click at [151, 403] on div "11" at bounding box center [153, 402] width 30 height 30
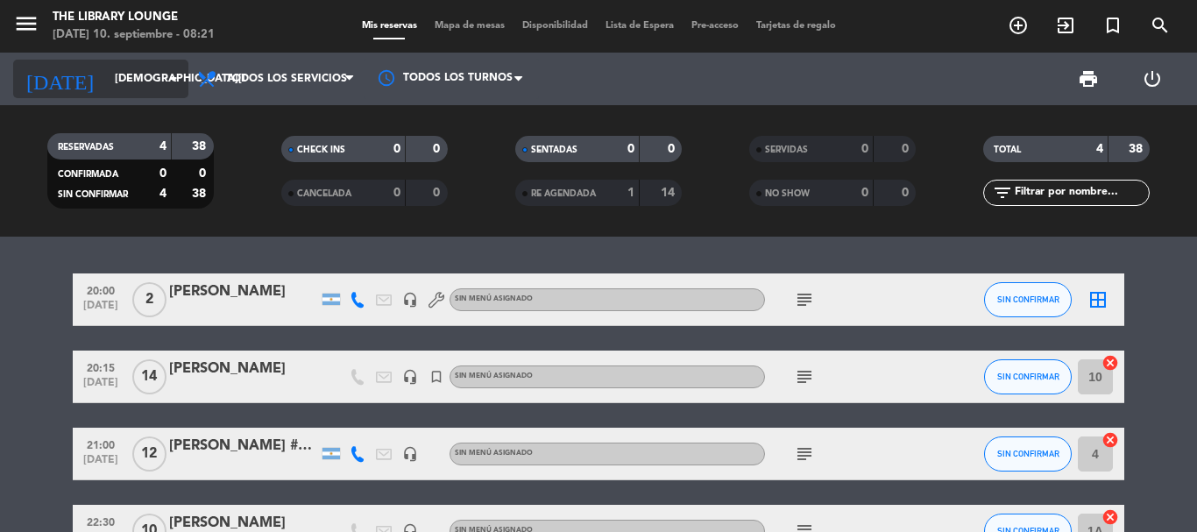
click at [119, 85] on input "[DEMOGRAPHIC_DATA][DATE]" at bounding box center [180, 79] width 148 height 30
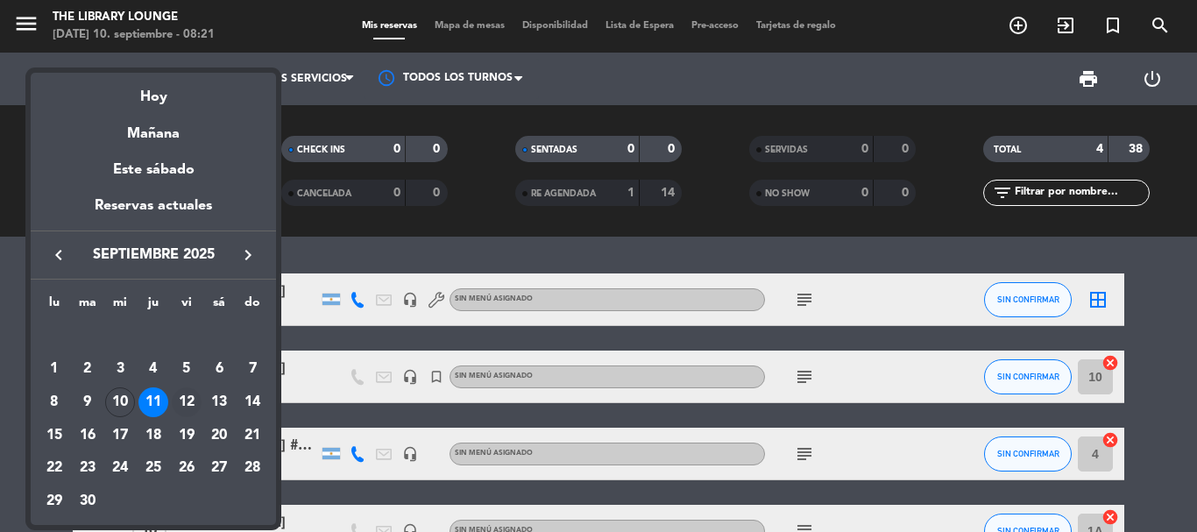
click at [182, 403] on div "12" at bounding box center [187, 402] width 30 height 30
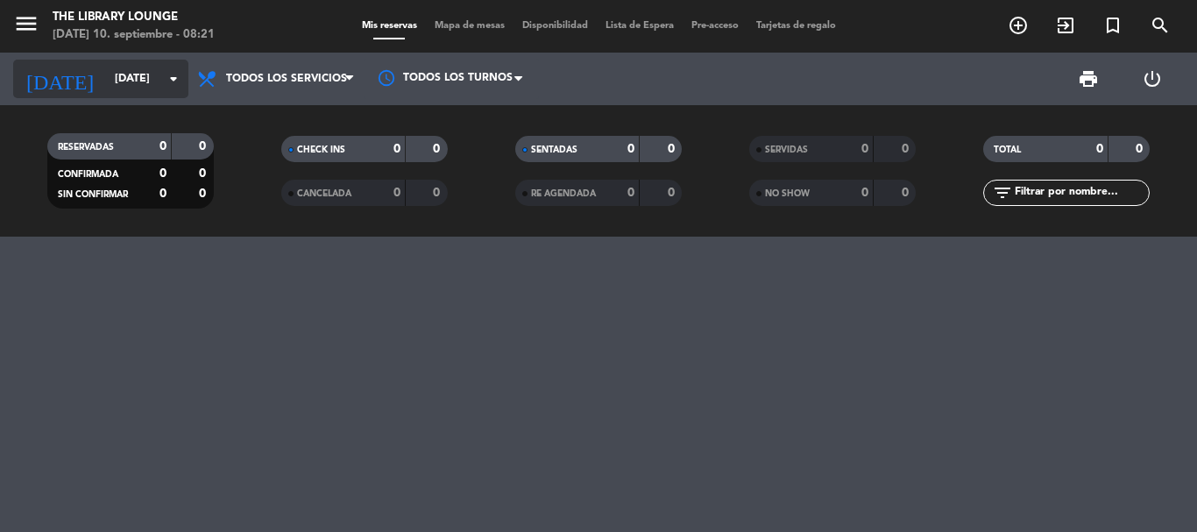
click at [43, 72] on icon "[DATE]" at bounding box center [59, 79] width 93 height 39
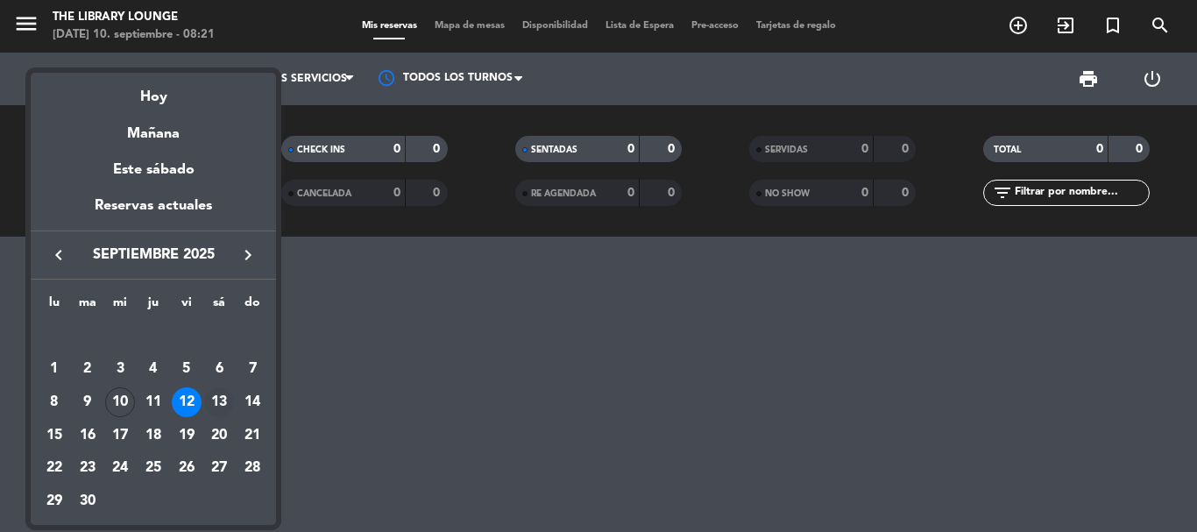
click at [219, 407] on div "13" at bounding box center [219, 402] width 30 height 30
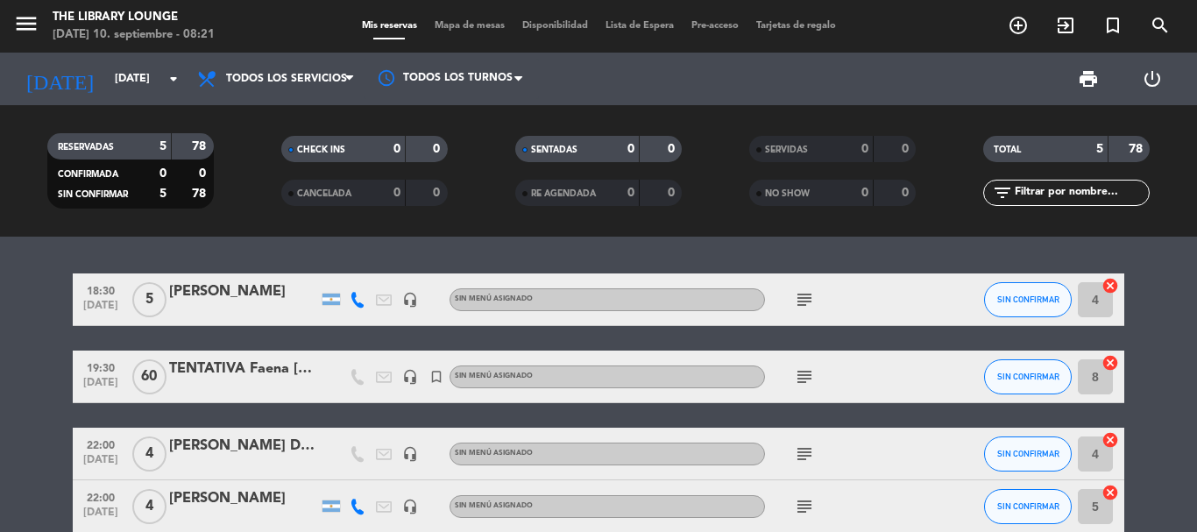
click at [796, 373] on icon "subject" at bounding box center [804, 376] width 21 height 21
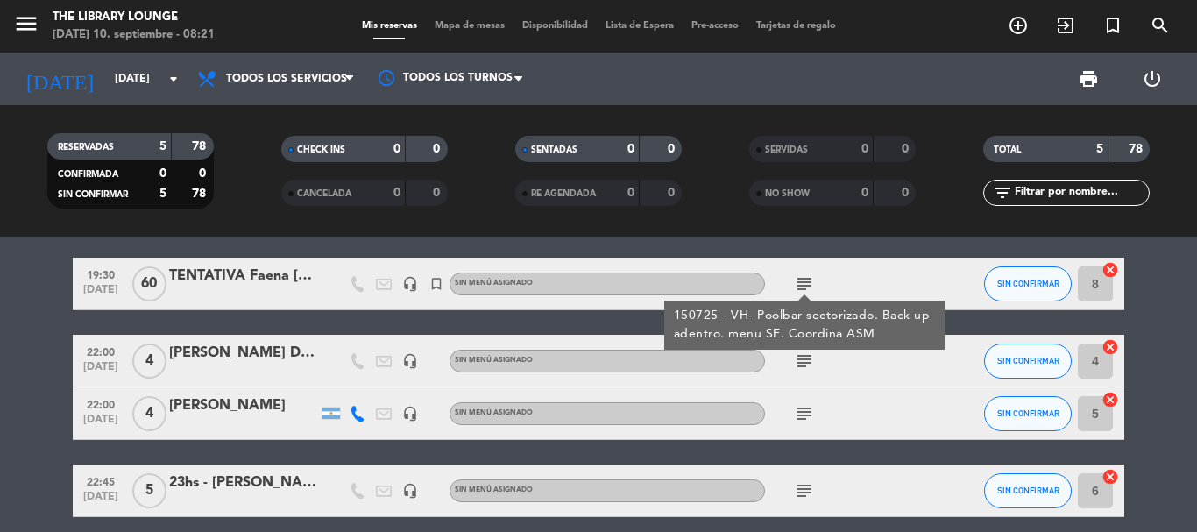
scroll to position [166, 0]
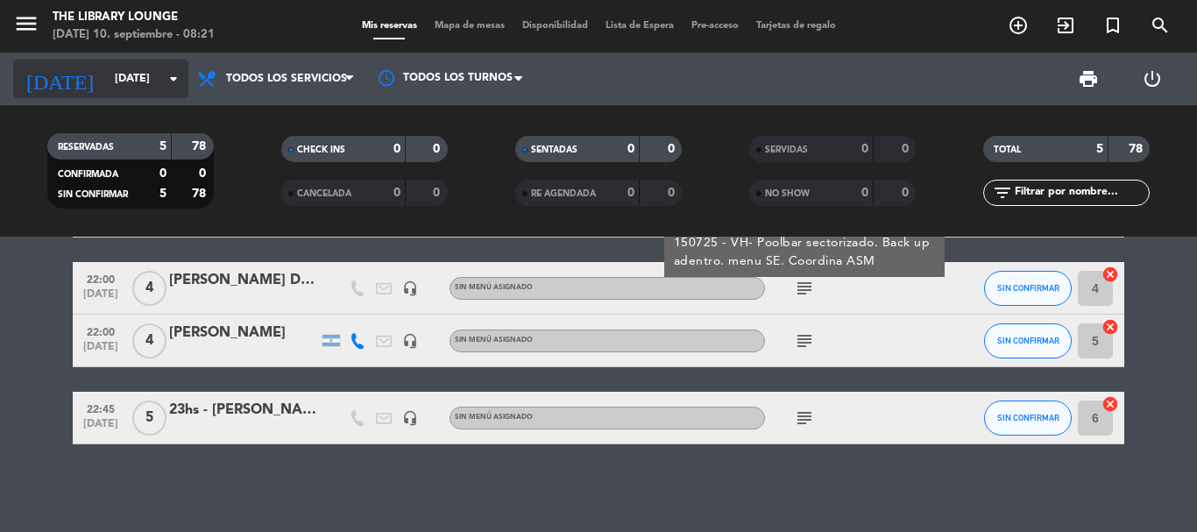
click at [106, 74] on input "[DATE]" at bounding box center [180, 79] width 148 height 30
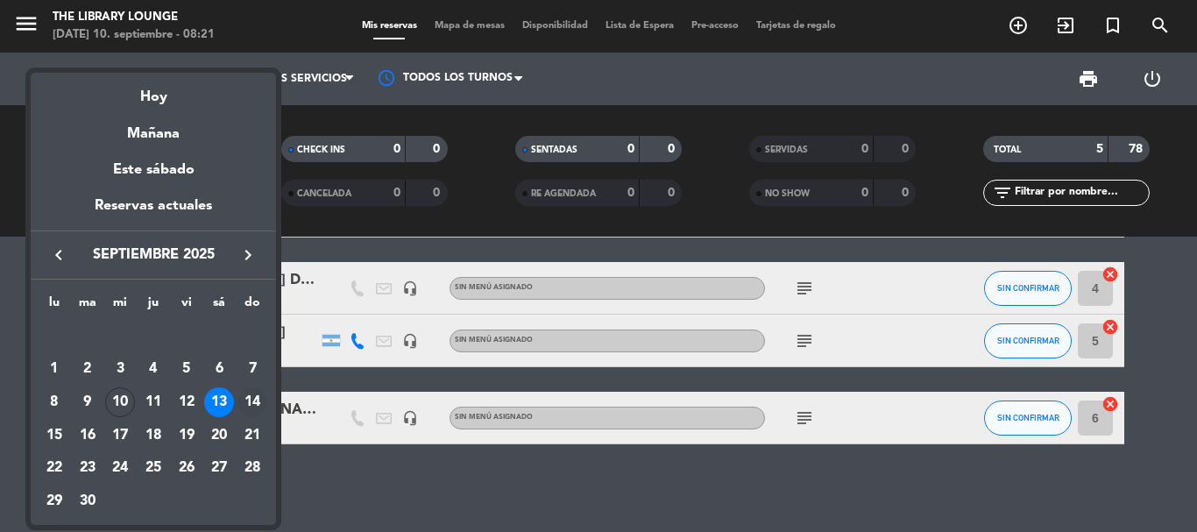
click at [255, 404] on div "14" at bounding box center [252, 402] width 30 height 30
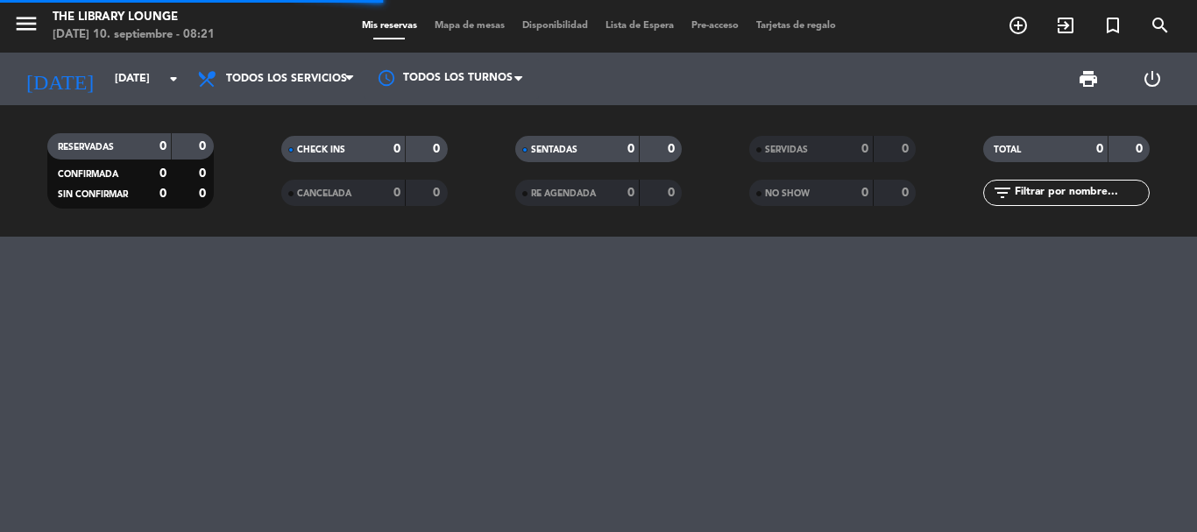
scroll to position [0, 0]
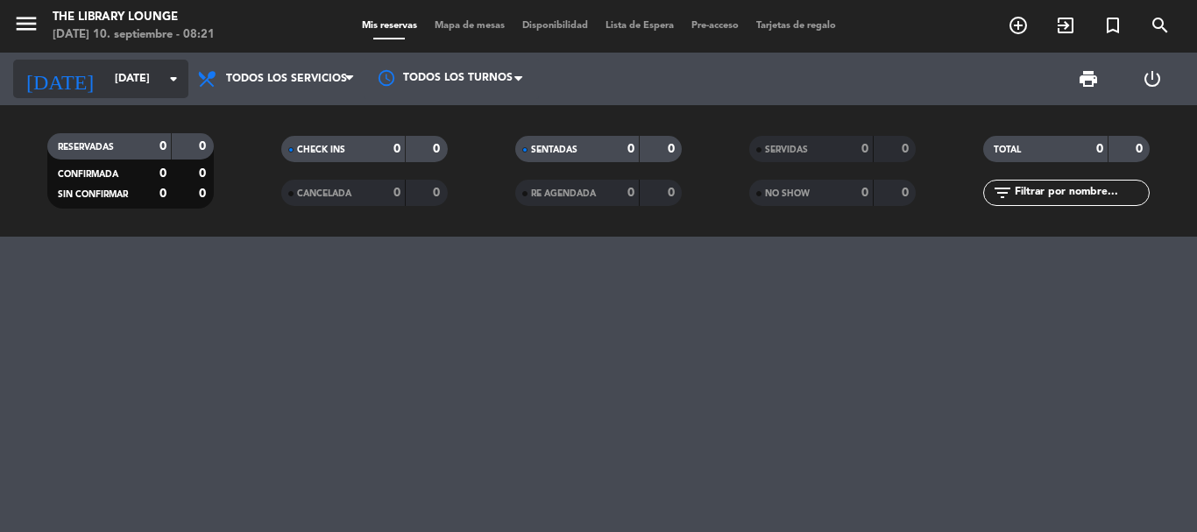
click at [106, 64] on input "[DATE]" at bounding box center [180, 79] width 148 height 30
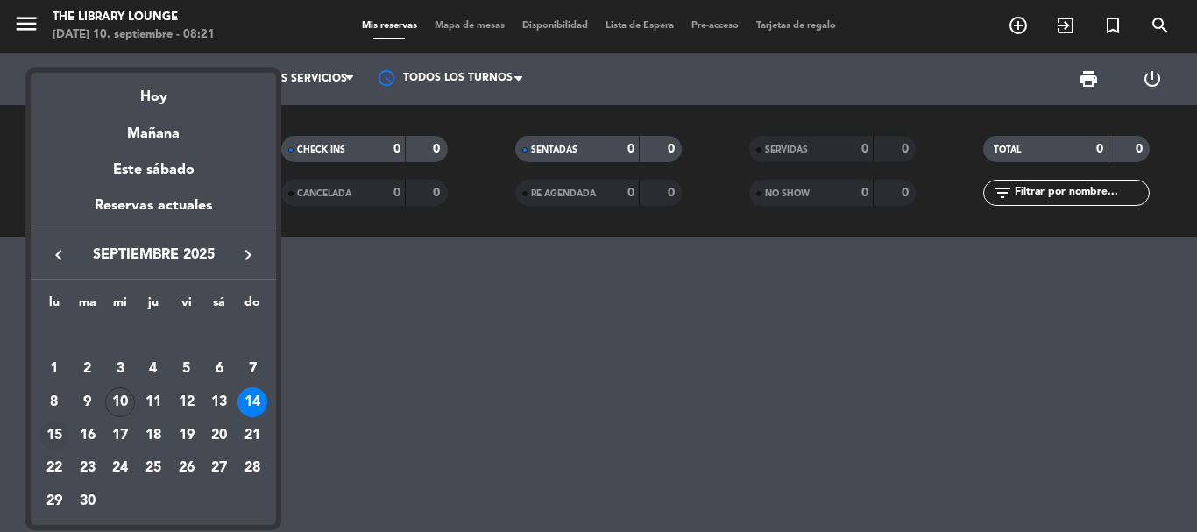
click at [49, 430] on div "15" at bounding box center [54, 436] width 30 height 30
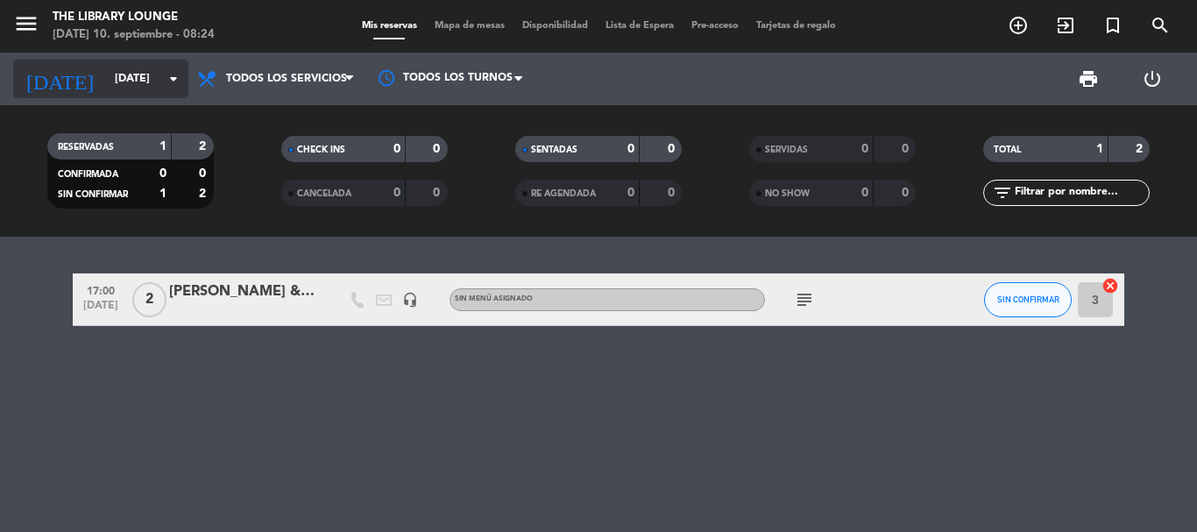
click at [120, 92] on input "[DATE]" at bounding box center [180, 79] width 148 height 30
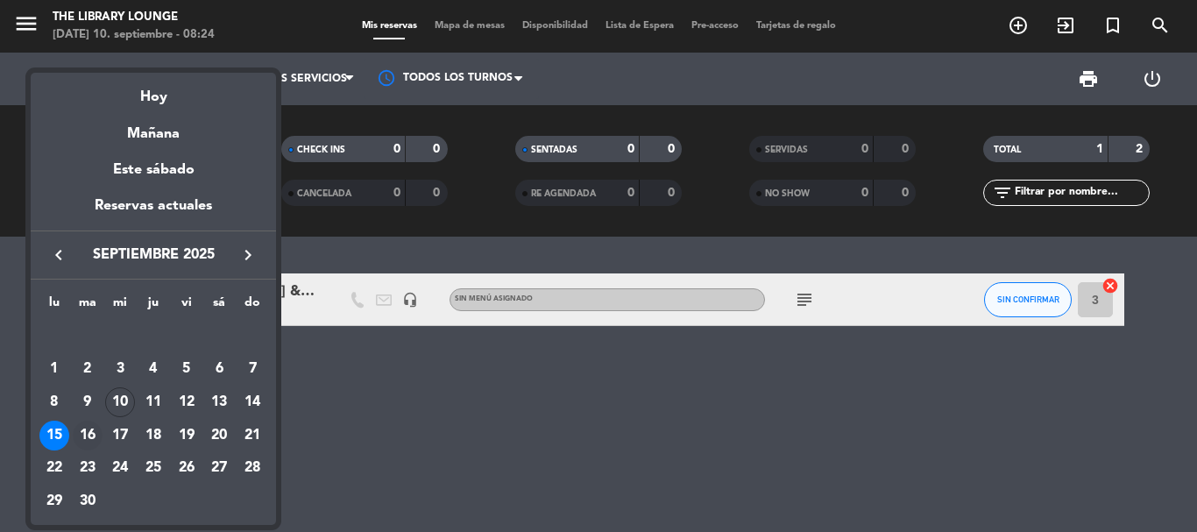
click at [89, 435] on div "16" at bounding box center [88, 436] width 30 height 30
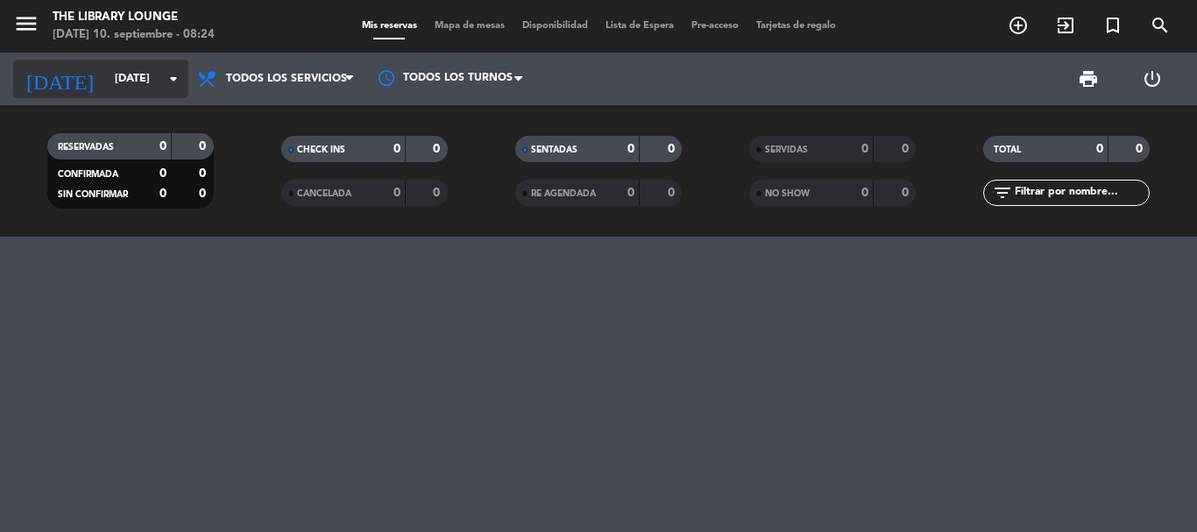
click at [108, 74] on input "[DATE]" at bounding box center [180, 79] width 148 height 30
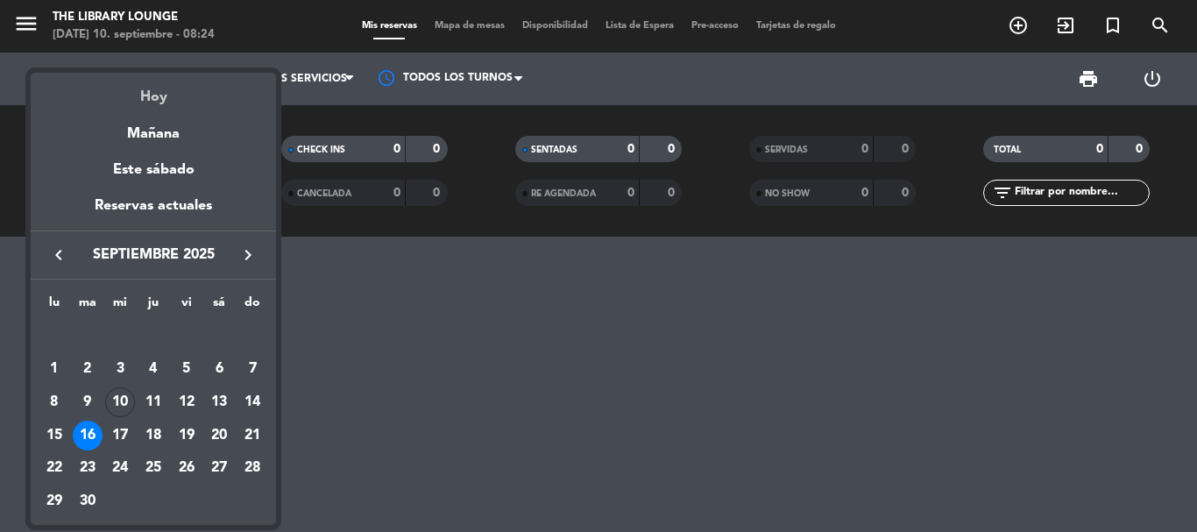
click at [153, 96] on div "Hoy" at bounding box center [153, 91] width 245 height 36
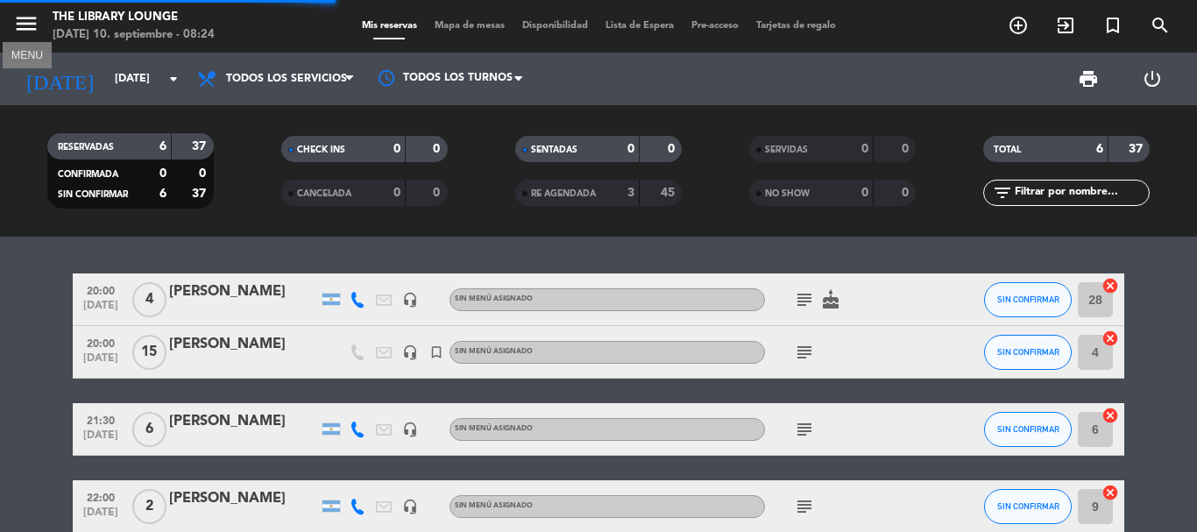
click at [24, 23] on icon "menu" at bounding box center [26, 24] width 26 height 26
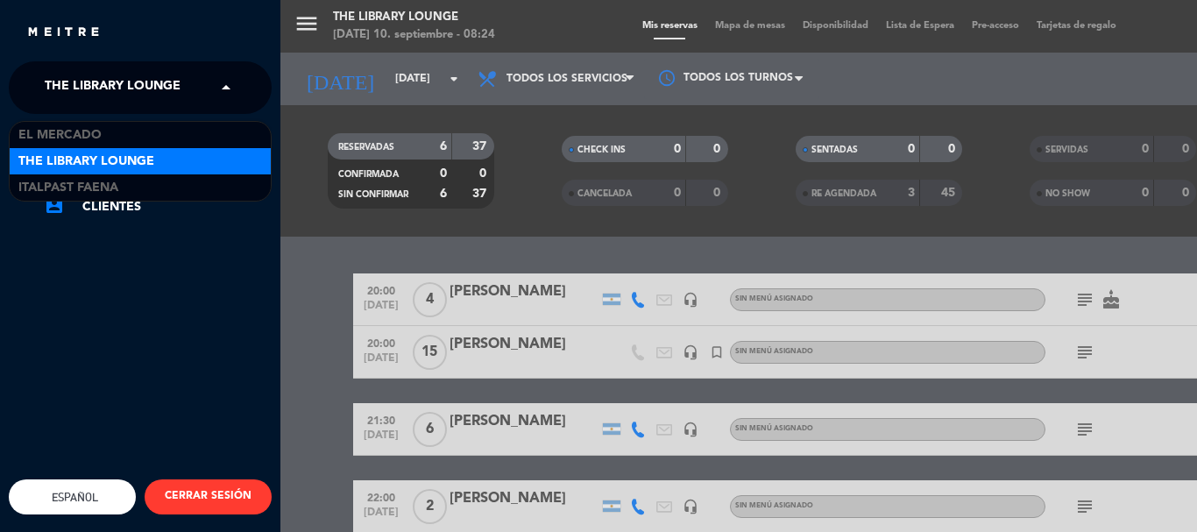
click at [88, 101] on span "The Library Lounge" at bounding box center [113, 87] width 136 height 37
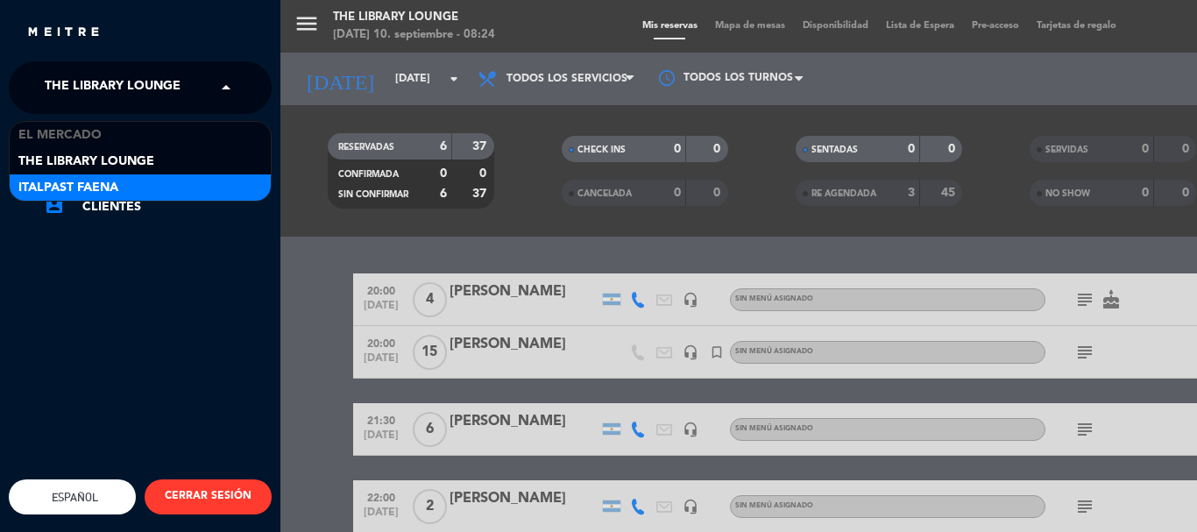
click at [86, 188] on span "Italpast Faena" at bounding box center [68, 188] width 100 height 20
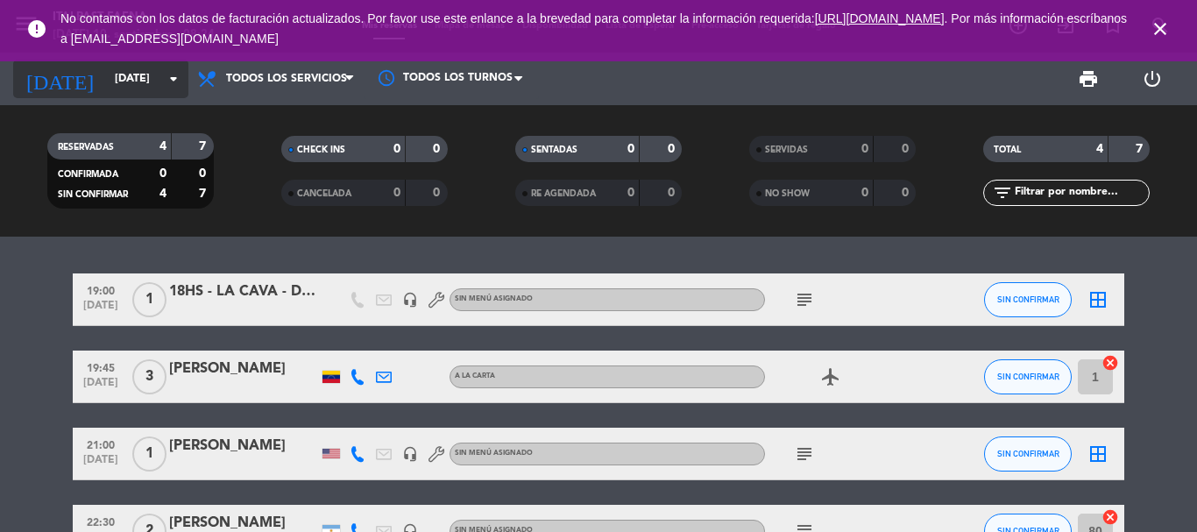
click at [115, 77] on input "[DATE]" at bounding box center [180, 79] width 148 height 30
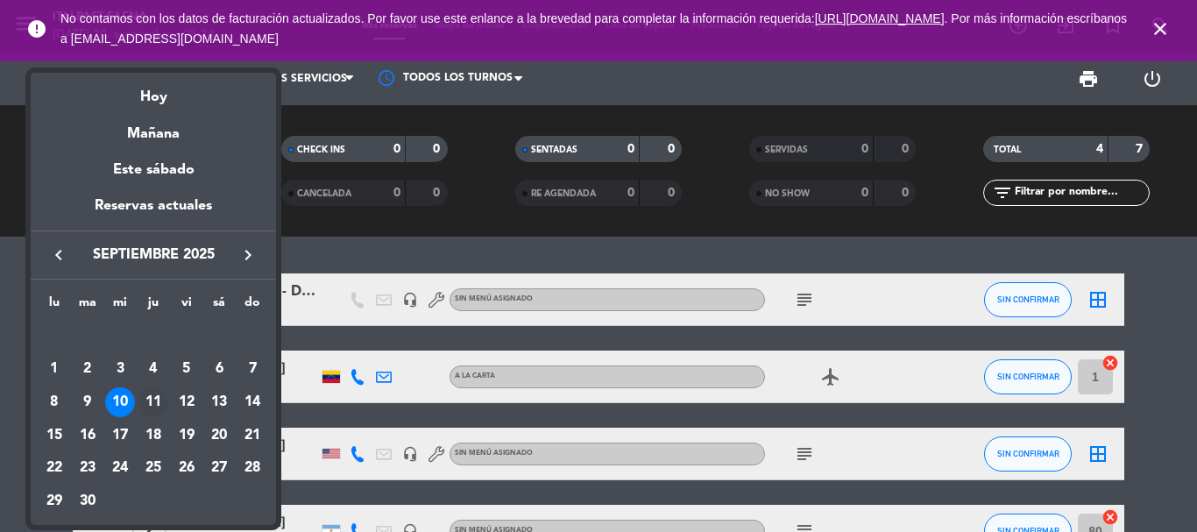
click at [154, 393] on div "11" at bounding box center [153, 402] width 30 height 30
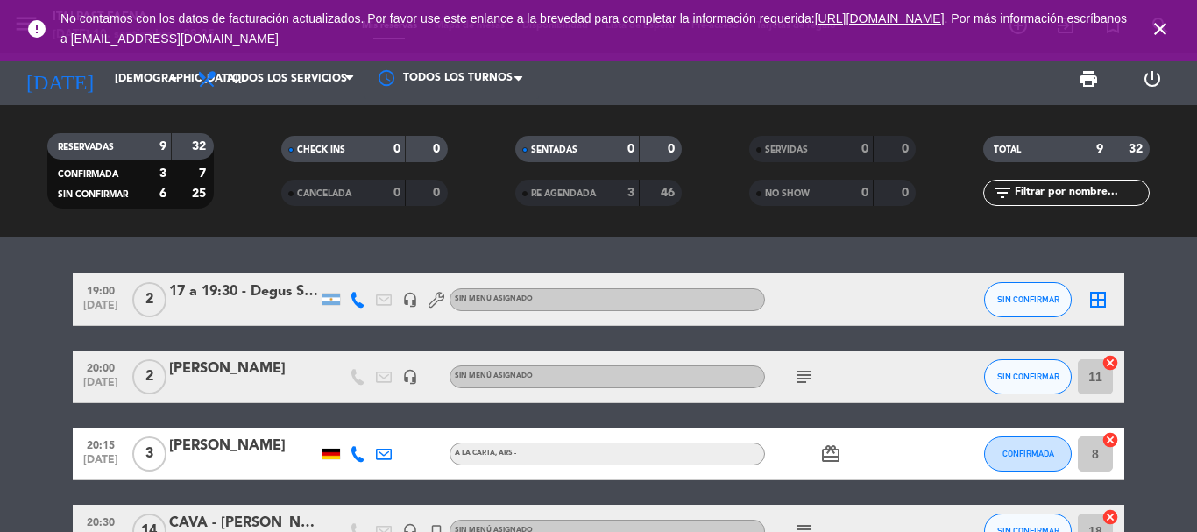
click at [1168, 31] on icon "close" at bounding box center [1160, 28] width 21 height 21
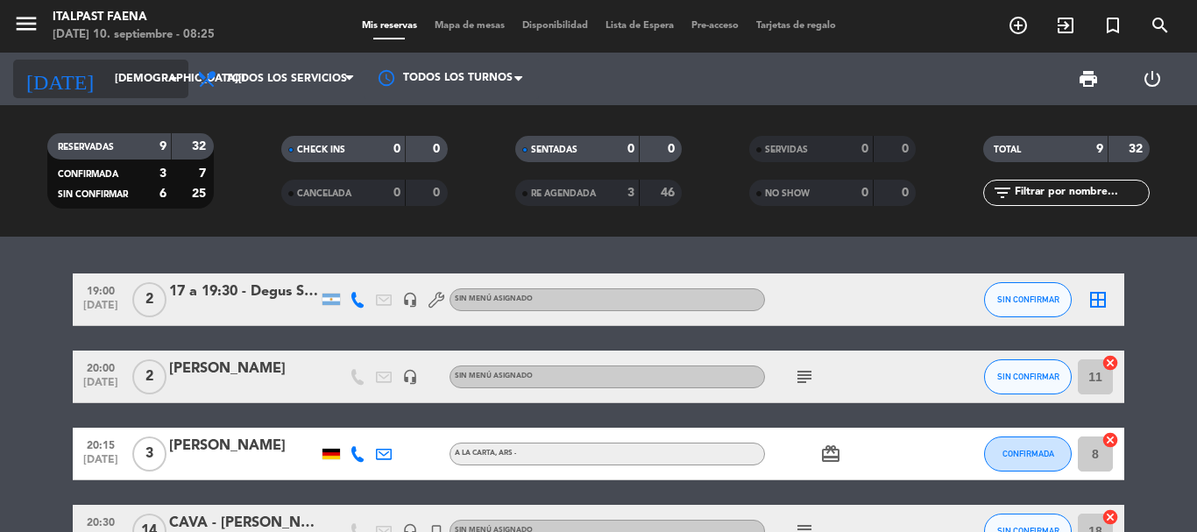
click at [106, 88] on input "[DEMOGRAPHIC_DATA][DATE]" at bounding box center [180, 79] width 148 height 30
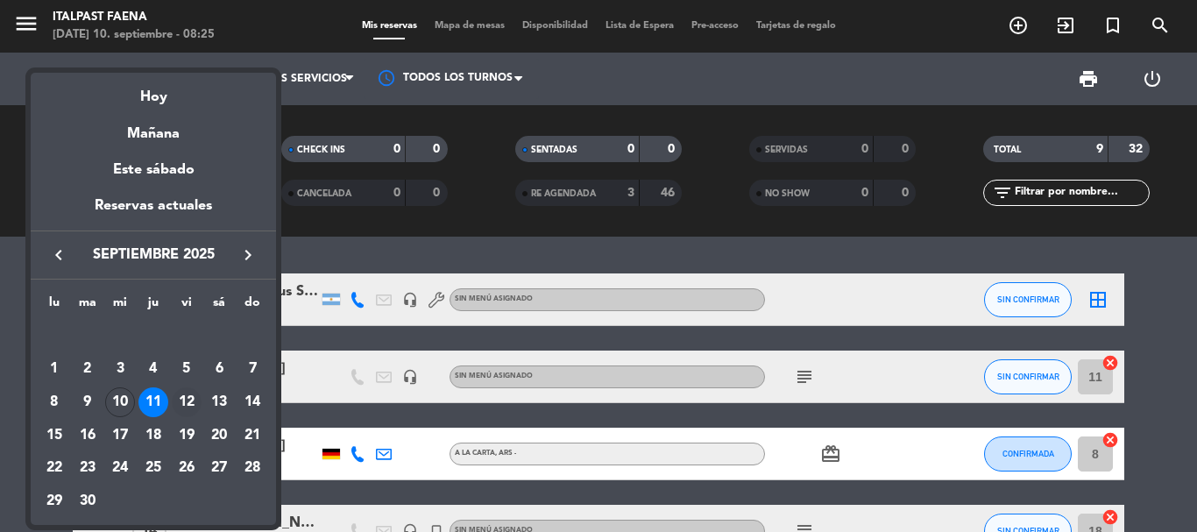
click at [186, 403] on div "12" at bounding box center [187, 402] width 30 height 30
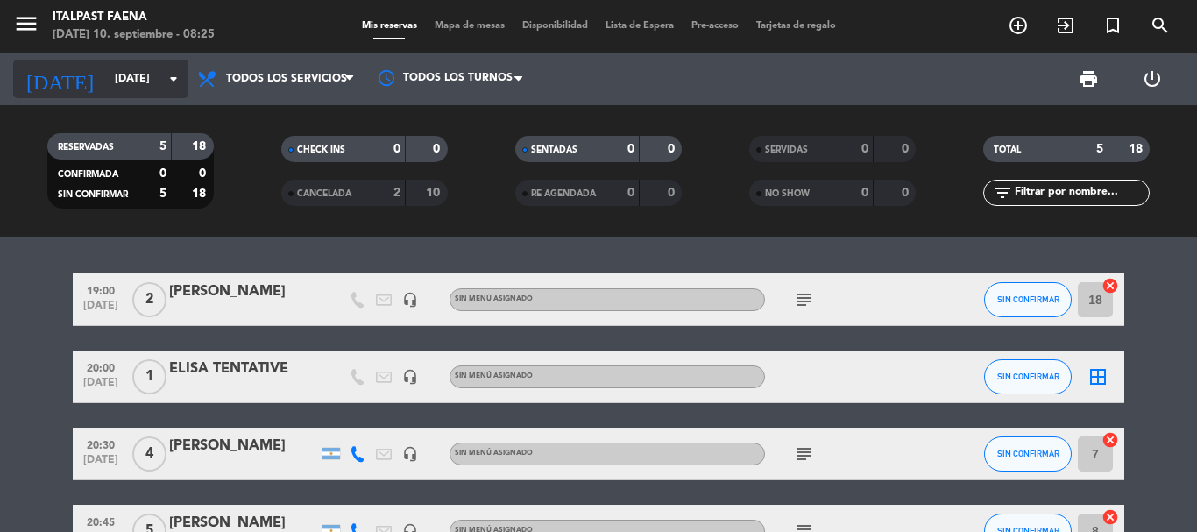
click at [106, 67] on input "[DATE]" at bounding box center [180, 79] width 148 height 30
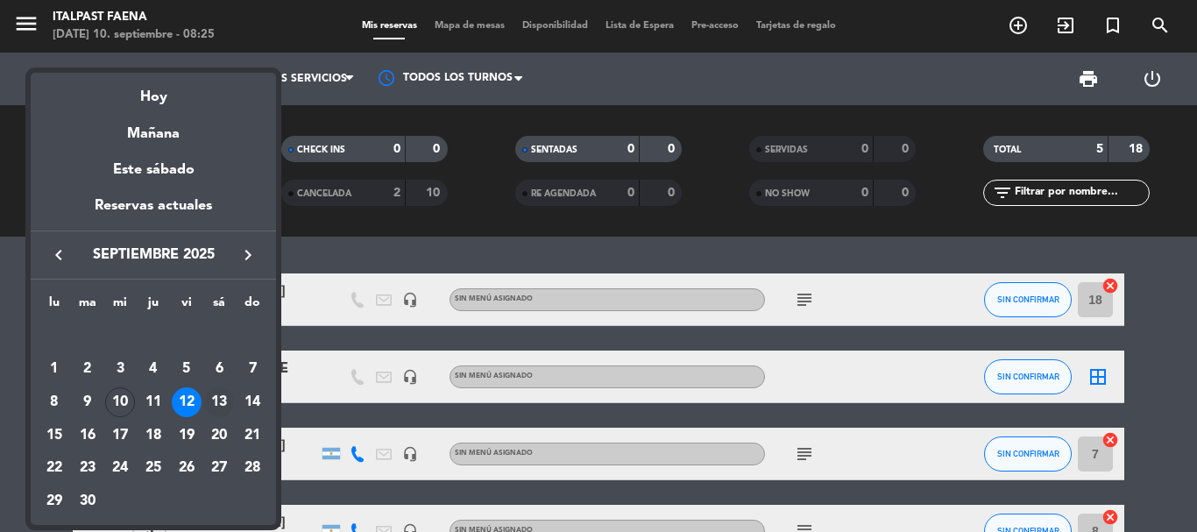
click at [210, 394] on div "13" at bounding box center [219, 402] width 30 height 30
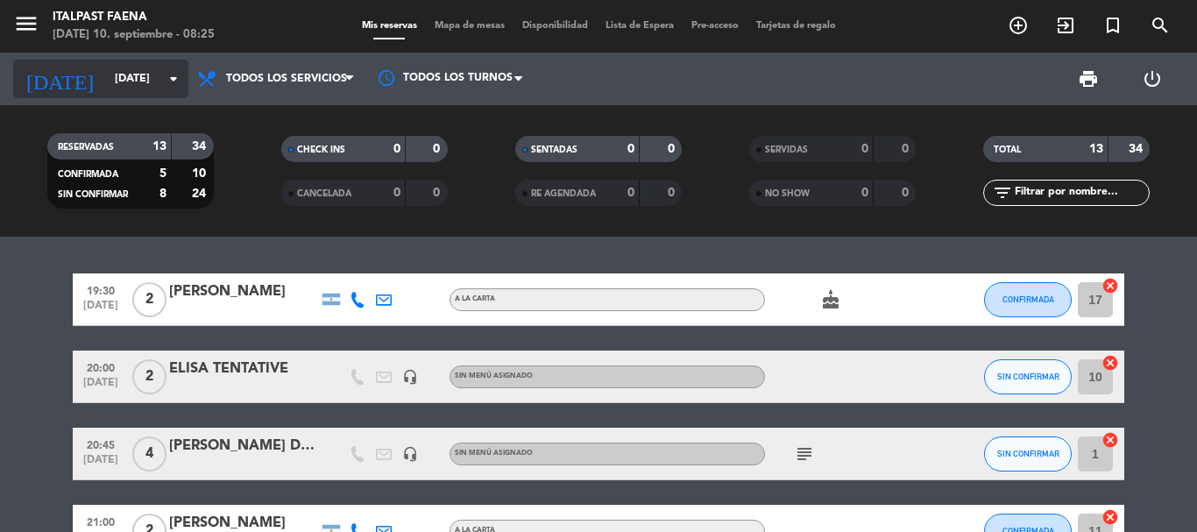
click at [106, 81] on input "[DATE]" at bounding box center [180, 79] width 148 height 30
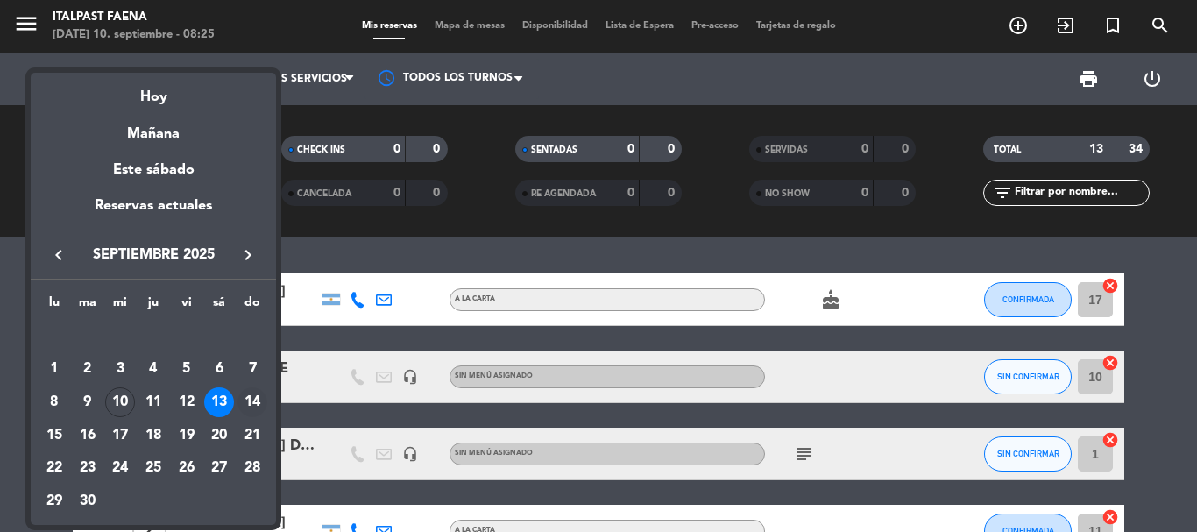
click at [254, 393] on div "14" at bounding box center [252, 402] width 30 height 30
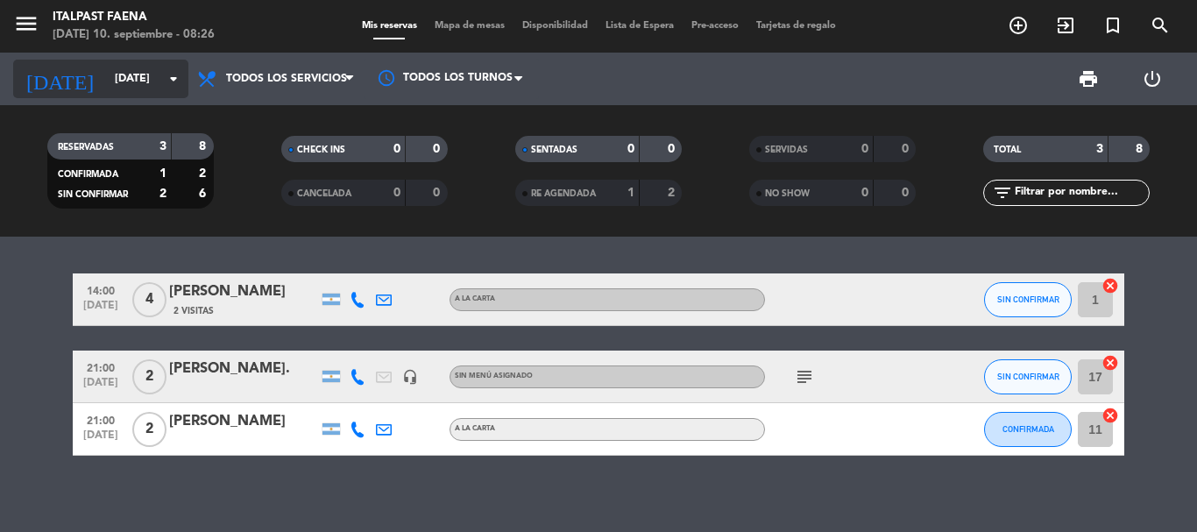
click at [106, 93] on input "[DATE]" at bounding box center [180, 79] width 148 height 30
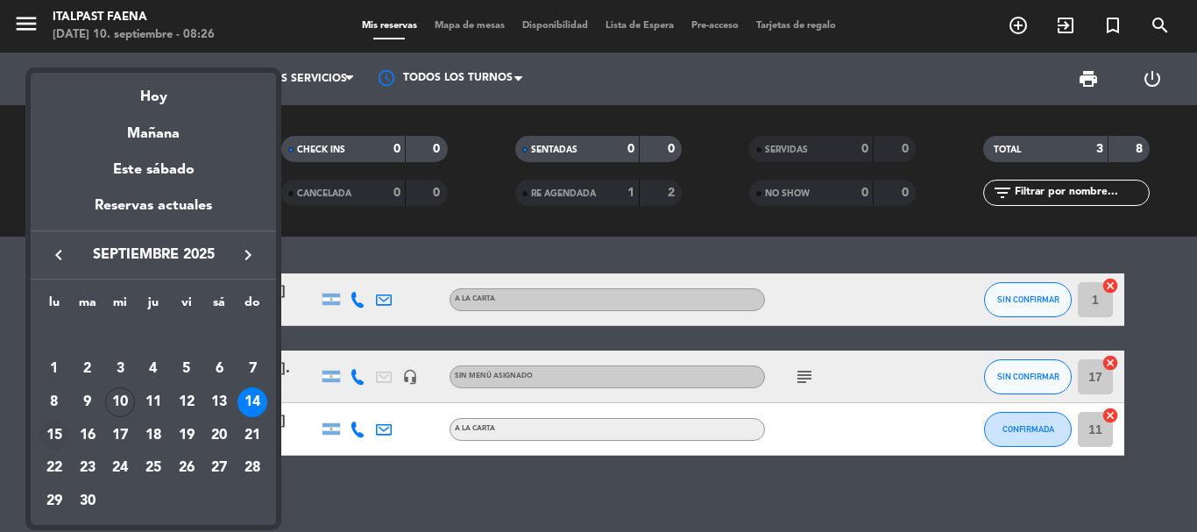
click at [53, 429] on div "15" at bounding box center [54, 436] width 30 height 30
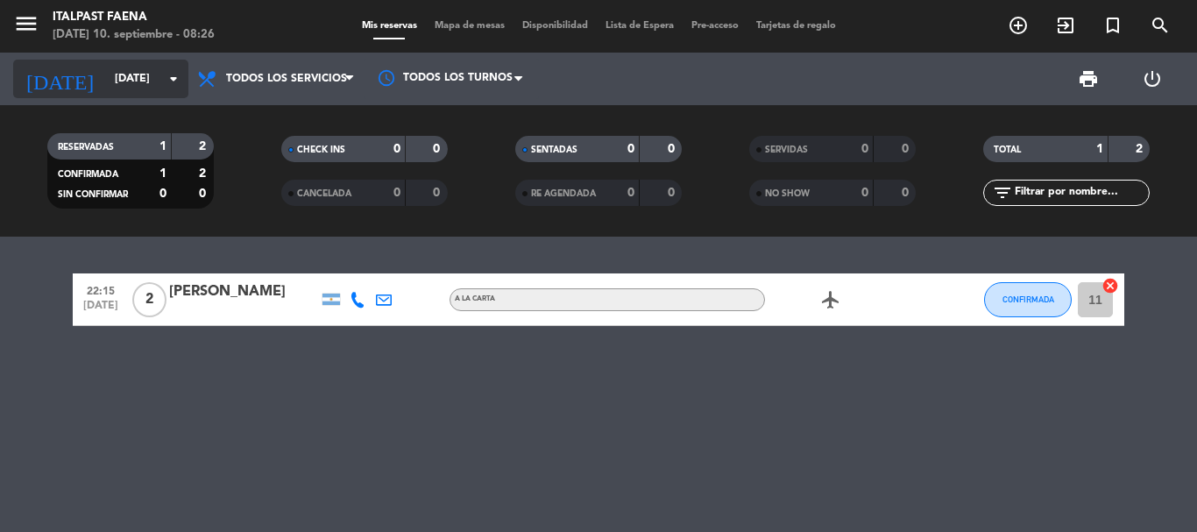
click at [112, 84] on input "[DATE]" at bounding box center [180, 79] width 148 height 30
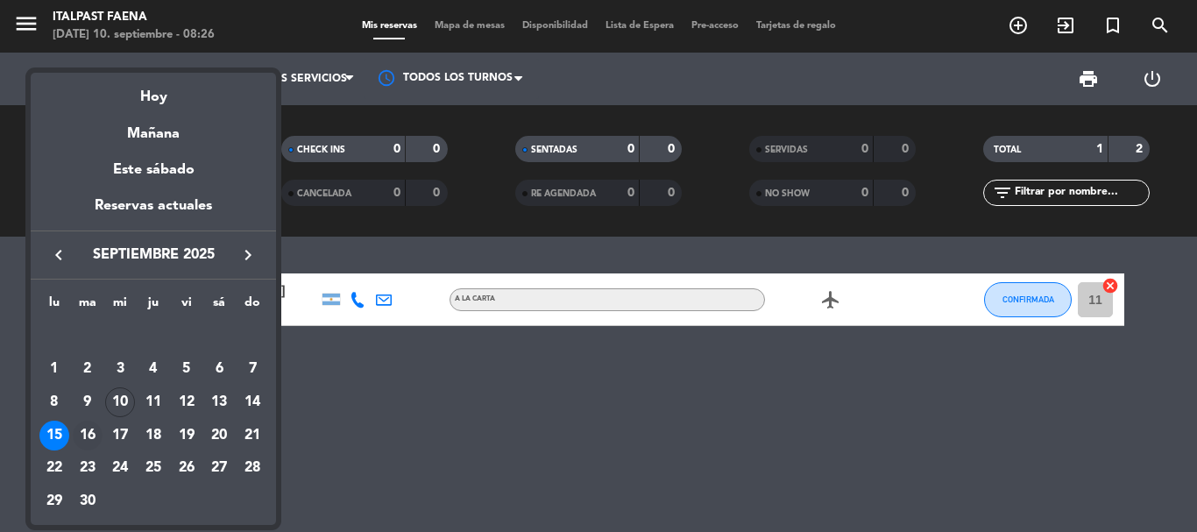
click at [85, 429] on div "16" at bounding box center [88, 436] width 30 height 30
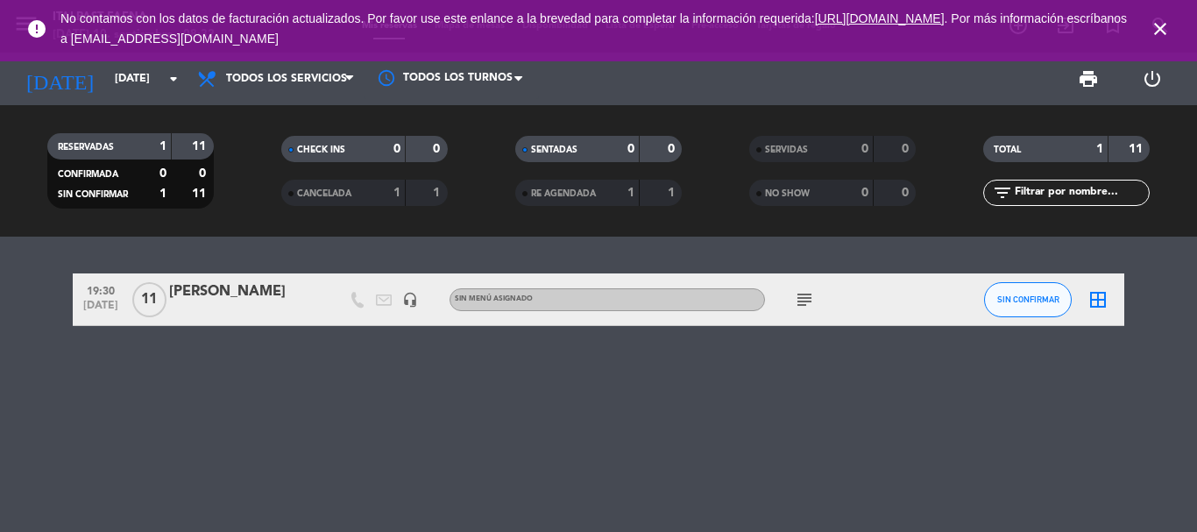
click at [1160, 25] on icon "close" at bounding box center [1160, 28] width 21 height 21
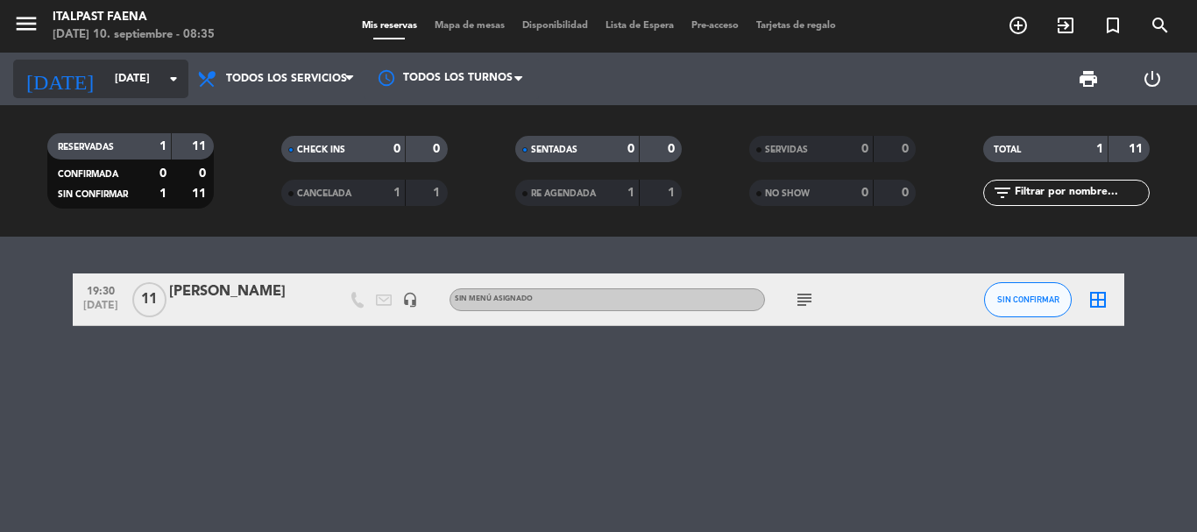
click at [106, 89] on input "[DATE]" at bounding box center [180, 79] width 148 height 30
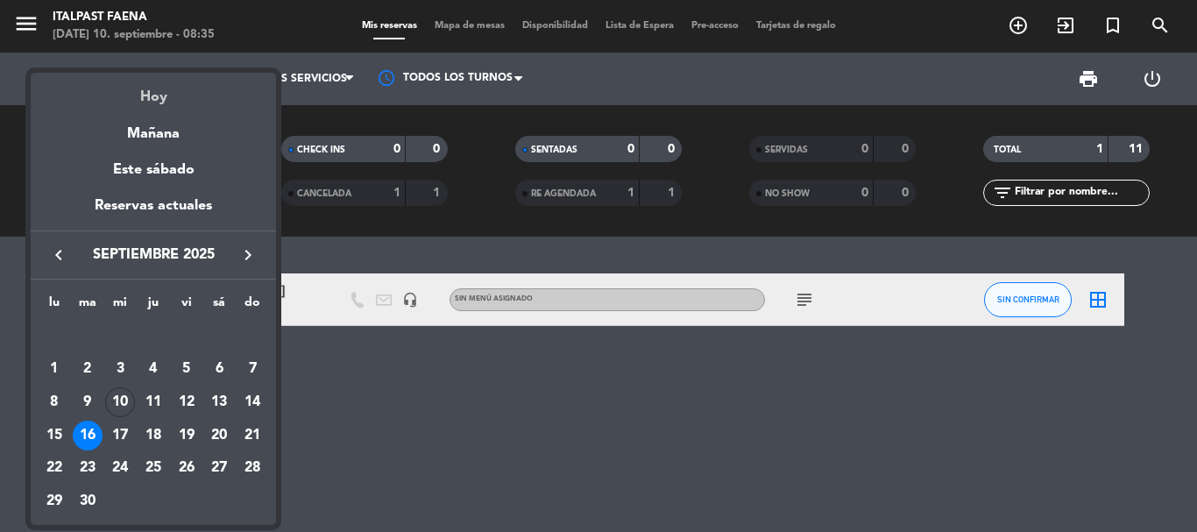
click at [156, 94] on div "Hoy" at bounding box center [153, 91] width 245 height 36
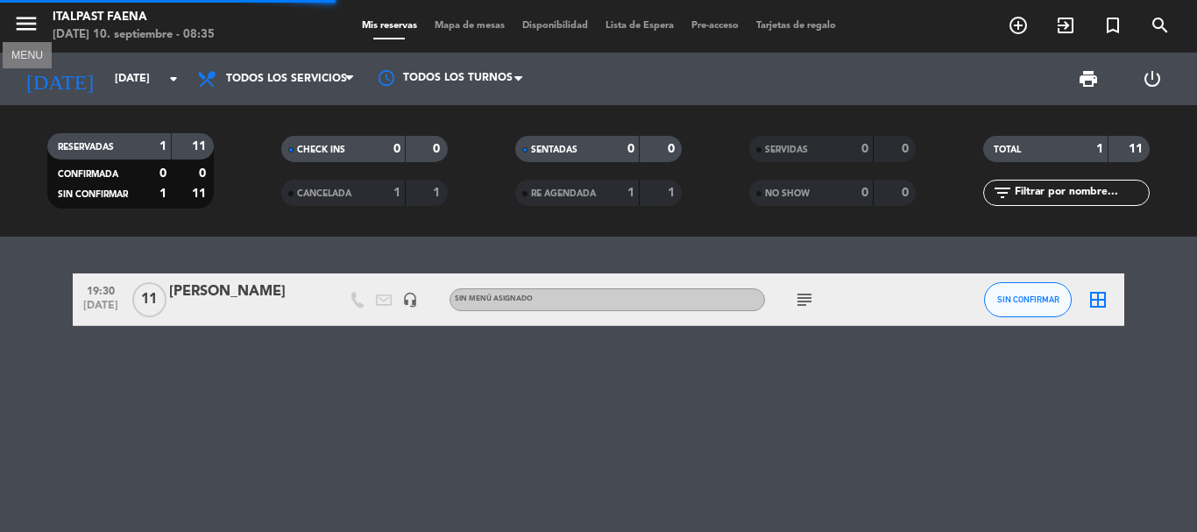
click at [22, 17] on icon "menu" at bounding box center [26, 24] width 26 height 26
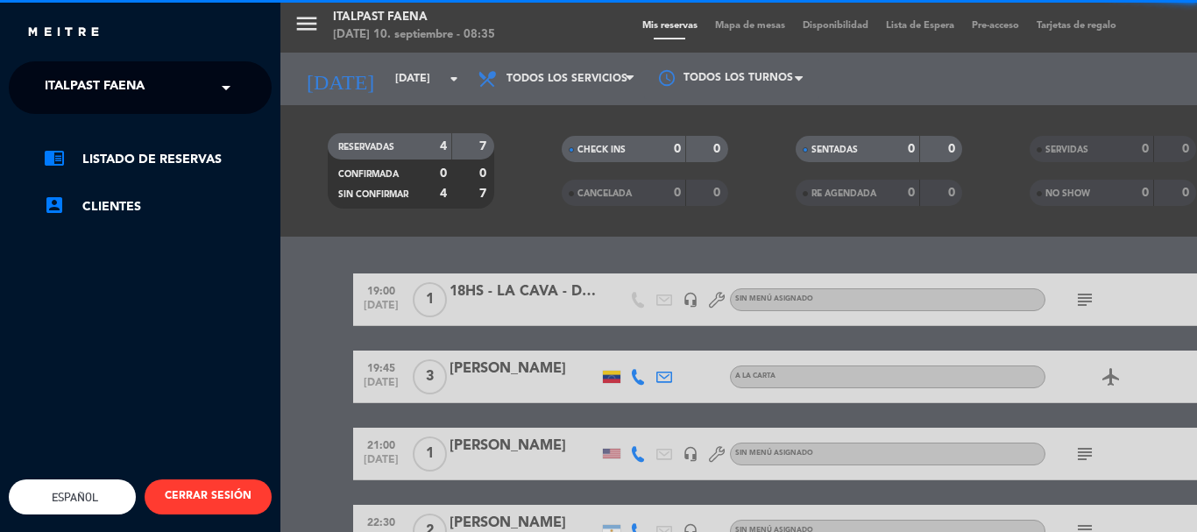
click at [379, 148] on div "menu Italpast Faena [DATE] 10. septiembre - 08:35 Mis reservas Mapa de mesas Di…" at bounding box center [878, 266] width 1197 height 532
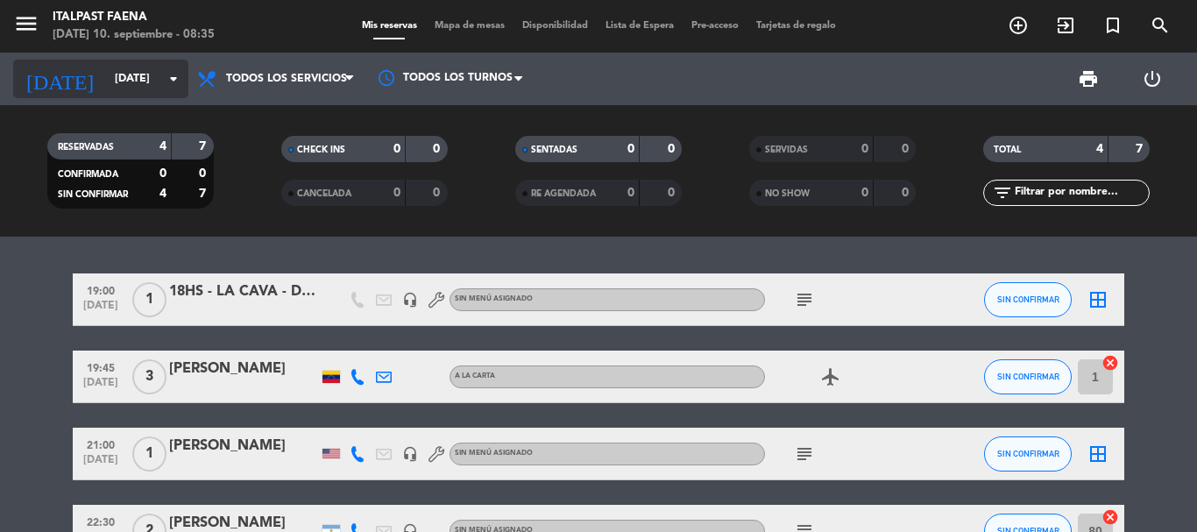
click at [91, 60] on div "[DATE] [DATE] arrow_drop_down" at bounding box center [100, 79] width 175 height 39
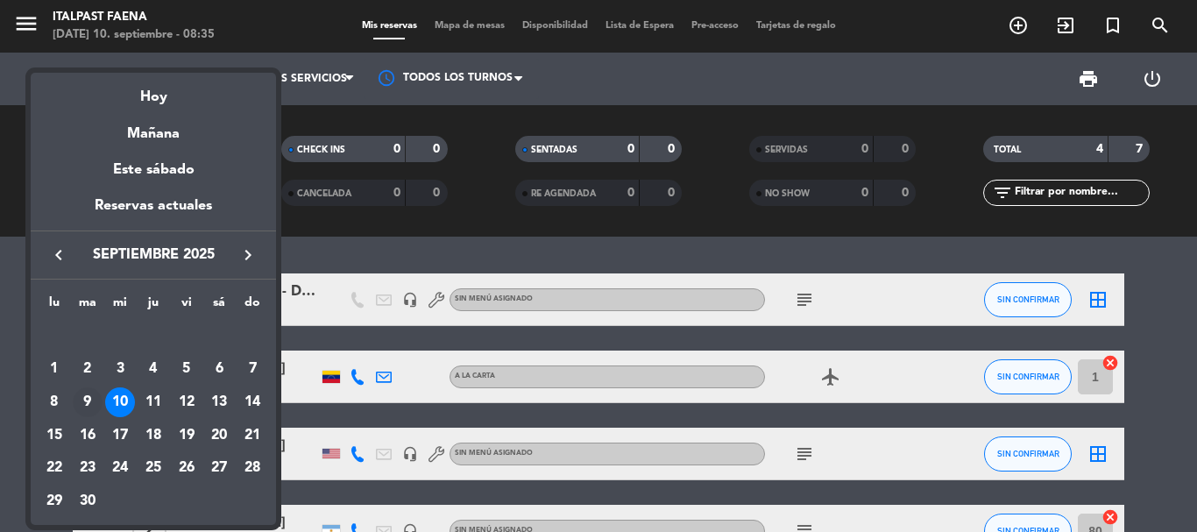
click at [78, 400] on div "9" at bounding box center [88, 402] width 30 height 30
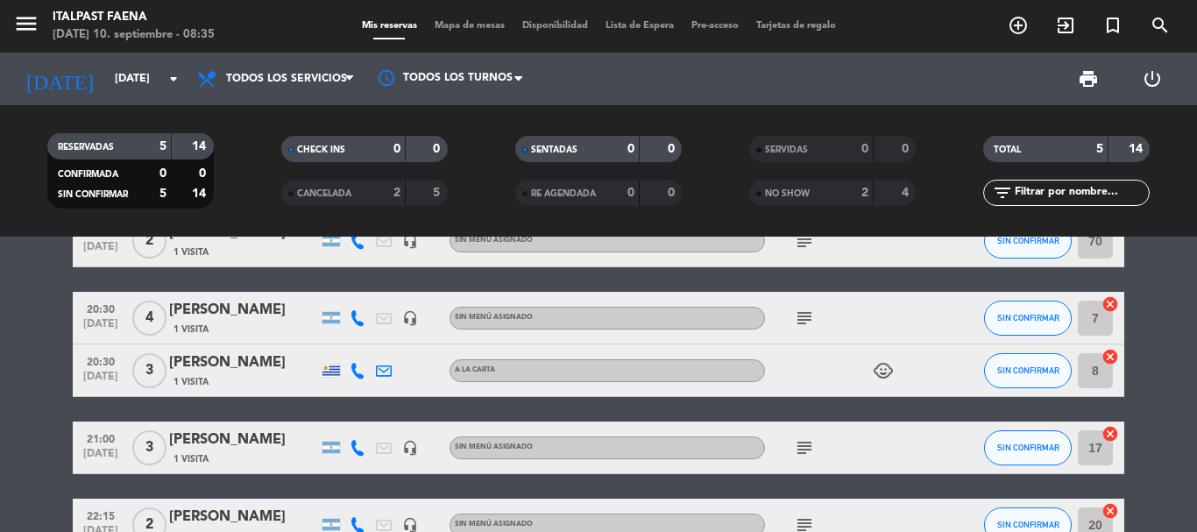
scroll to position [166, 0]
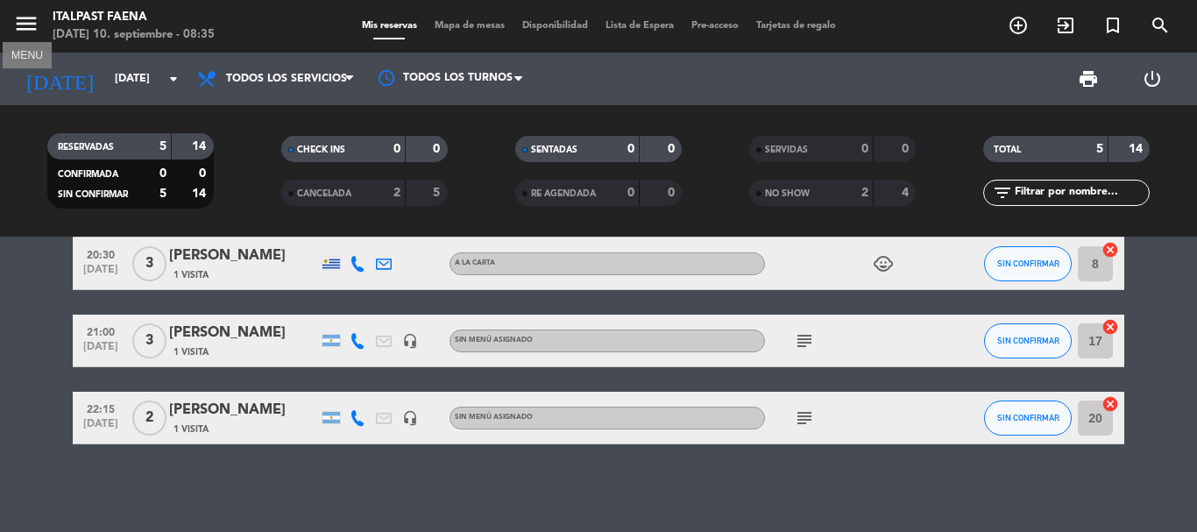
click at [16, 16] on icon "menu" at bounding box center [26, 24] width 26 height 26
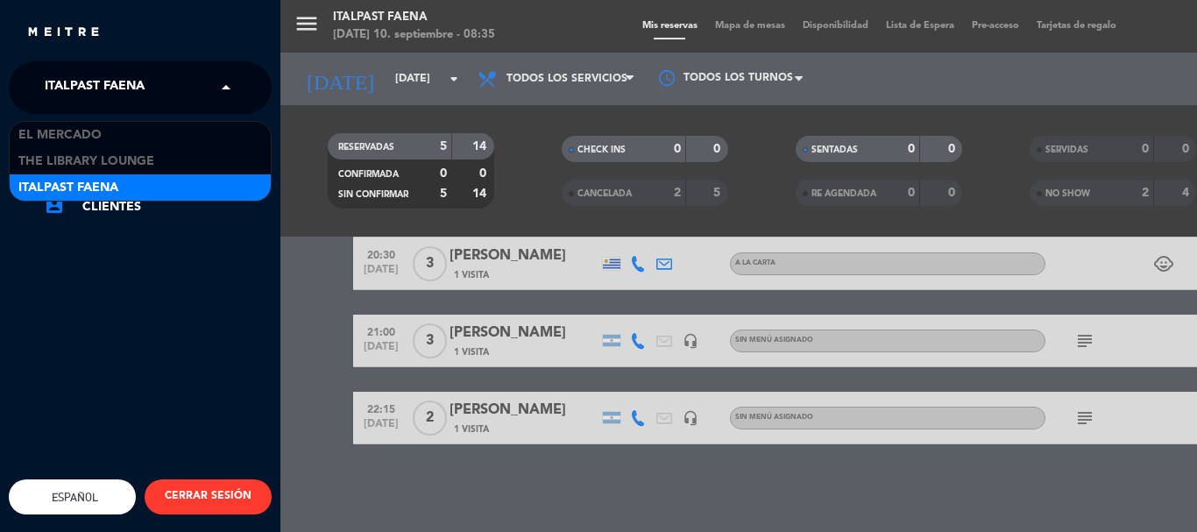
click at [98, 84] on span "Italpast Faena" at bounding box center [95, 87] width 100 height 37
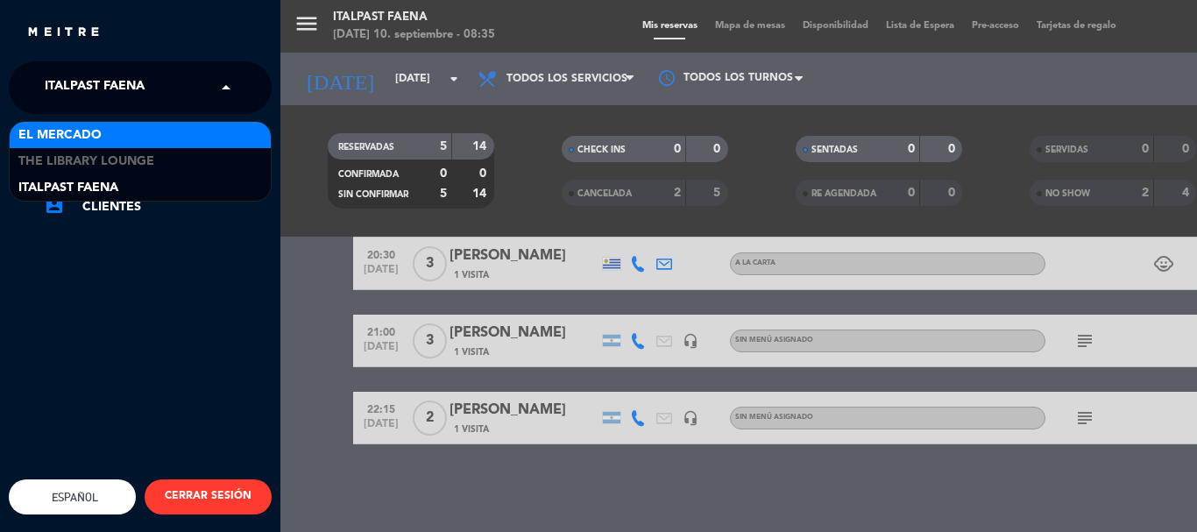
click at [114, 135] on div "El Mercado" at bounding box center [140, 135] width 261 height 26
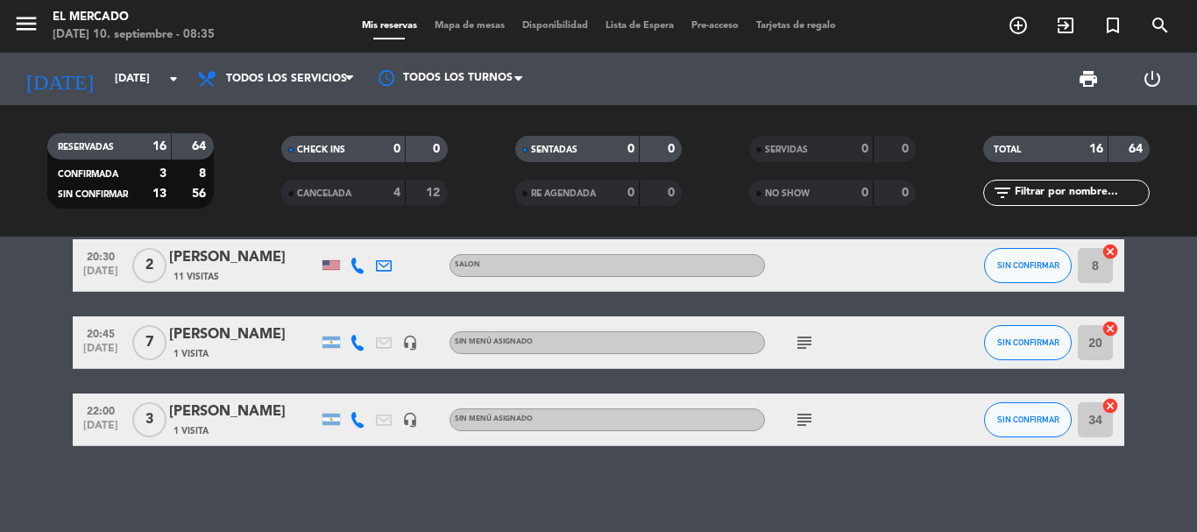
scroll to position [916, 0]
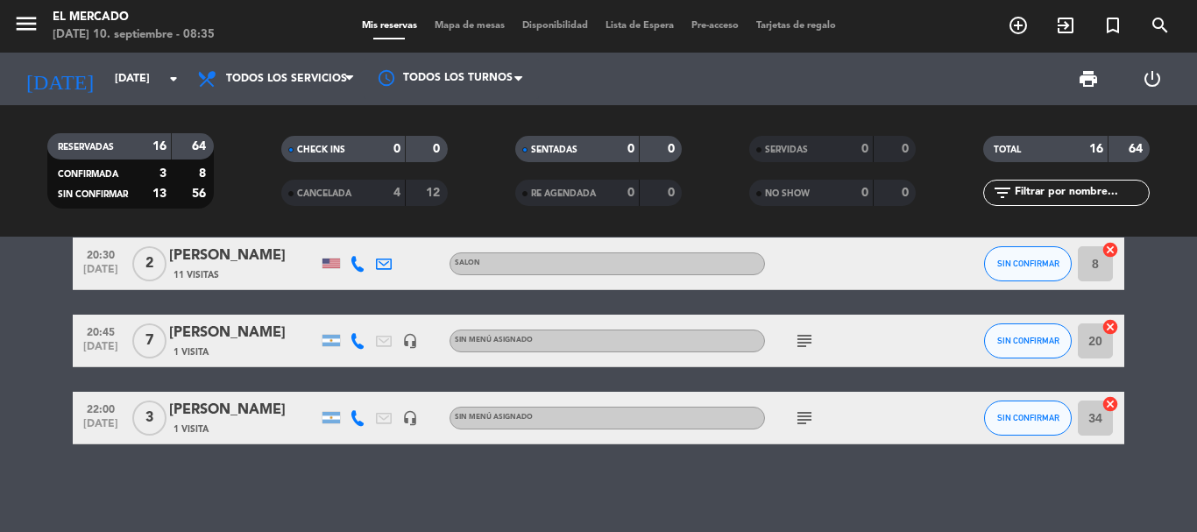
click at [344, 189] on span "CANCELADA" at bounding box center [324, 193] width 54 height 9
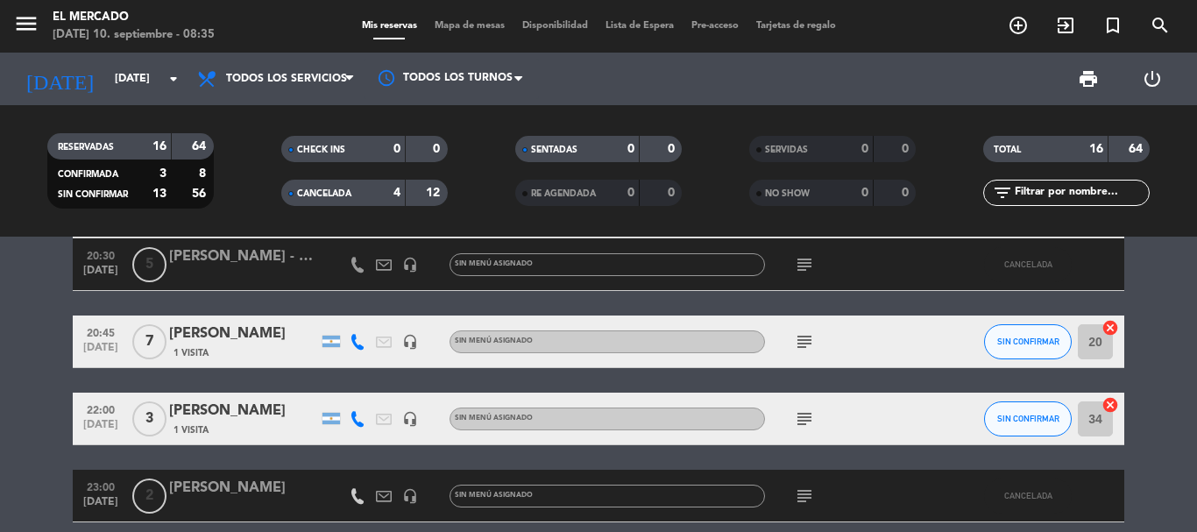
scroll to position [1151, 0]
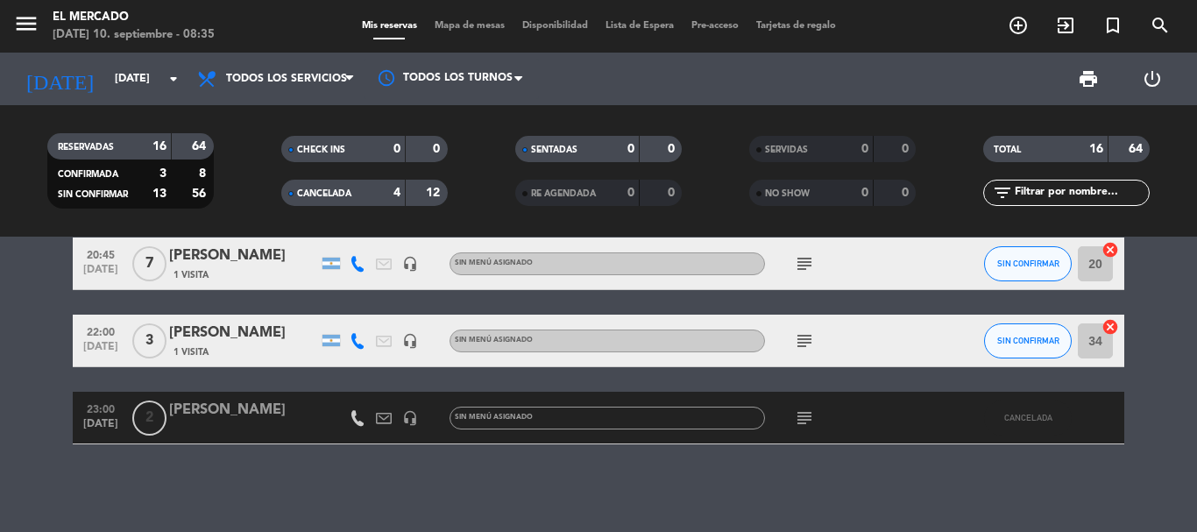
click at [246, 423] on div at bounding box center [243, 429] width 149 height 14
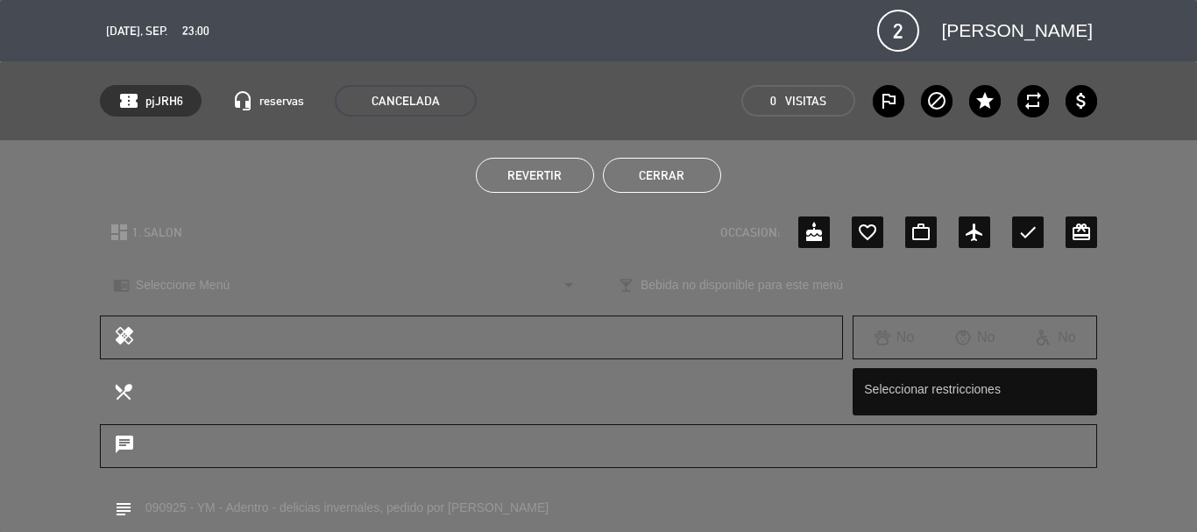
click at [654, 159] on button "Cerrar" at bounding box center [662, 175] width 118 height 35
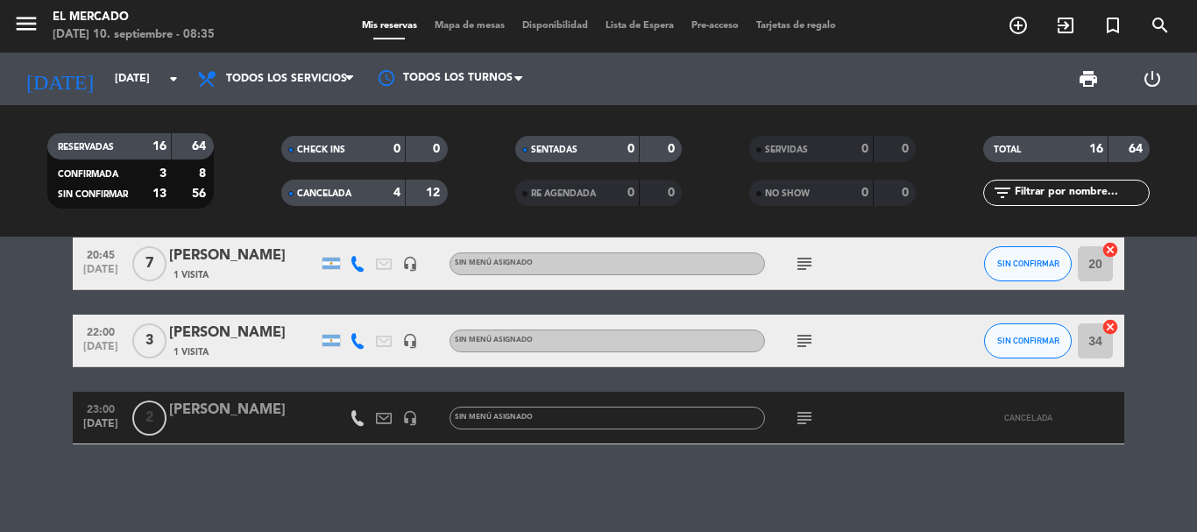
click at [242, 422] on div "[PERSON_NAME]" at bounding box center [243, 410] width 149 height 23
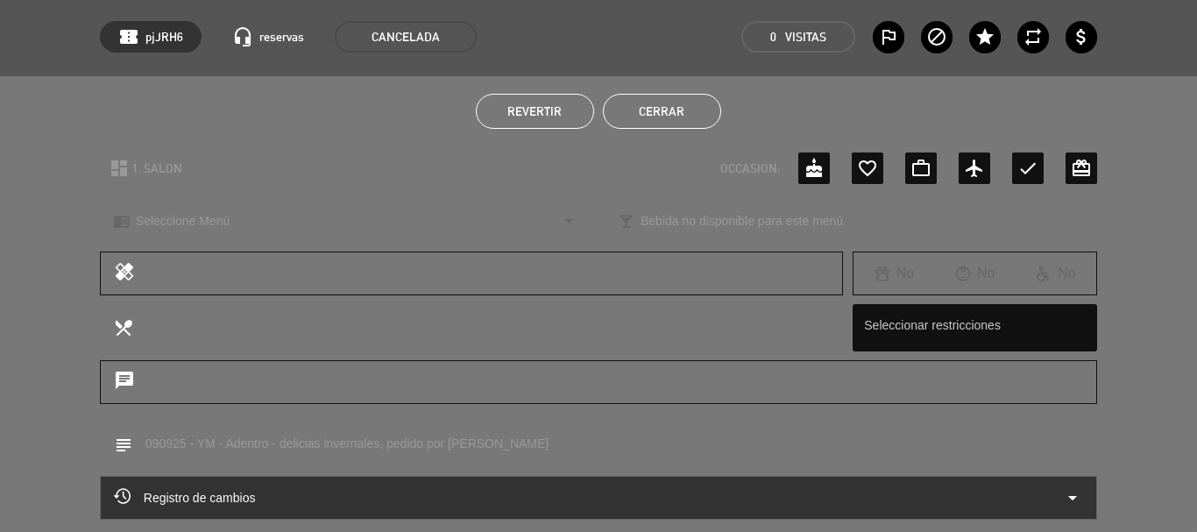
scroll to position [88, 0]
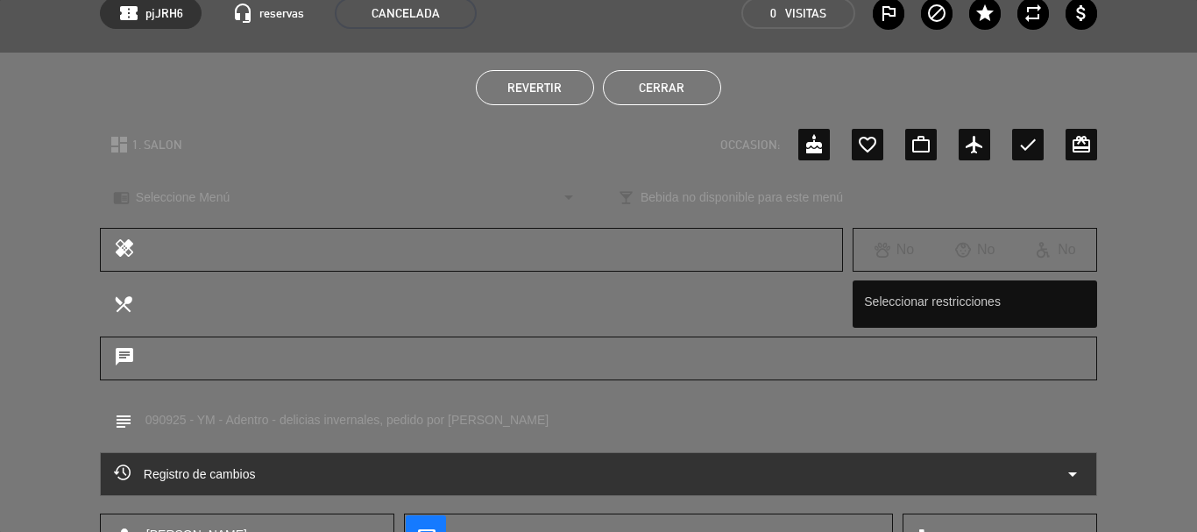
click at [638, 88] on button "Cerrar" at bounding box center [662, 87] width 118 height 35
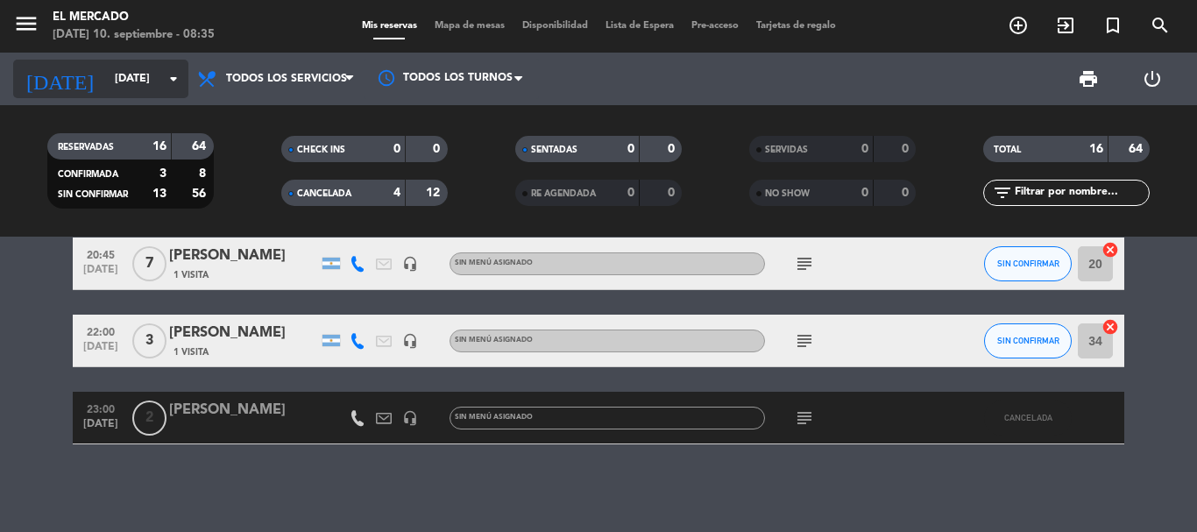
click at [76, 62] on div "[DATE] [DATE] arrow_drop_down" at bounding box center [100, 79] width 175 height 39
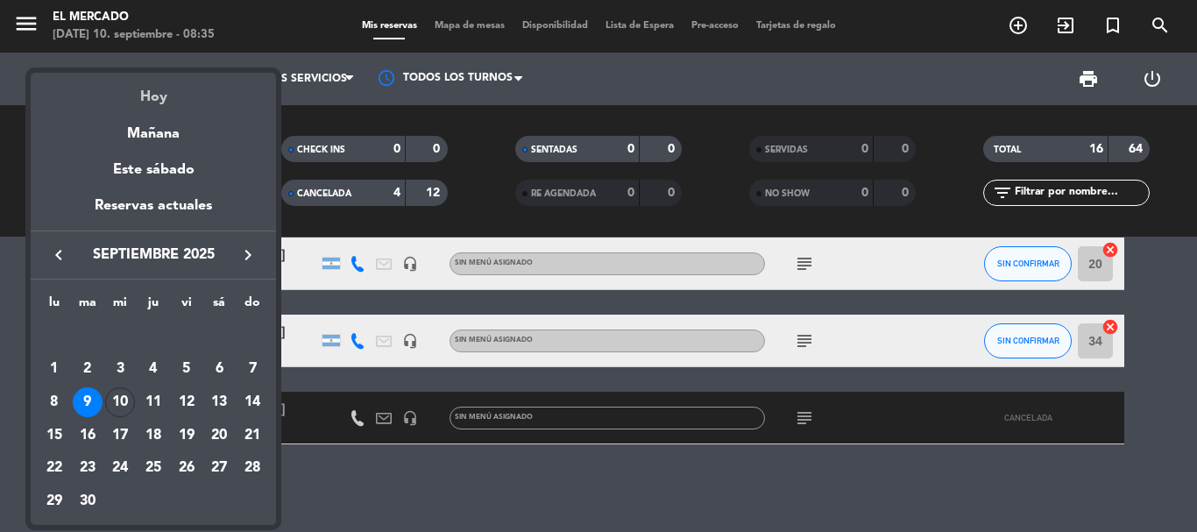
click at [148, 98] on div "Hoy" at bounding box center [153, 91] width 245 height 36
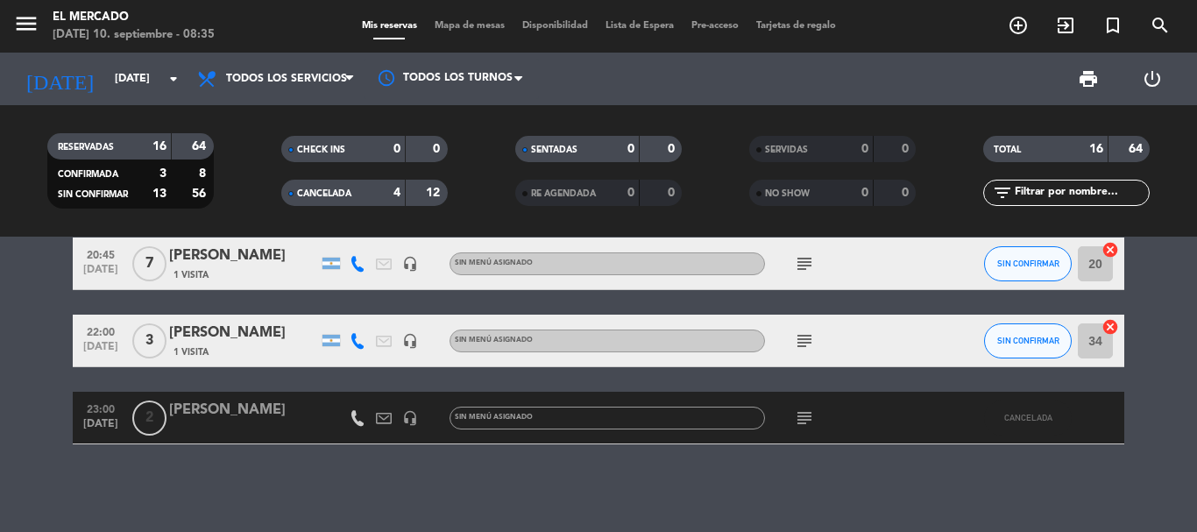
type input "[DATE]"
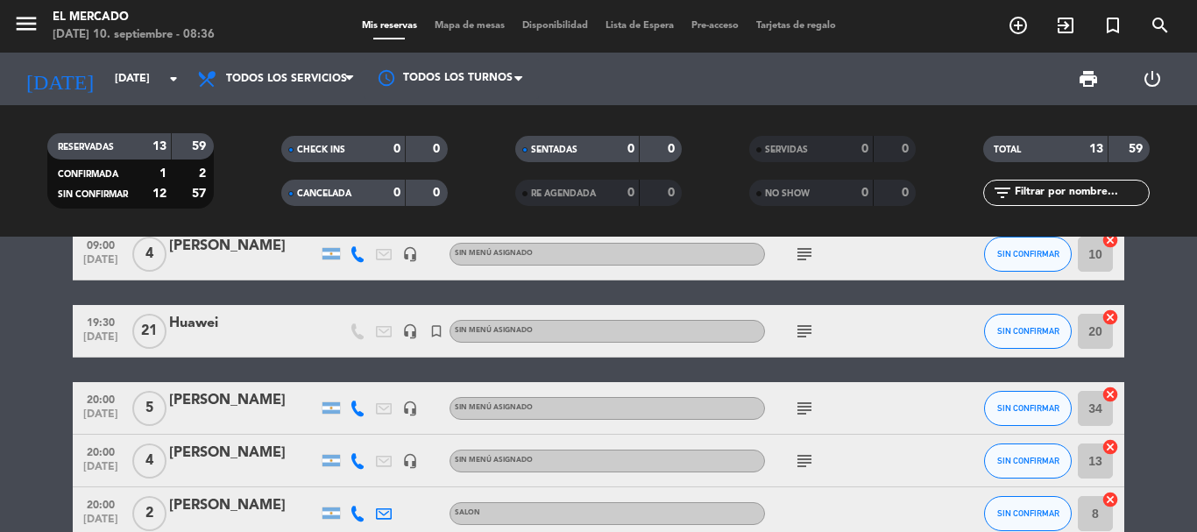
scroll to position [0, 0]
